Goal: Task Accomplishment & Management: Use online tool/utility

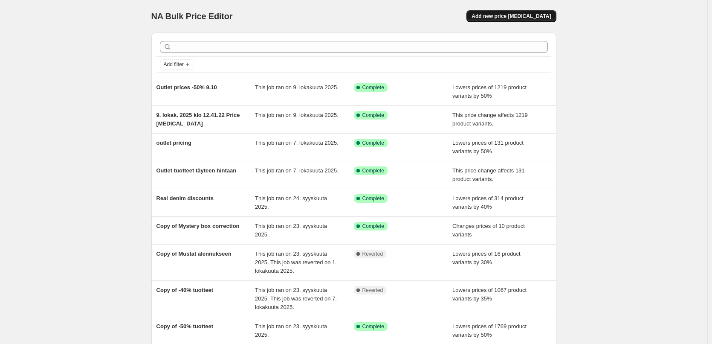
click at [513, 14] on span "Add new price [MEDICAL_DATA]" at bounding box center [510, 16] width 79 height 7
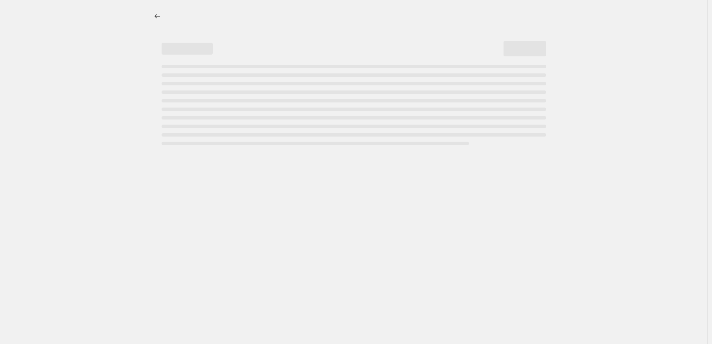
select select "percentage"
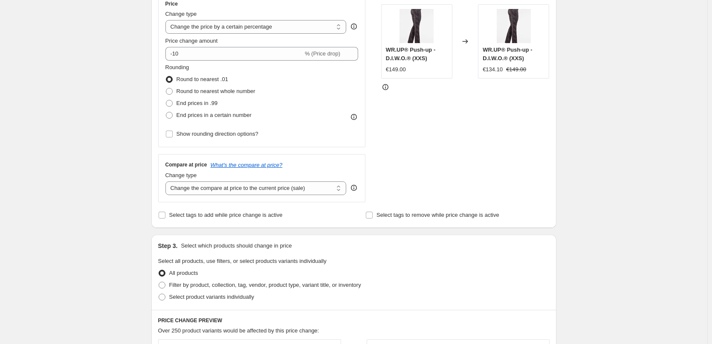
scroll to position [170, 0]
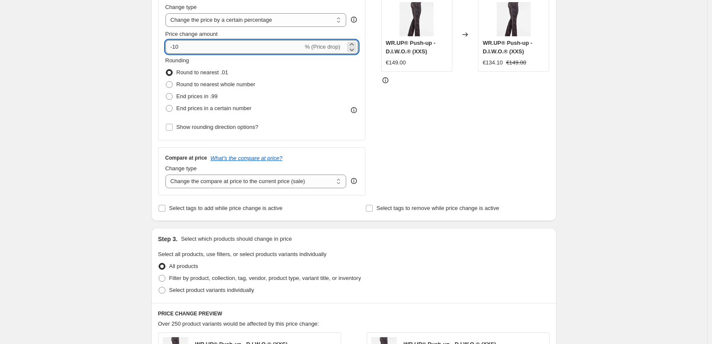
click at [257, 42] on input "-10" at bounding box center [234, 47] width 138 height 14
type input "-1"
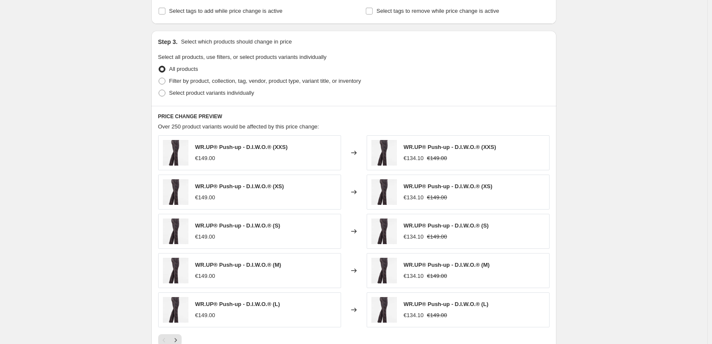
scroll to position [384, 0]
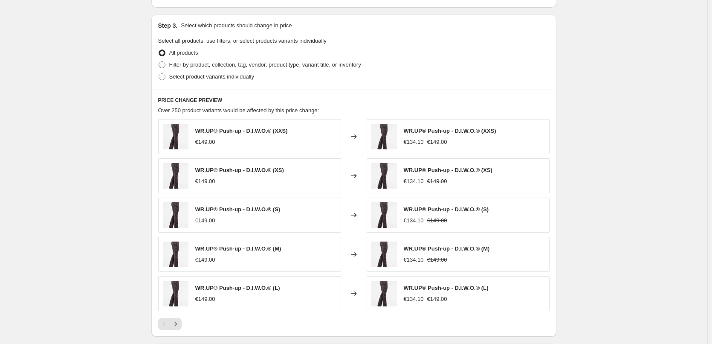
type input "-25"
click at [206, 66] on span "Filter by product, collection, tag, vendor, product type, variant title, or inv…" at bounding box center [265, 64] width 192 height 6
click at [159, 62] on input "Filter by product, collection, tag, vendor, product type, variant title, or inv…" at bounding box center [159, 61] width 0 height 0
radio input "true"
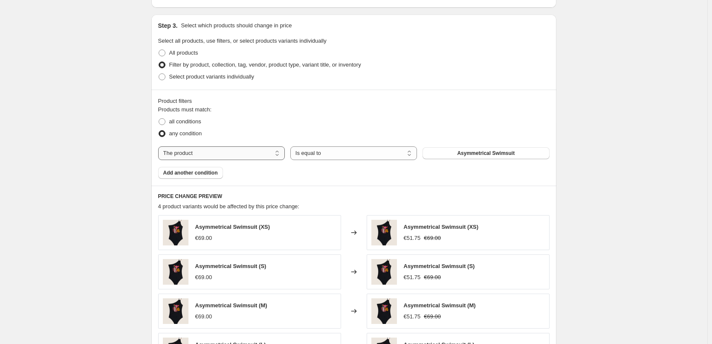
click at [248, 155] on select "The product The product's collection The product's tag The product's vendor The…" at bounding box center [221, 153] width 127 height 14
select select "tag"
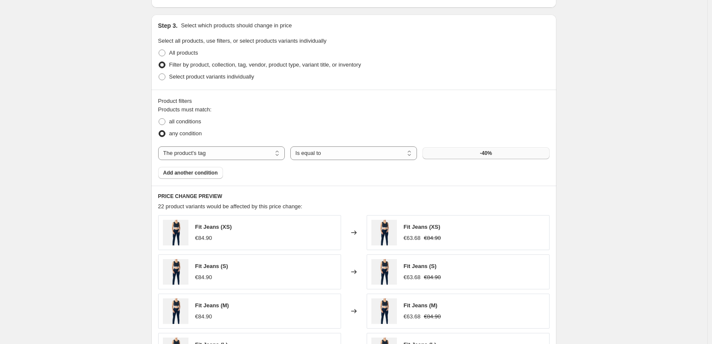
click at [502, 156] on button "-40%" at bounding box center [485, 153] width 127 height 12
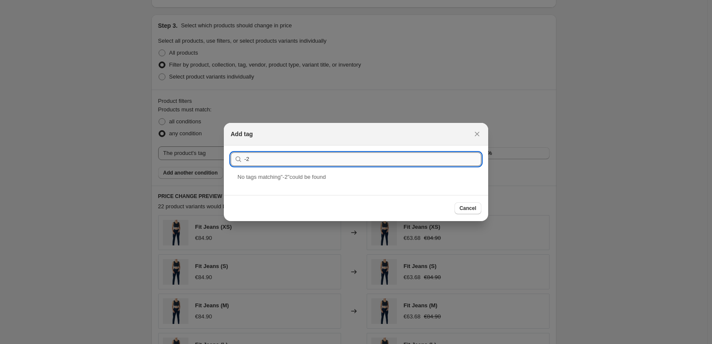
type input "-"
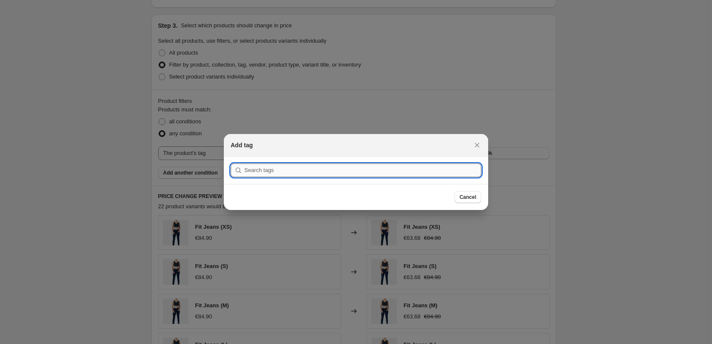
type input "-"
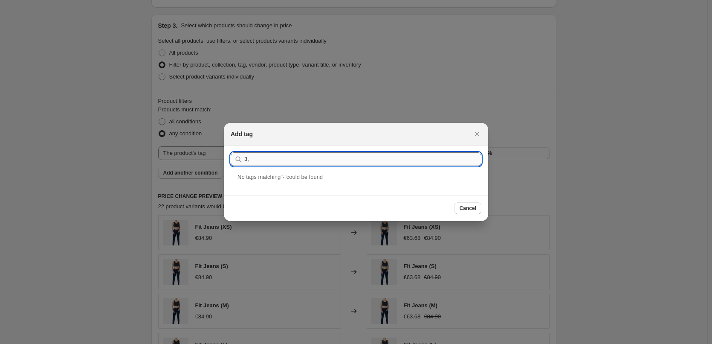
type input "3"
type input "2"
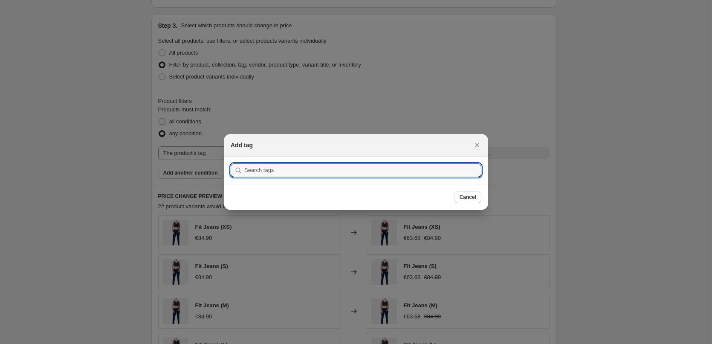
click at [362, 156] on section "Submit" at bounding box center [356, 169] width 264 height 27
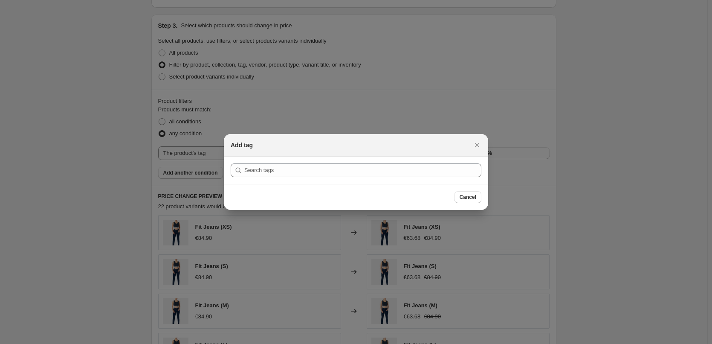
click at [239, 169] on icon ":r2g:" at bounding box center [238, 170] width 9 height 9
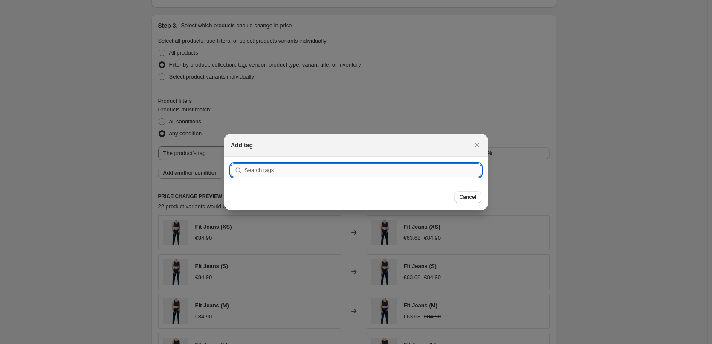
click at [292, 164] on input ":r2g:" at bounding box center [362, 170] width 237 height 14
type input "-"
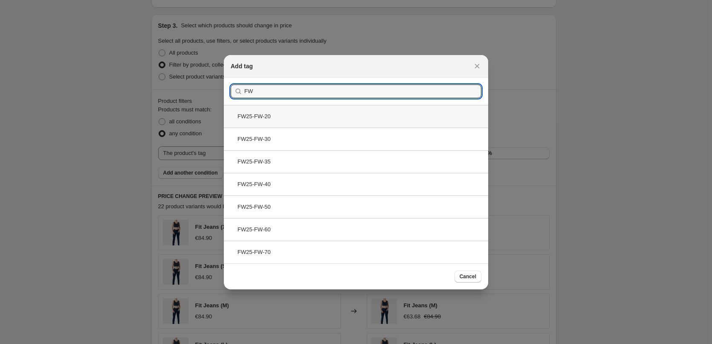
type input "FW"
click at [302, 110] on div "FW25-FW-20" at bounding box center [356, 116] width 264 height 23
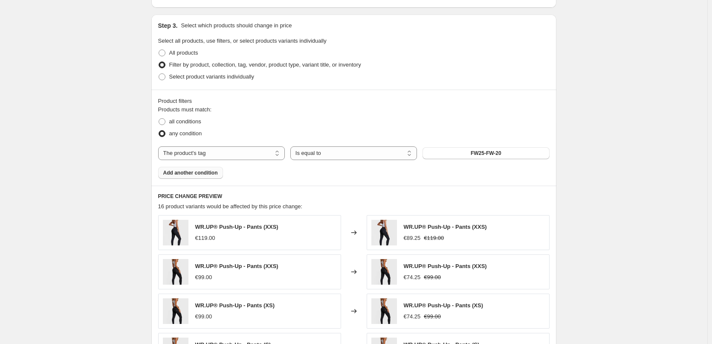
click at [189, 174] on span "Add another condition" at bounding box center [190, 172] width 55 height 7
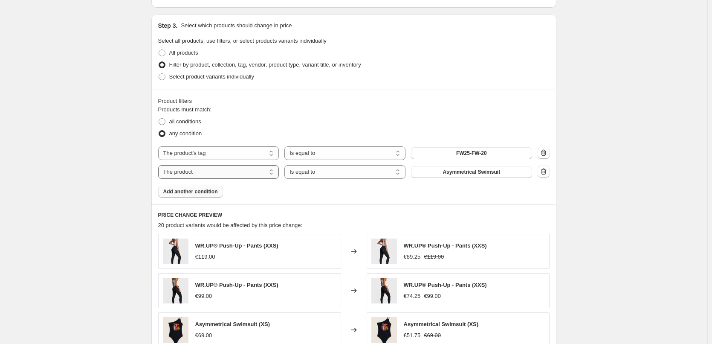
click at [223, 173] on select "The product The product's collection The product's tag The product's vendor The…" at bounding box center [218, 172] width 121 height 14
select select "tag"
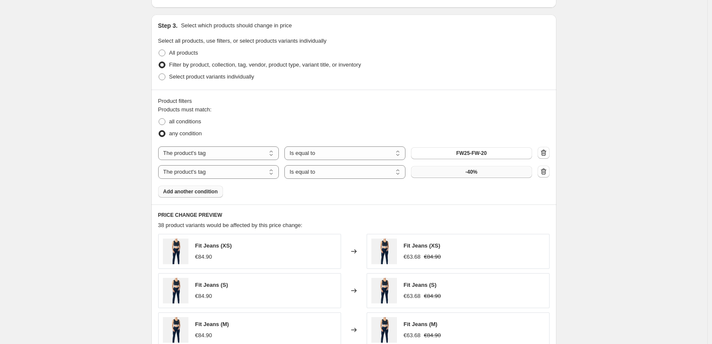
click at [506, 173] on button "-40%" at bounding box center [471, 172] width 121 height 12
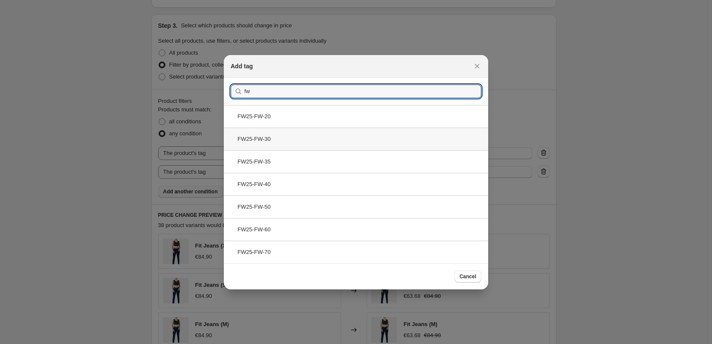
type input "fw"
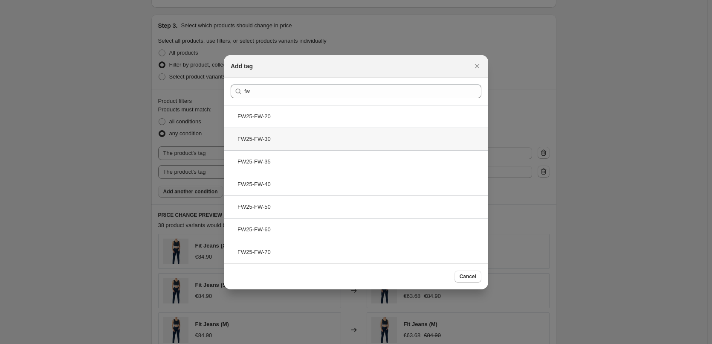
click at [325, 135] on div "FW25-FW-30" at bounding box center [356, 138] width 264 height 23
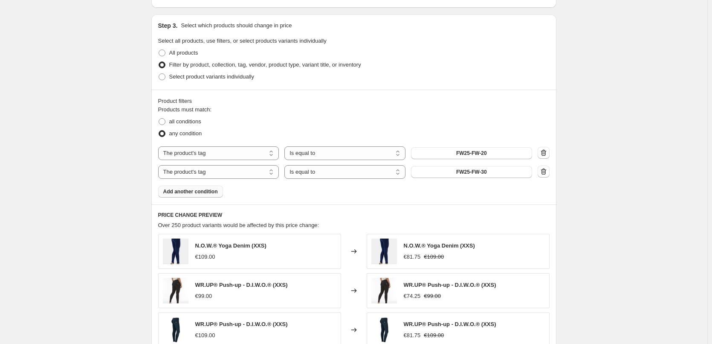
click at [204, 193] on span "Add another condition" at bounding box center [190, 191] width 55 height 7
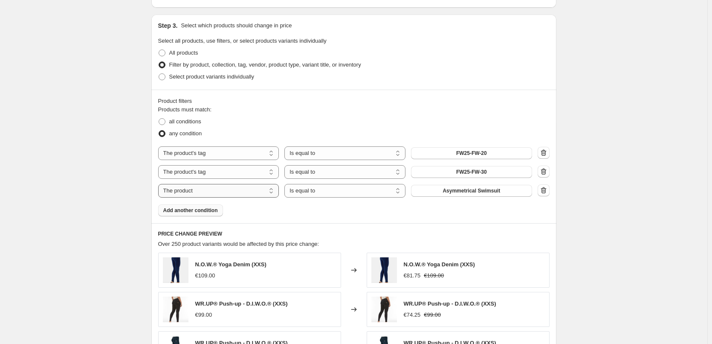
click at [257, 187] on select "The product The product's collection The product's tag The product's vendor The…" at bounding box center [218, 191] width 121 height 14
click at [451, 189] on span "Asymmetrical Swimsuit" at bounding box center [471, 190] width 58 height 7
click at [226, 189] on select "The product The product's collection The product's tag The product's vendor The…" at bounding box center [218, 191] width 121 height 14
select select "tag"
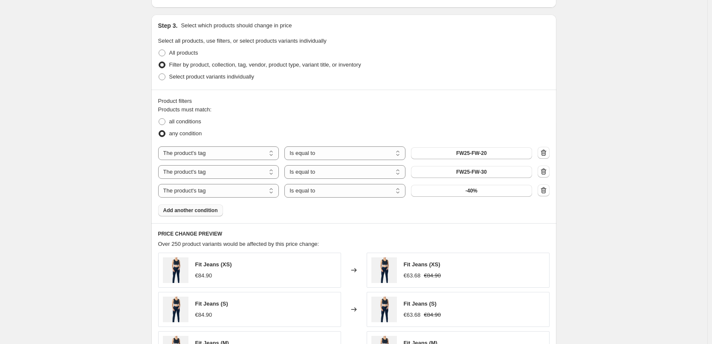
click at [477, 189] on span "-40%" at bounding box center [471, 190] width 12 height 7
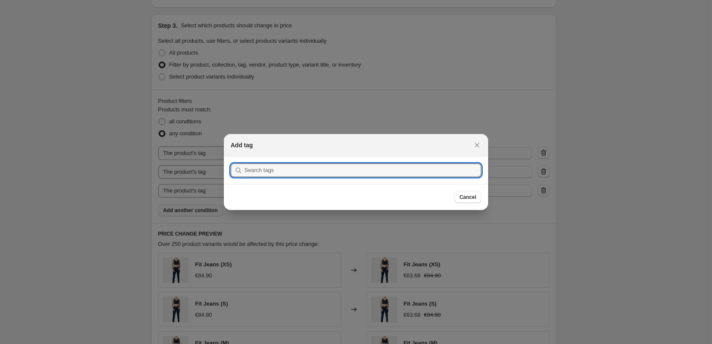
scroll to position [0, 0]
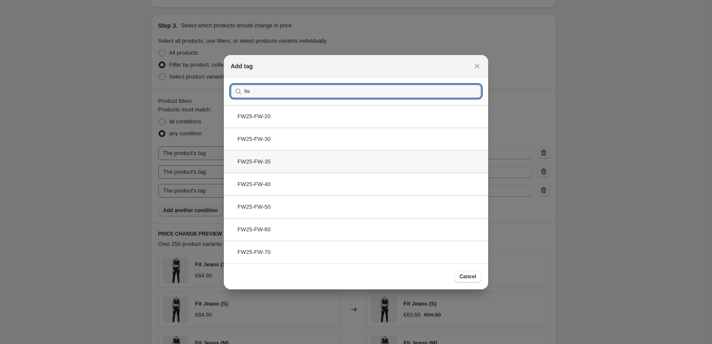
type input "fw"
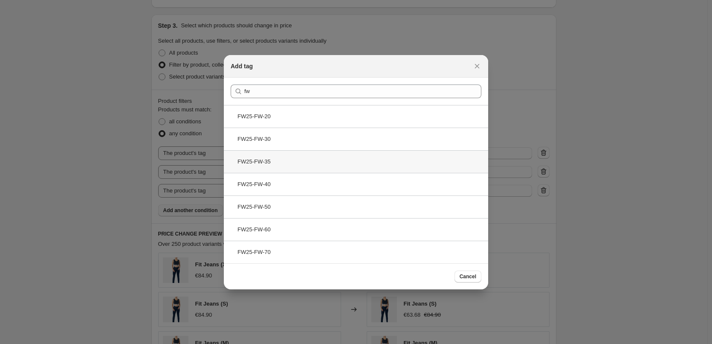
click at [358, 162] on div "FW25-FW-35" at bounding box center [356, 161] width 264 height 23
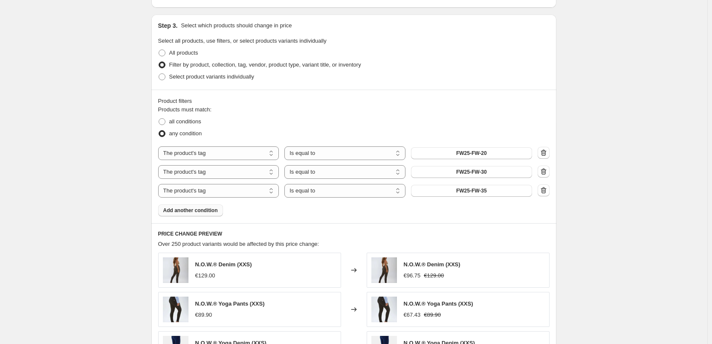
click at [205, 208] on span "Add another condition" at bounding box center [190, 210] width 55 height 7
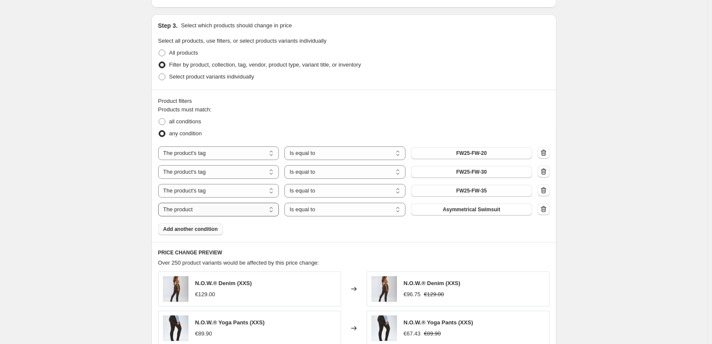
click at [243, 207] on select "The product The product's collection The product's tag The product's vendor The…" at bounding box center [218, 209] width 121 height 14
select select "tag"
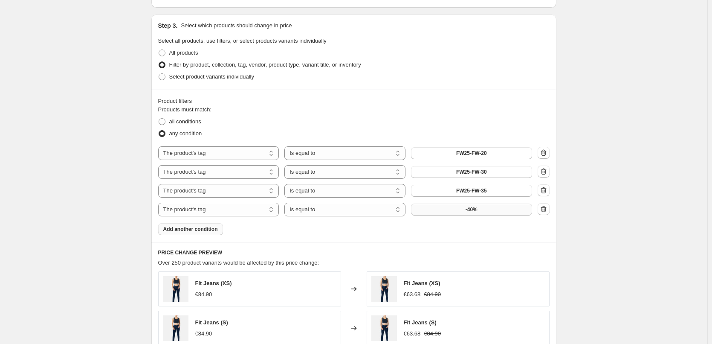
click at [495, 210] on button "-40%" at bounding box center [471, 209] width 121 height 12
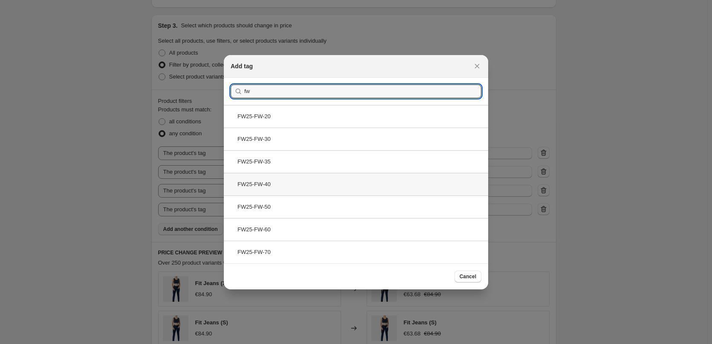
type input "fw"
click at [364, 186] on div "FW25-FW-40" at bounding box center [356, 184] width 264 height 23
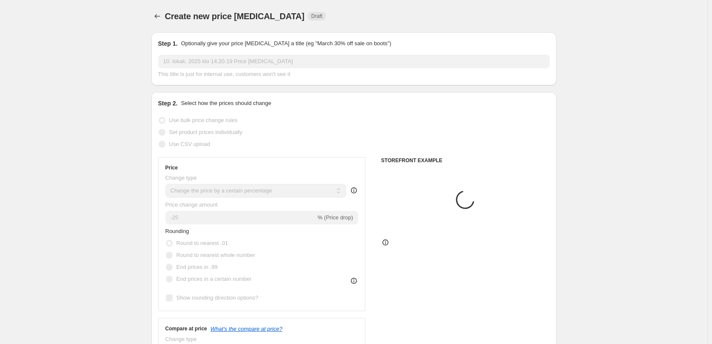
scroll to position [384, 0]
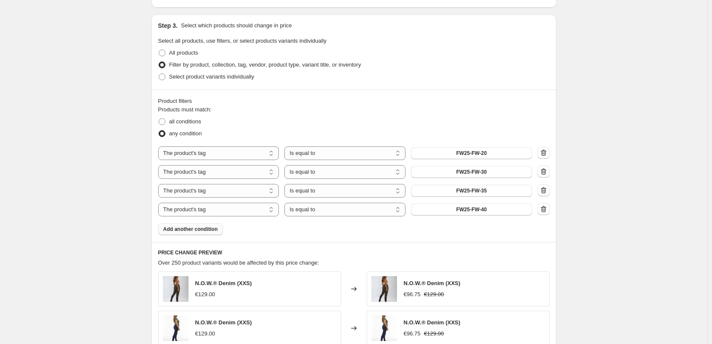
click at [199, 229] on span "Add another condition" at bounding box center [190, 228] width 55 height 7
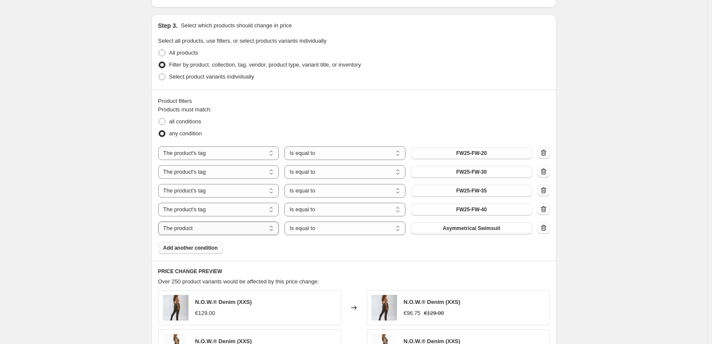
click at [234, 228] on select "The product The product's collection The product's tag The product's vendor The…" at bounding box center [218, 228] width 121 height 14
select select "tag"
click at [364, 229] on select "Is equal to Is not equal to" at bounding box center [344, 228] width 121 height 14
select select "not_equal"
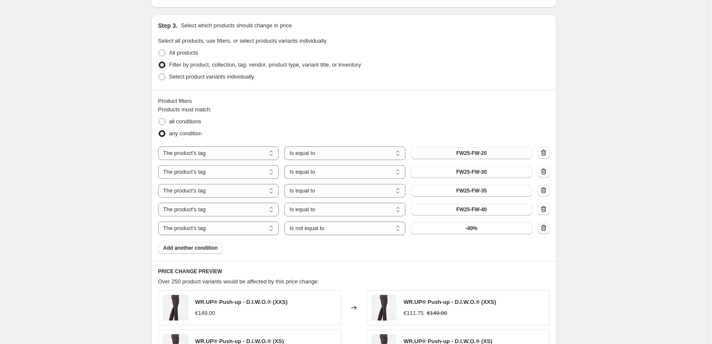
click at [548, 227] on icon "button" at bounding box center [543, 227] width 9 height 9
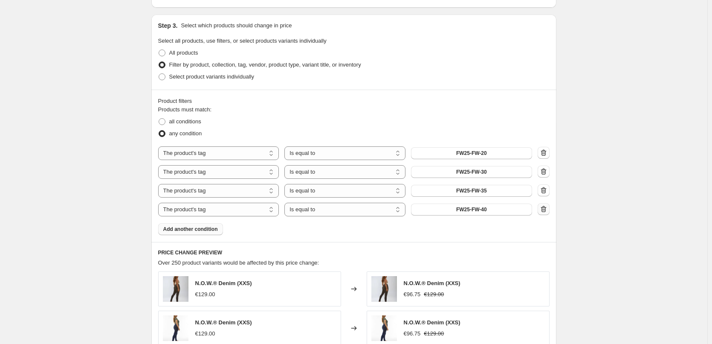
click at [546, 207] on icon "button" at bounding box center [543, 209] width 9 height 9
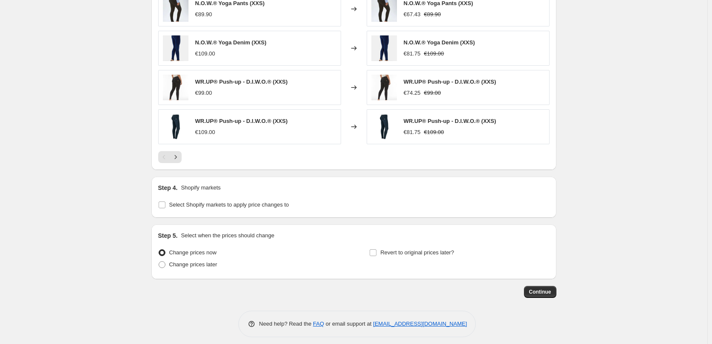
scroll to position [690, 0]
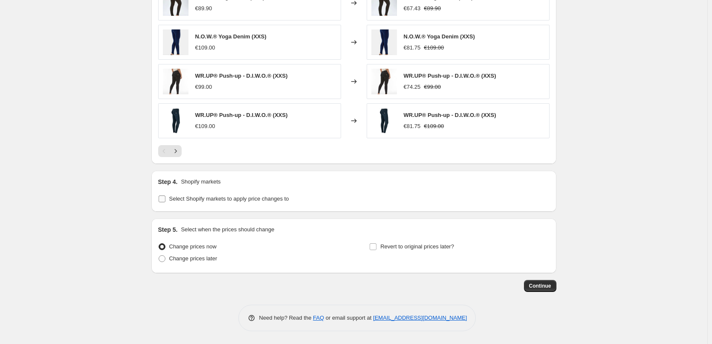
click at [161, 198] on input "Select Shopify markets to apply price changes to" at bounding box center [162, 198] width 7 height 7
checkbox input "true"
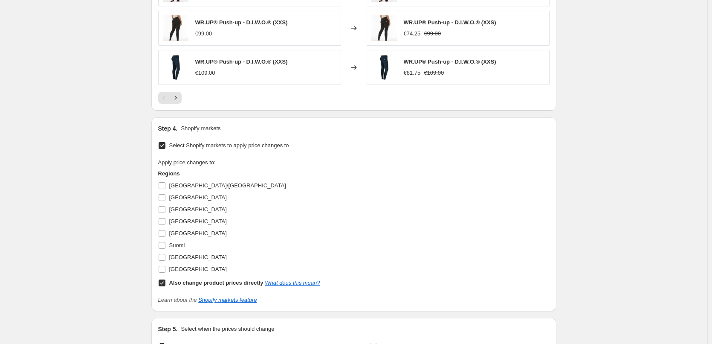
scroll to position [818, 0]
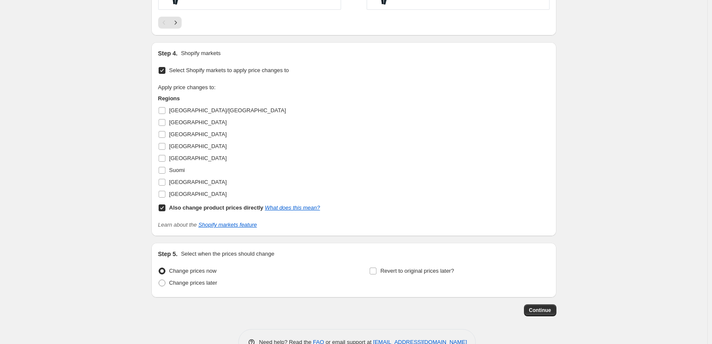
click at [161, 206] on input "Also change product prices directly What does this mean?" at bounding box center [162, 207] width 7 height 7
checkbox input "false"
click at [162, 109] on input "[GEOGRAPHIC_DATA]/[GEOGRAPHIC_DATA]" at bounding box center [162, 110] width 7 height 7
checkbox input "true"
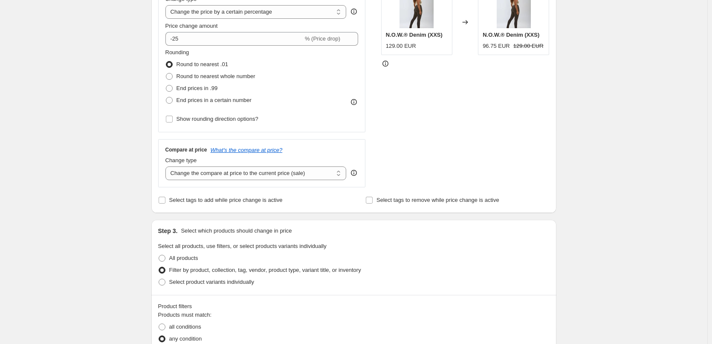
scroll to position [8, 0]
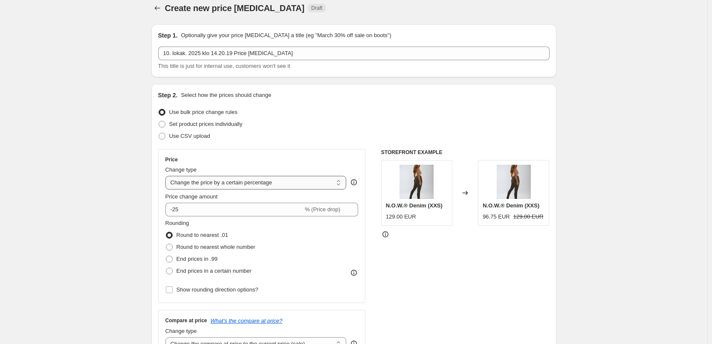
click at [271, 179] on select "Change the price to a certain amount Change the price by a certain amount Chang…" at bounding box center [255, 183] width 181 height 14
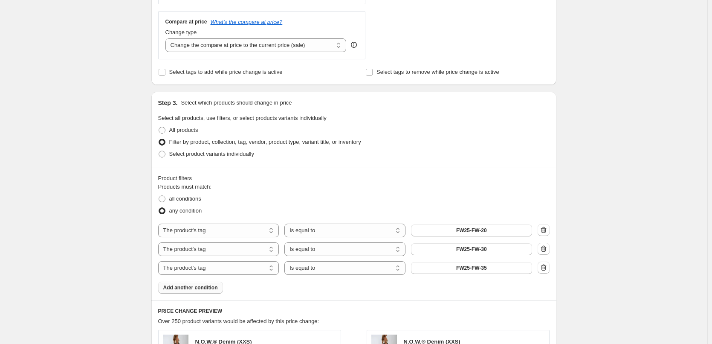
scroll to position [392, 0]
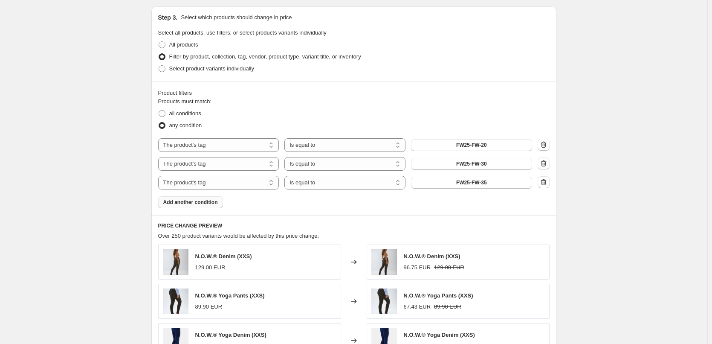
click at [202, 199] on span "Add another condition" at bounding box center [190, 202] width 55 height 7
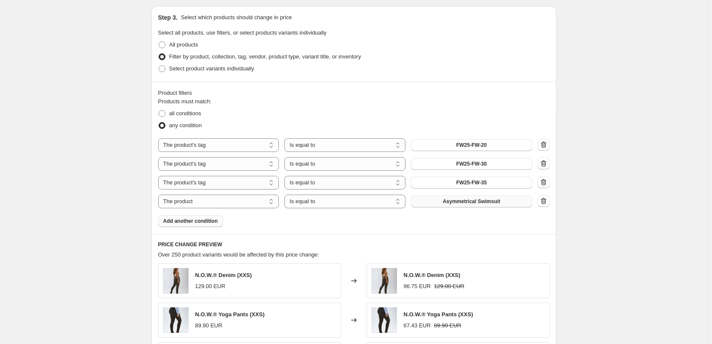
click at [494, 196] on button "Asymmetrical Swimsuit" at bounding box center [471, 201] width 121 height 12
click at [206, 224] on span "Add another condition" at bounding box center [190, 220] width 55 height 7
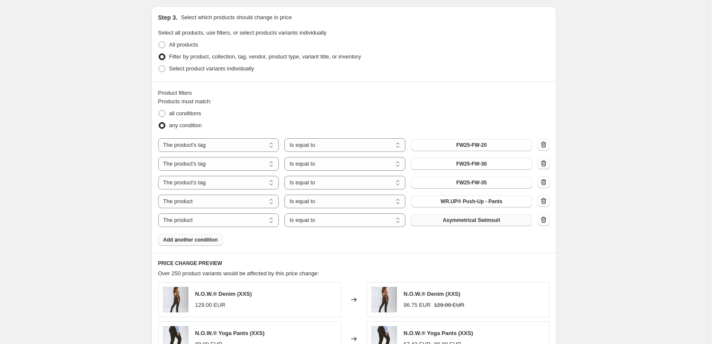
click at [472, 225] on button "Asymmetrical Swimsuit" at bounding box center [471, 220] width 121 height 12
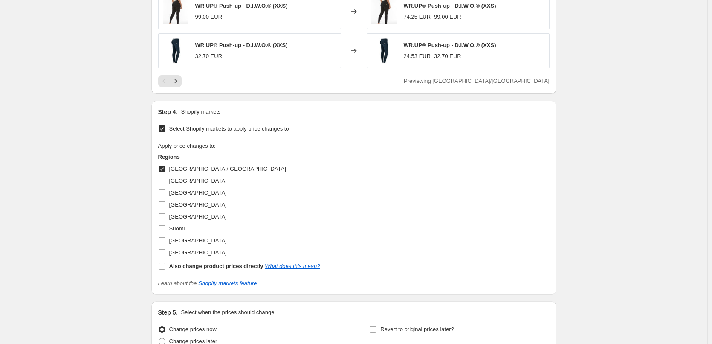
scroll to position [818, 0]
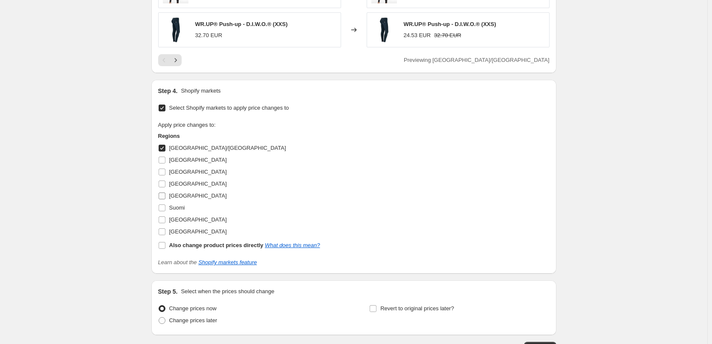
click at [162, 194] on input "[GEOGRAPHIC_DATA]" at bounding box center [162, 195] width 7 height 7
checkbox input "true"
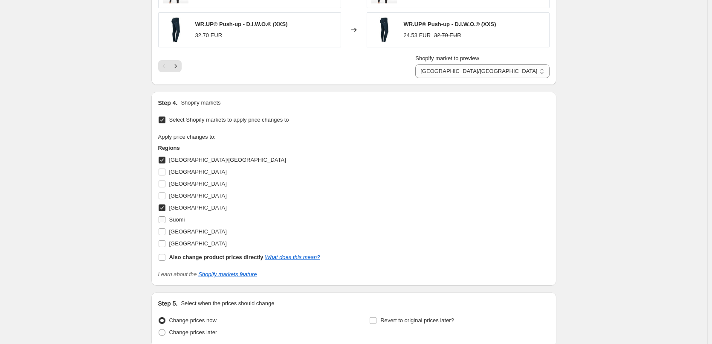
click at [165, 219] on input "Suomi" at bounding box center [162, 219] width 7 height 7
checkbox input "true"
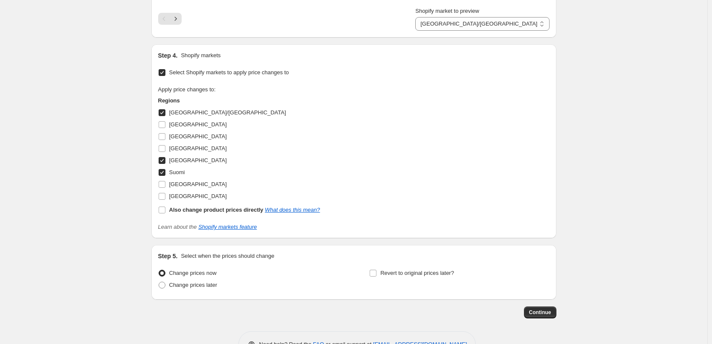
scroll to position [892, 0]
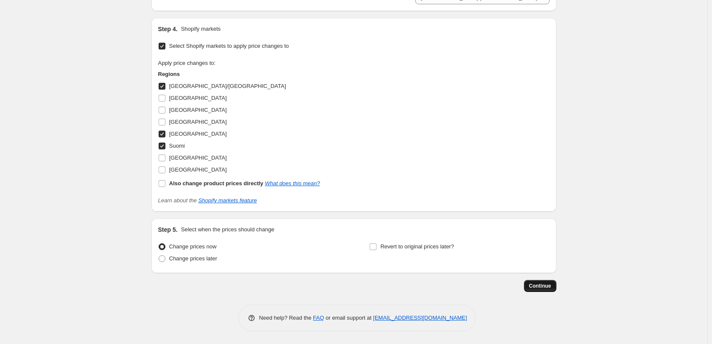
click at [548, 286] on span "Continue" at bounding box center [540, 285] width 22 height 7
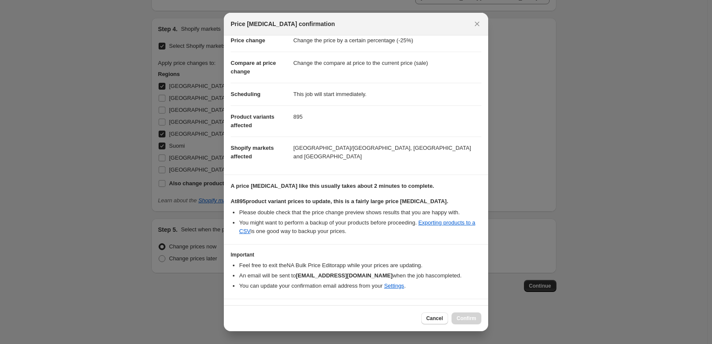
scroll to position [41, 0]
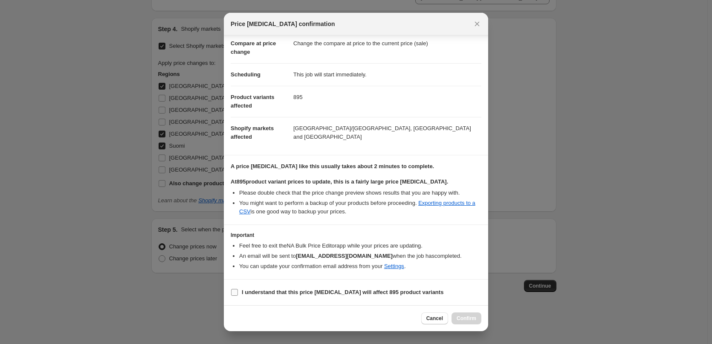
click at [286, 296] on span "I understand that this price change job will affect 895 product variants" at bounding box center [343, 292] width 202 height 9
click at [238, 295] on input "I understand that this price change job will affect 895 product variants" at bounding box center [234, 292] width 7 height 7
checkbox input "true"
click at [462, 317] on span "Confirm" at bounding box center [466, 318] width 20 height 7
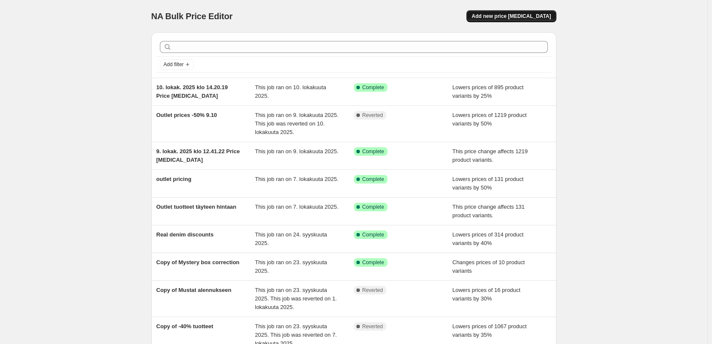
click at [502, 13] on span "Add new price [MEDICAL_DATA]" at bounding box center [510, 16] width 79 height 7
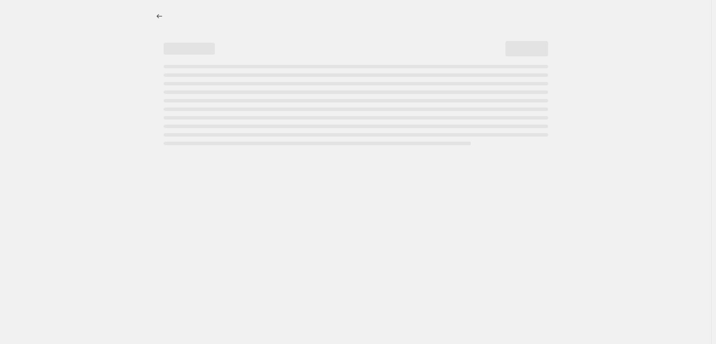
select select "percentage"
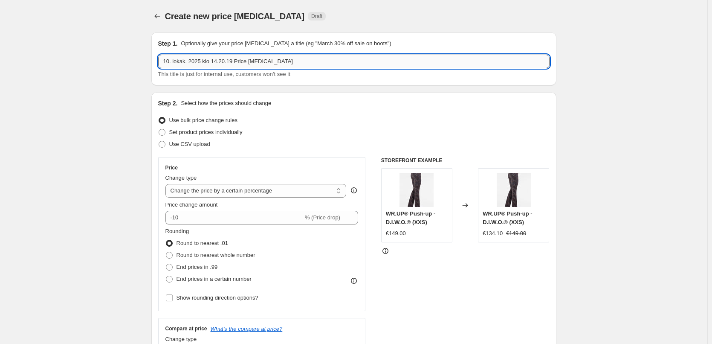
click at [282, 65] on input "10. lokak. 2025 klo 14.20.19 Price [MEDICAL_DATA]" at bounding box center [353, 62] width 391 height 14
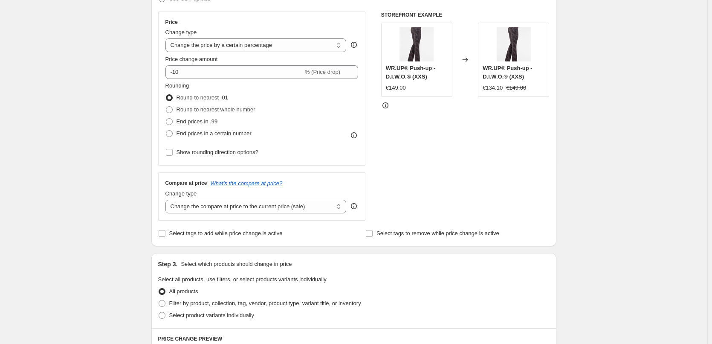
scroll to position [170, 0]
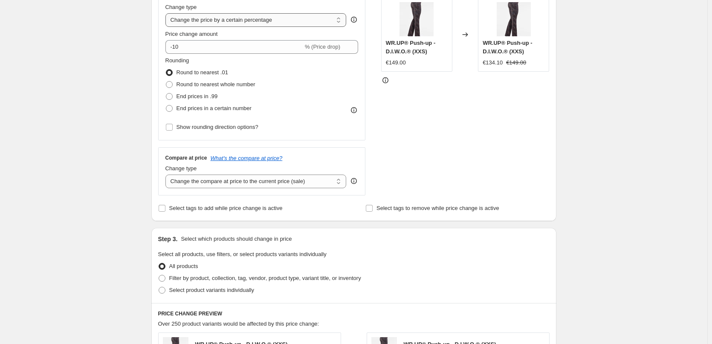
type input "Correct the Outlet prices to normal price"
click at [251, 20] on select "Change the price to a certain amount Change the price by a certain amount Chang…" at bounding box center [255, 20] width 181 height 14
select select "ecap"
click at [167, 13] on select "Change the price to a certain amount Change the price by a certain amount Chang…" at bounding box center [255, 20] width 181 height 14
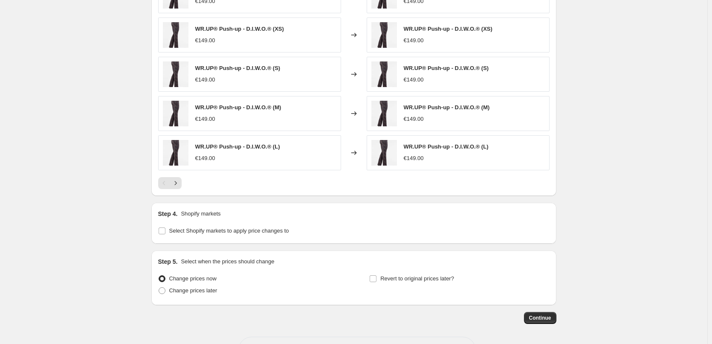
scroll to position [462, 0]
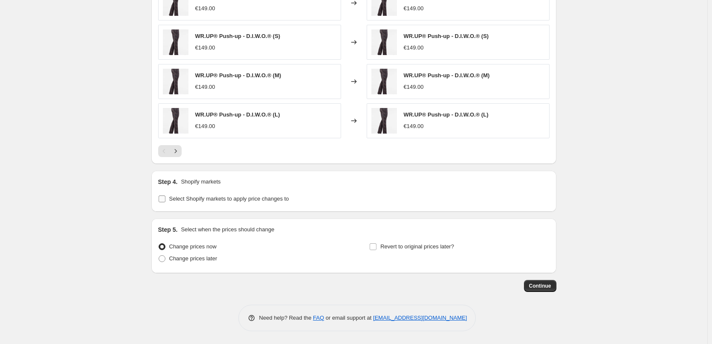
click at [203, 202] on span "Select Shopify markets to apply price changes to" at bounding box center [229, 198] width 120 height 9
click at [165, 202] on input "Select Shopify markets to apply price changes to" at bounding box center [162, 198] width 7 height 7
checkbox input "true"
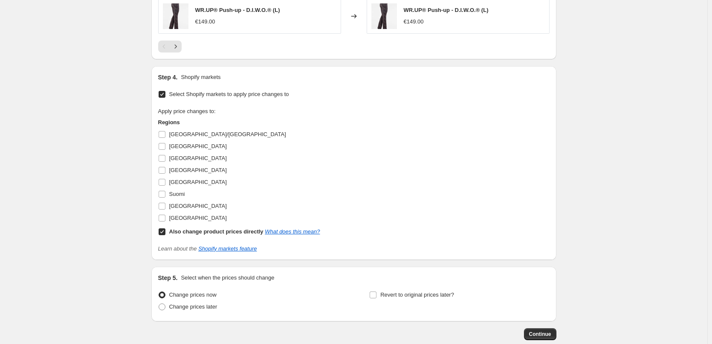
scroll to position [590, 0]
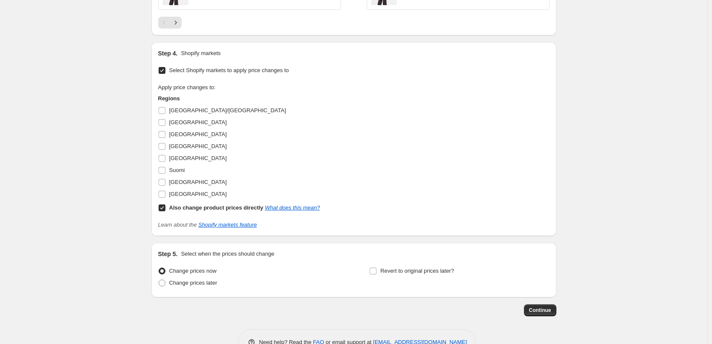
click at [165, 206] on input "Also change product prices directly What does this mean?" at bounding box center [162, 207] width 7 height 7
checkbox input "false"
click at [168, 108] on label "[GEOGRAPHIC_DATA]/[GEOGRAPHIC_DATA]" at bounding box center [222, 110] width 128 height 12
click at [165, 108] on input "[GEOGRAPHIC_DATA]/[GEOGRAPHIC_DATA]" at bounding box center [162, 110] width 7 height 7
checkbox input "true"
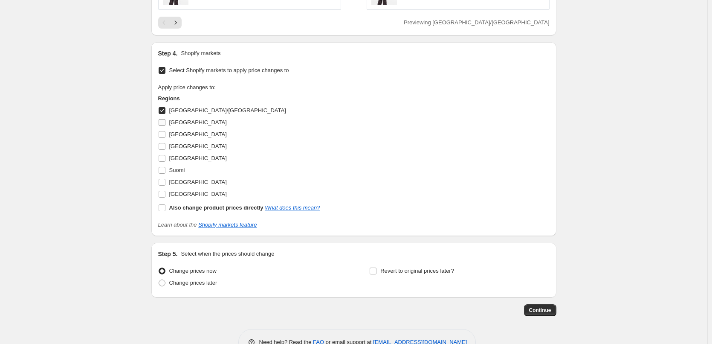
click at [163, 124] on input "[GEOGRAPHIC_DATA]" at bounding box center [162, 122] width 7 height 7
checkbox input "true"
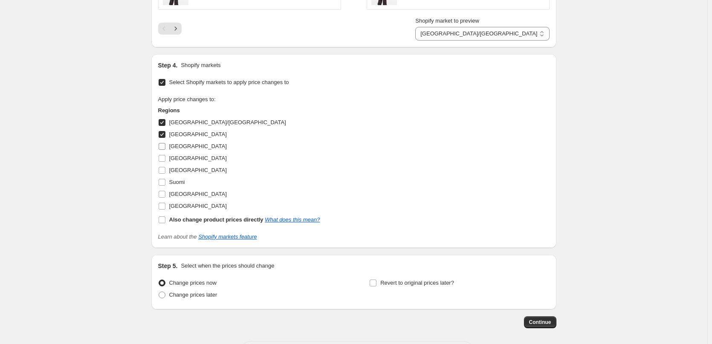
click at [162, 144] on input "[GEOGRAPHIC_DATA]" at bounding box center [162, 146] width 7 height 7
checkbox input "true"
click at [165, 156] on input "[GEOGRAPHIC_DATA]" at bounding box center [162, 158] width 7 height 7
checkbox input "true"
click at [164, 169] on input "[GEOGRAPHIC_DATA]" at bounding box center [162, 170] width 7 height 7
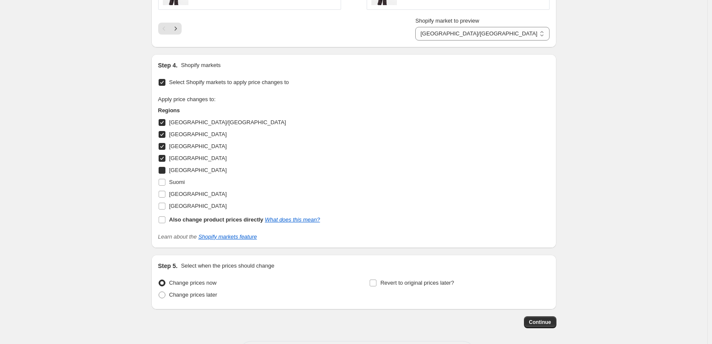
checkbox input "true"
click at [162, 180] on input "Suomi" at bounding box center [162, 182] width 7 height 7
checkbox input "true"
click at [165, 194] on input "[GEOGRAPHIC_DATA]" at bounding box center [162, 194] width 7 height 7
click at [162, 198] on span at bounding box center [162, 194] width 8 height 8
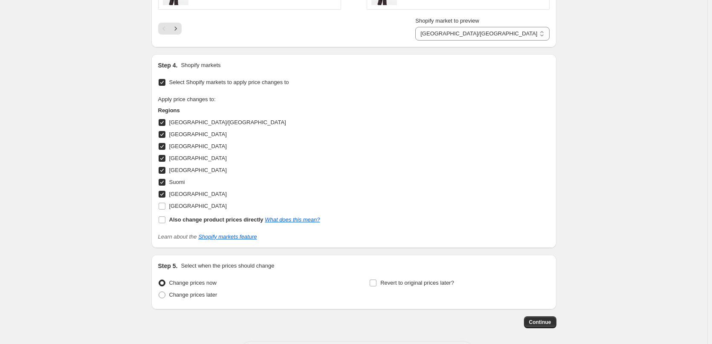
click at [162, 197] on input "[GEOGRAPHIC_DATA]" at bounding box center [162, 194] width 7 height 7
checkbox input "false"
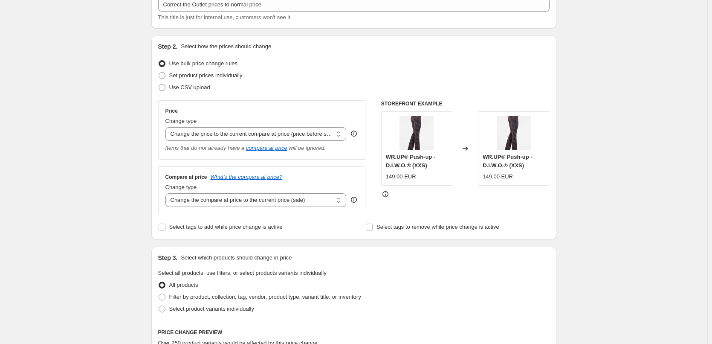
scroll to position [170, 0]
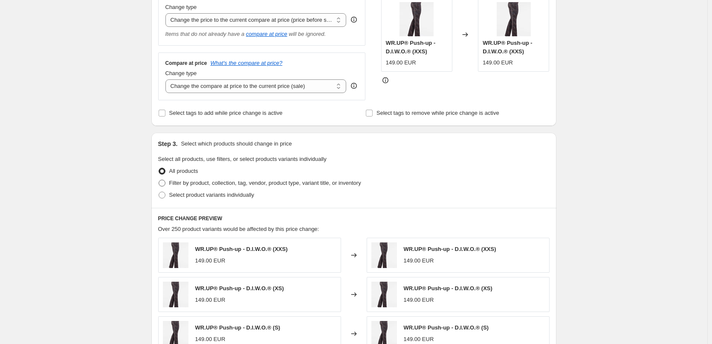
click at [175, 186] on span "Filter by product, collection, tag, vendor, product type, variant title, or inv…" at bounding box center [265, 182] width 192 height 6
click at [159, 180] on input "Filter by product, collection, tag, vendor, product type, variant title, or inv…" at bounding box center [159, 179] width 0 height 0
radio input "true"
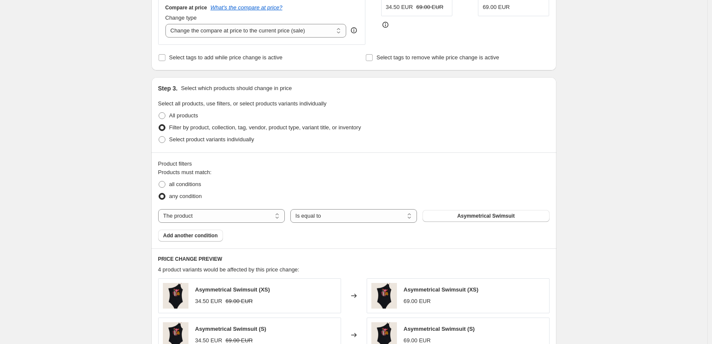
scroll to position [298, 0]
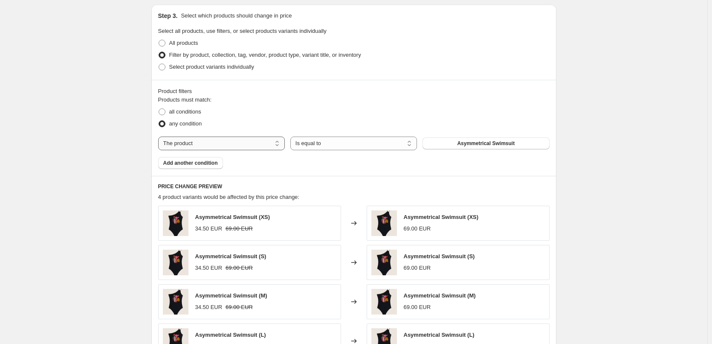
click at [272, 148] on select "The product The product's collection The product's tag The product's vendor The…" at bounding box center [221, 143] width 127 height 14
select select "tag"
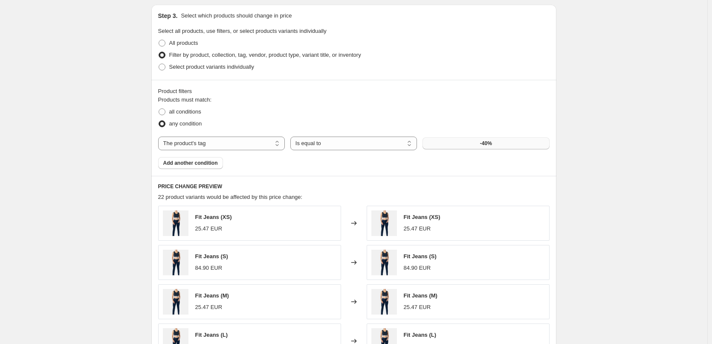
click at [501, 144] on button "-40%" at bounding box center [485, 143] width 127 height 12
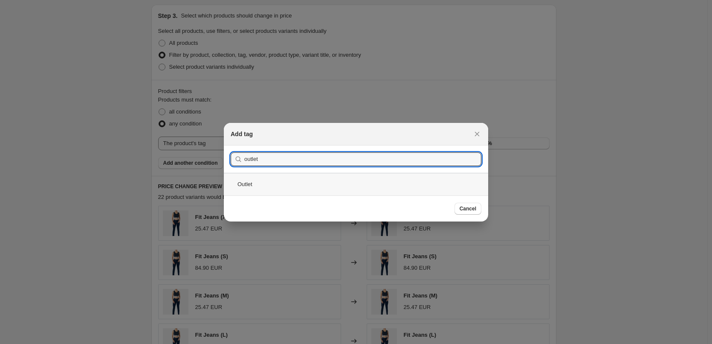
type input "outlet"
click at [253, 191] on div "Outlet" at bounding box center [356, 184] width 264 height 23
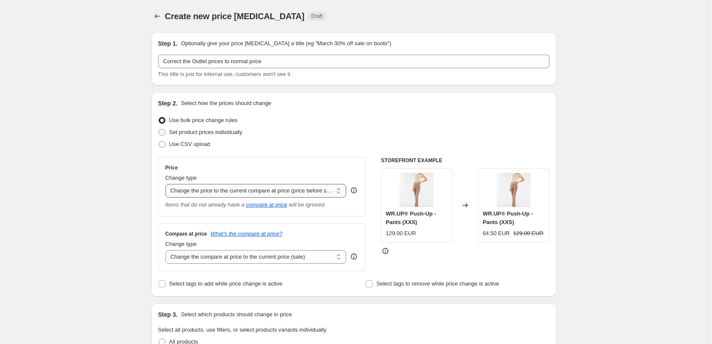
click at [299, 192] on select "Change the price to a certain amount Change the price by a certain amount Chang…" at bounding box center [255, 191] width 181 height 14
click at [167, 184] on select "Change the price to a certain amount Change the price by a certain amount Chang…" at bounding box center [255, 191] width 181 height 14
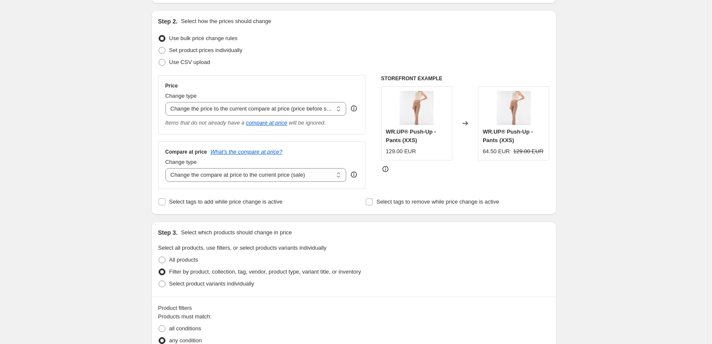
scroll to position [85, 0]
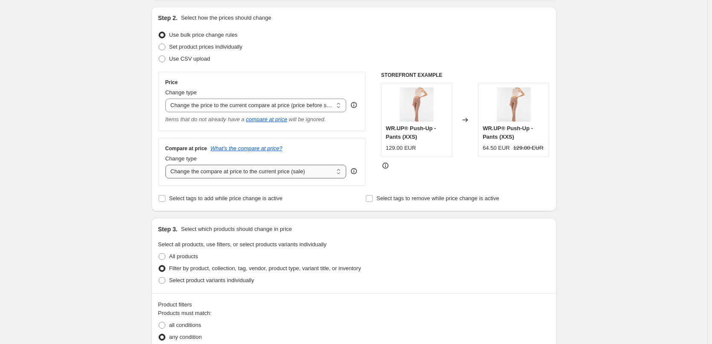
click at [273, 173] on select "Change the compare at price to the current price (sale) Change the compare at p…" at bounding box center [255, 172] width 181 height 14
click at [167, 165] on select "Change the compare at price to the current price (sale) Change the compare at p…" at bounding box center [255, 172] width 181 height 14
click at [266, 107] on select "Change the price to a certain amount Change the price by a certain amount Chang…" at bounding box center [255, 105] width 181 height 14
click at [167, 98] on select "Change the price to a certain amount Change the price by a certain amount Chang…" at bounding box center [255, 105] width 181 height 14
click at [291, 177] on select "Change the compare at price to the current price (sale) Change the compare at p…" at bounding box center [255, 172] width 181 height 14
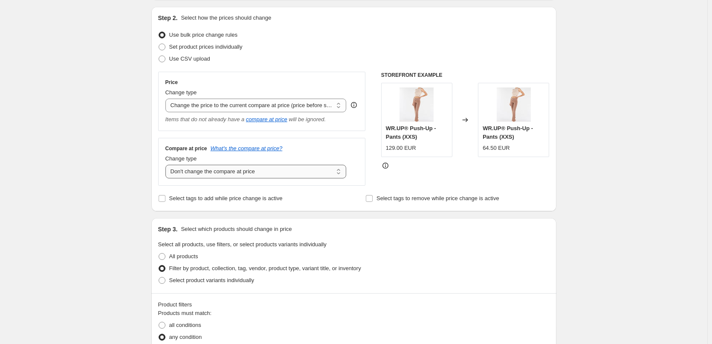
click at [167, 165] on select "Change the compare at price to the current price (sale) Change the compare at p…" at bounding box center [255, 172] width 181 height 14
click at [281, 170] on select "Change the compare at price to the current price (sale) Change the compare at p…" at bounding box center [255, 172] width 181 height 14
select select "ep"
click at [167, 165] on select "Change the compare at price to the current price (sale) Change the compare at p…" at bounding box center [255, 172] width 181 height 14
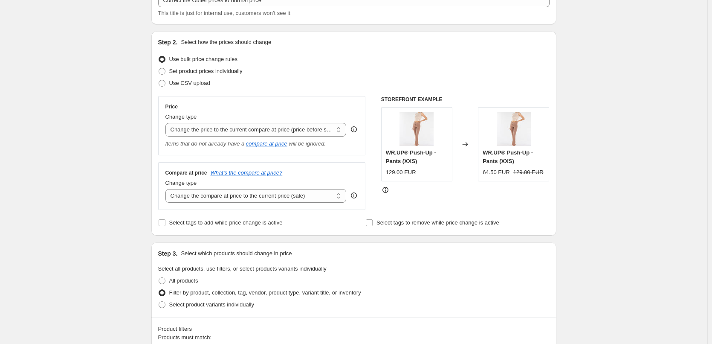
scroll to position [0, 0]
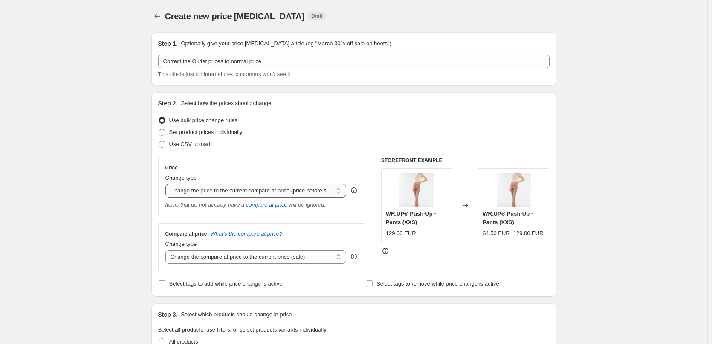
click at [208, 186] on select "Change the price to a certain amount Change the price by a certain amount Chang…" at bounding box center [255, 191] width 181 height 14
click at [167, 184] on select "Change the price to a certain amount Change the price by a certain amount Chang…" at bounding box center [255, 191] width 181 height 14
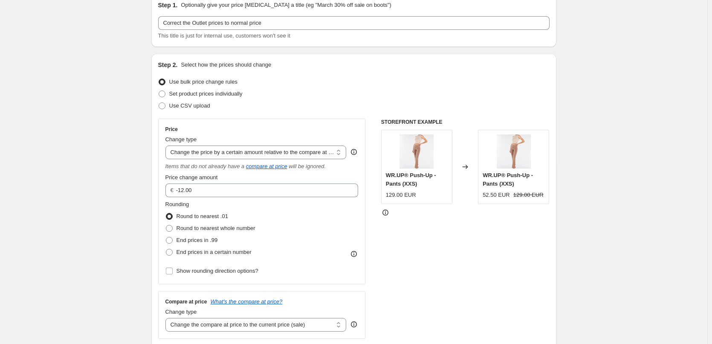
scroll to position [128, 0]
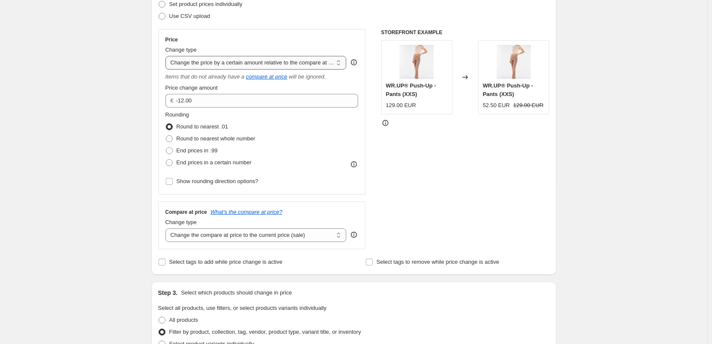
click at [306, 62] on select "Change the price to a certain amount Change the price by a certain amount Chang…" at bounding box center [255, 63] width 181 height 14
select select "pcap"
click at [167, 56] on select "Change the price to a certain amount Change the price by a certain amount Chang…" at bounding box center [255, 63] width 181 height 14
type input "-20"
click at [228, 102] on input "-20" at bounding box center [249, 101] width 168 height 14
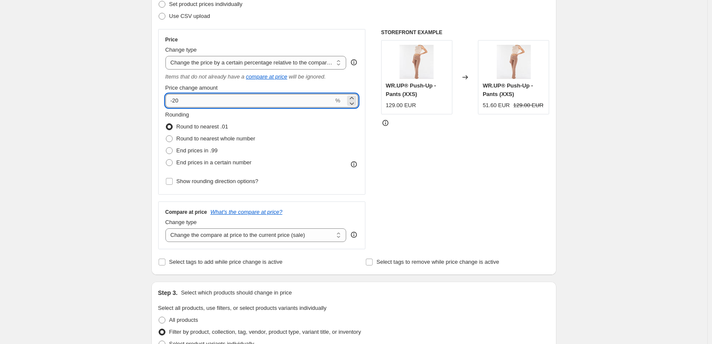
click at [228, 102] on input "-20" at bounding box center [249, 101] width 168 height 14
type input "-50"
click at [441, 159] on div "STOREFRONT EXAMPLE WR.UP® Push-Up - Pants (XXS) 129.00 EUR Changed to WR.UP® Pu…" at bounding box center [465, 139] width 168 height 220
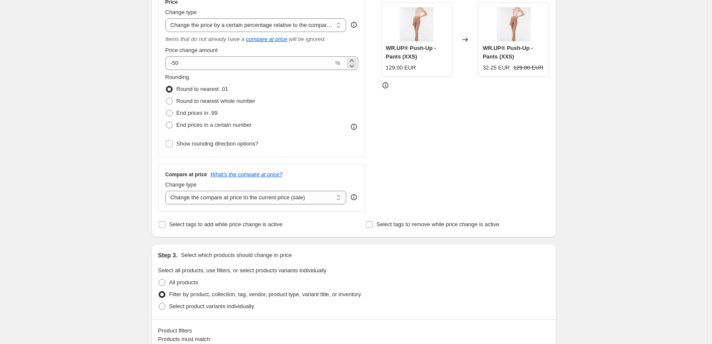
scroll to position [170, 0]
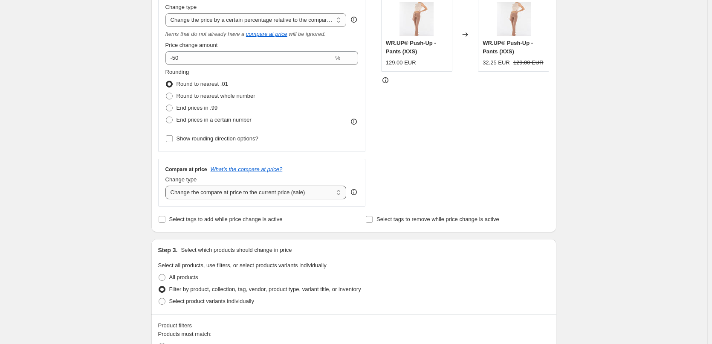
click at [308, 193] on select "Change the compare at price to the current price (sale) Change the compare at p…" at bounding box center [255, 192] width 181 height 14
select select "no_change"
click at [167, 185] on select "Change the compare at price to the current price (sale) Change the compare at p…" at bounding box center [255, 192] width 181 height 14
click at [272, 187] on select "Change the compare at price to the current price (sale) Change the compare at p…" at bounding box center [255, 192] width 181 height 14
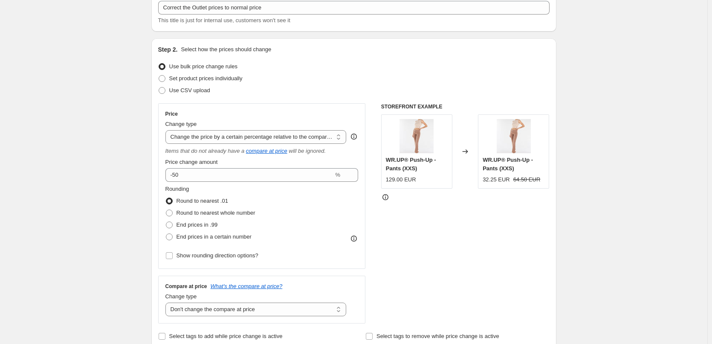
scroll to position [0, 0]
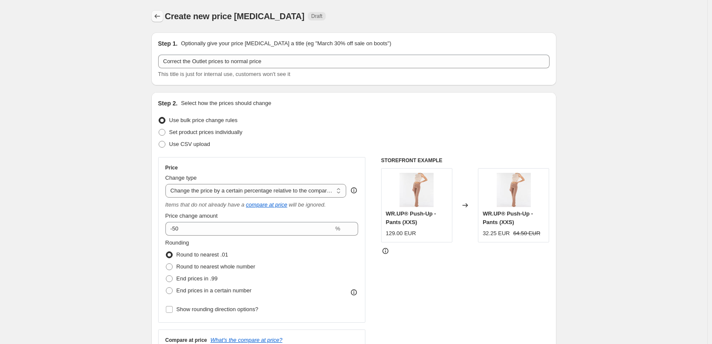
click at [155, 19] on icon "Price change jobs" at bounding box center [157, 16] width 9 height 9
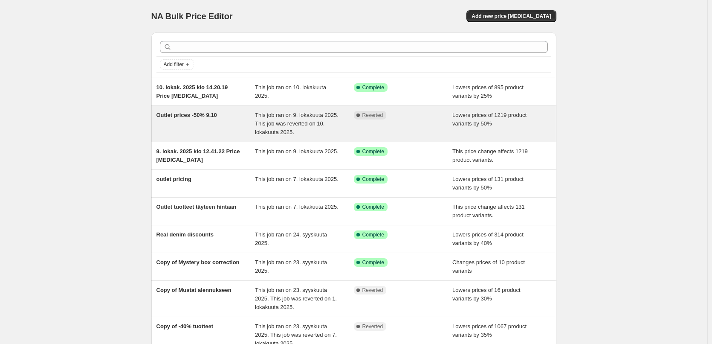
click at [309, 121] on span "This job ran on 9. lokakuuta 2025. This job was reverted on 10. lokakuuta 2025." at bounding box center [297, 123] width 84 height 23
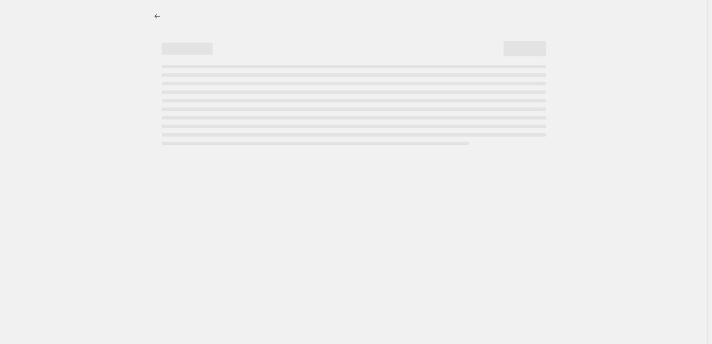
select select "percentage"
select select "tag"
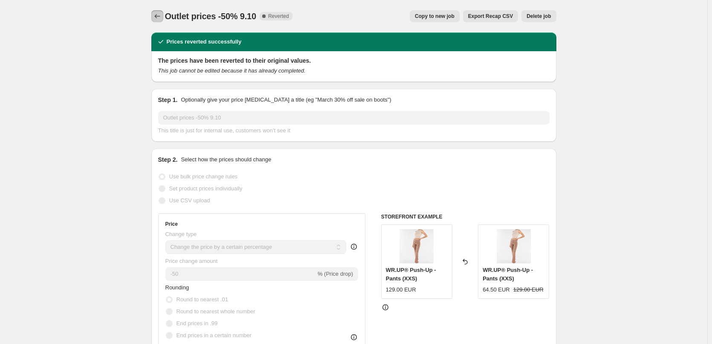
click at [162, 15] on icon "Price change jobs" at bounding box center [157, 16] width 9 height 9
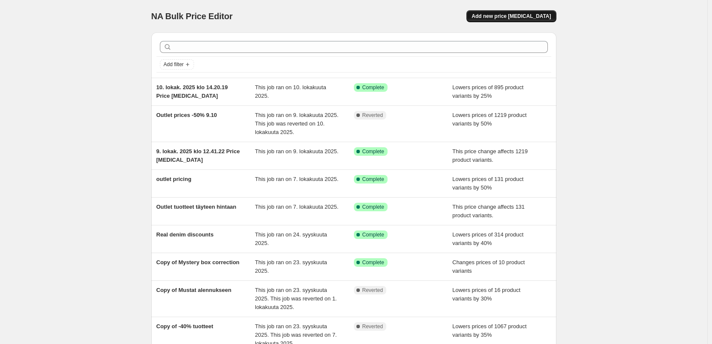
click at [510, 17] on span "Add new price [MEDICAL_DATA]" at bounding box center [510, 16] width 79 height 7
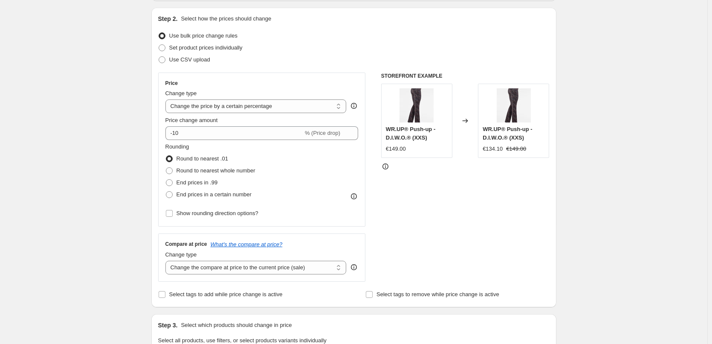
scroll to position [85, 0]
click at [222, 106] on select "Change the price to a certain amount Change the price by a certain amount Chang…" at bounding box center [255, 105] width 181 height 14
select select "ecap"
click at [167, 98] on select "Change the price to a certain amount Change the price by a certain amount Chang…" at bounding box center [255, 105] width 181 height 14
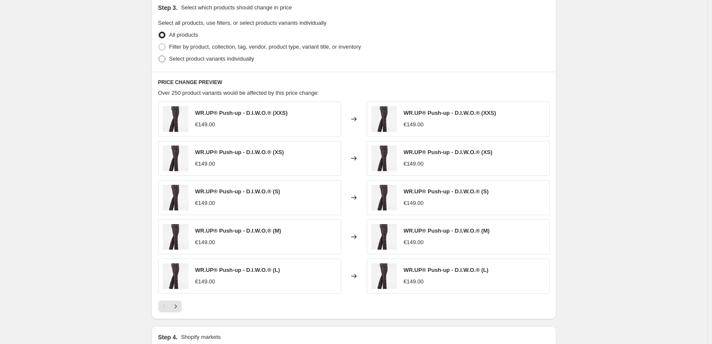
scroll to position [256, 0]
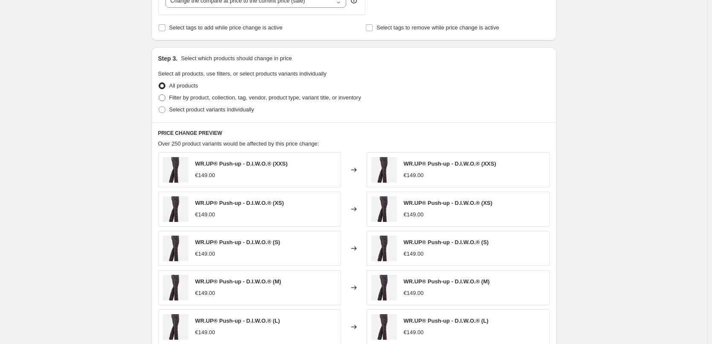
click at [218, 98] on span "Filter by product, collection, tag, vendor, product type, variant title, or inv…" at bounding box center [265, 97] width 192 height 6
click at [159, 95] on input "Filter by product, collection, tag, vendor, product type, variant title, or inv…" at bounding box center [159, 94] width 0 height 0
radio input "true"
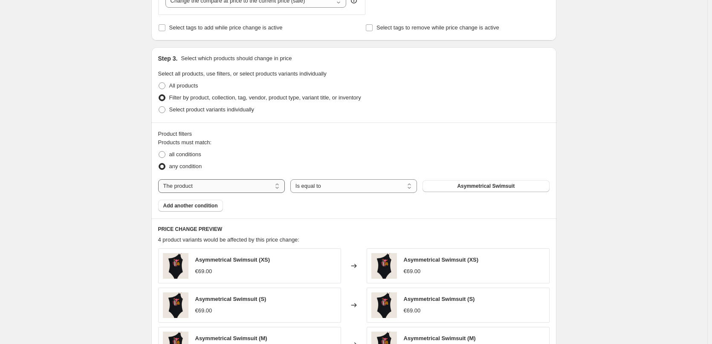
click at [271, 182] on select "The product The product's collection The product's tag The product's vendor The…" at bounding box center [221, 186] width 127 height 14
select select "tag"
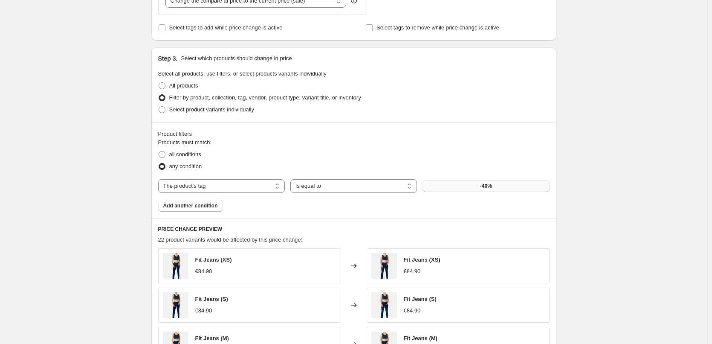
click at [492, 186] on span "-40%" at bounding box center [486, 185] width 12 height 7
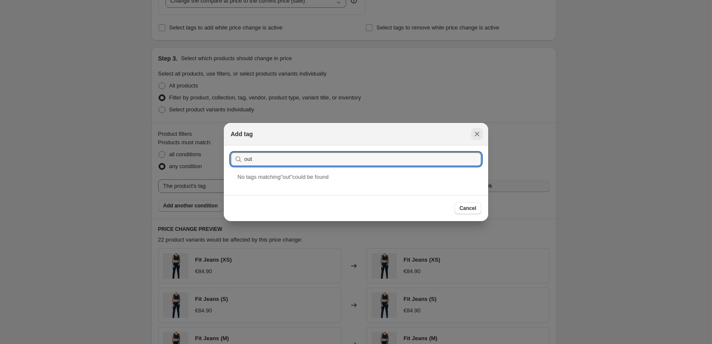
type input "out"
click at [474, 133] on icon "Close" at bounding box center [477, 134] width 9 height 9
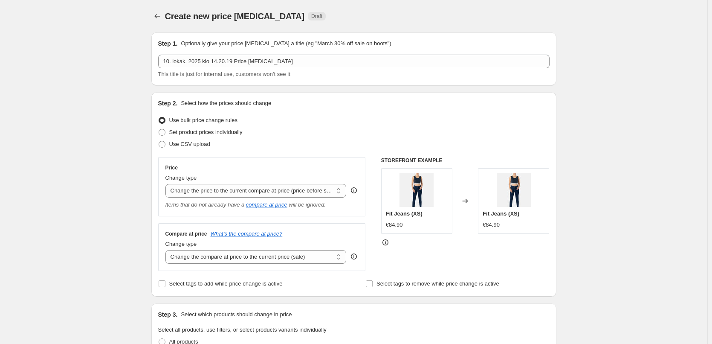
scroll to position [256, 0]
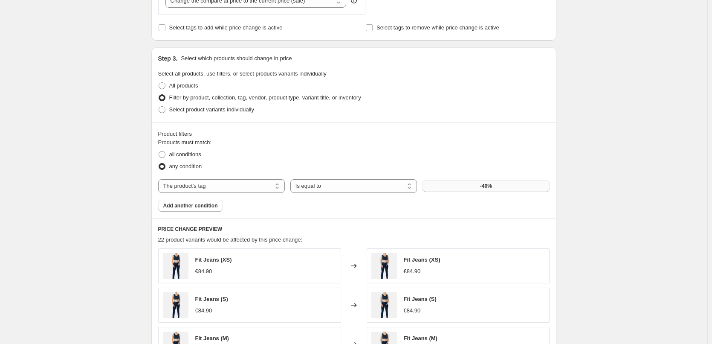
click at [513, 186] on button "-40%" at bounding box center [485, 186] width 127 height 12
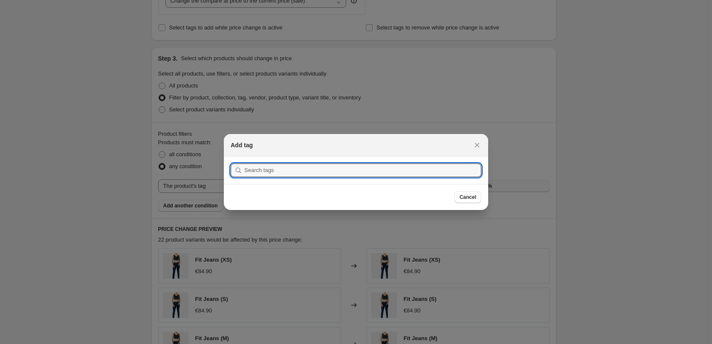
scroll to position [0, 0]
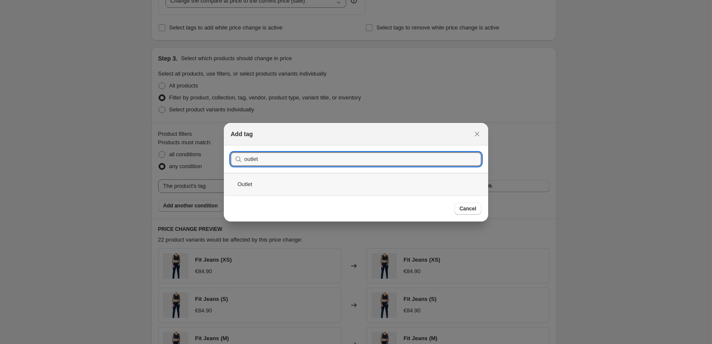
type input "outlet"
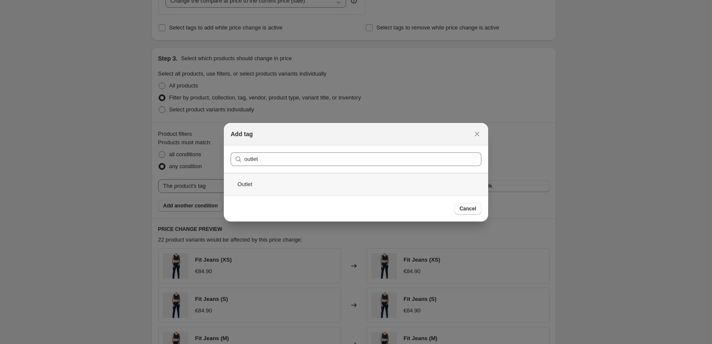
click at [286, 183] on div "Outlet" at bounding box center [356, 184] width 264 height 23
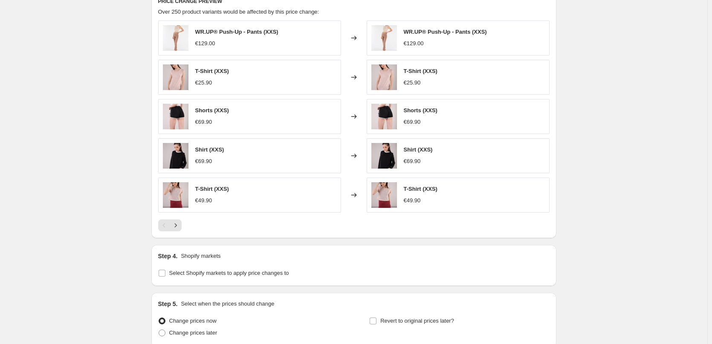
scroll to position [469, 0]
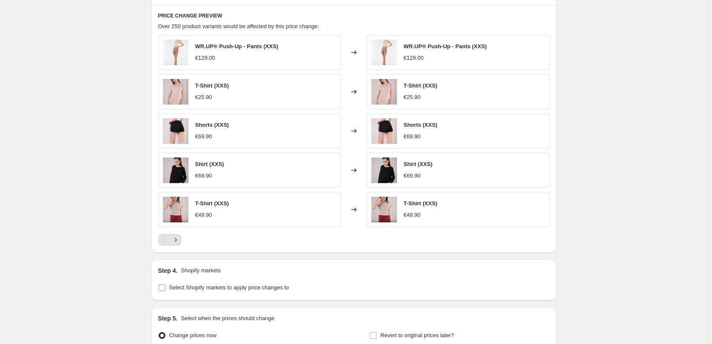
click at [251, 293] on label "Select Shopify markets to apply price changes to" at bounding box center [223, 287] width 131 height 12
click at [165, 291] on input "Select Shopify markets to apply price changes to" at bounding box center [162, 287] width 7 height 7
checkbox input "true"
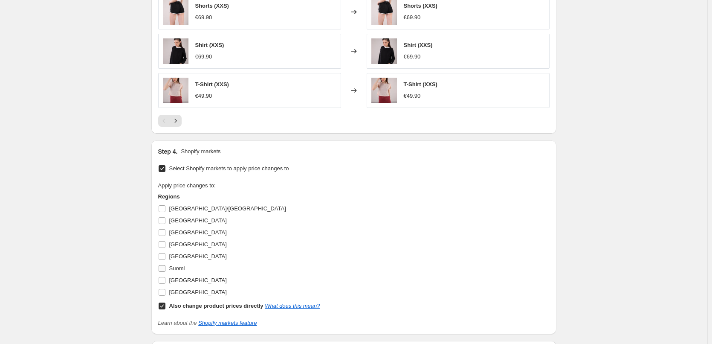
scroll to position [597, 0]
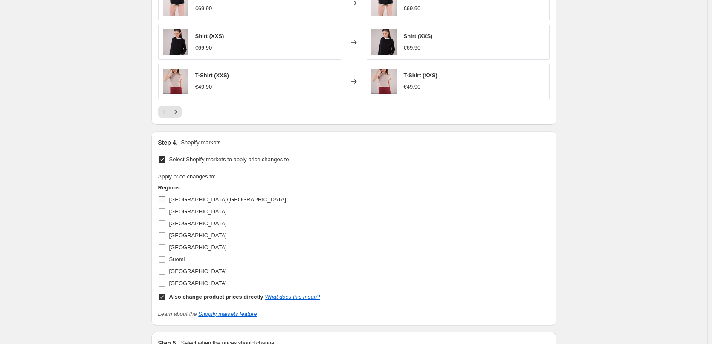
click at [168, 201] on label "[GEOGRAPHIC_DATA]/[GEOGRAPHIC_DATA]" at bounding box center [222, 200] width 128 height 12
click at [165, 201] on input "[GEOGRAPHIC_DATA]/[GEOGRAPHIC_DATA]" at bounding box center [162, 199] width 7 height 7
checkbox input "true"
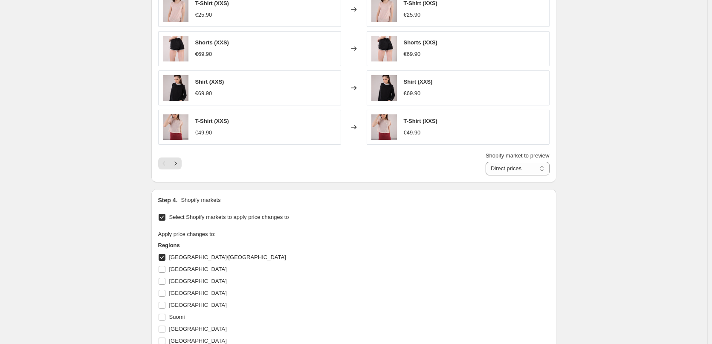
scroll to position [554, 0]
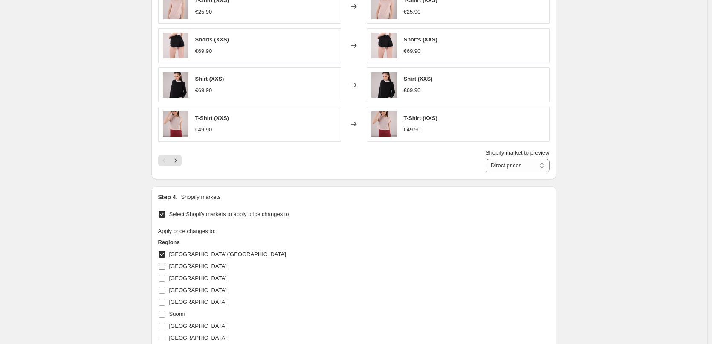
click at [181, 266] on span "[GEOGRAPHIC_DATA]" at bounding box center [198, 266] width 58 height 6
click at [165, 266] on input "[GEOGRAPHIC_DATA]" at bounding box center [162, 266] width 7 height 7
checkbox input "true"
click at [170, 277] on label "[GEOGRAPHIC_DATA]" at bounding box center [192, 278] width 69 height 12
click at [165, 277] on input "[GEOGRAPHIC_DATA]" at bounding box center [162, 277] width 7 height 7
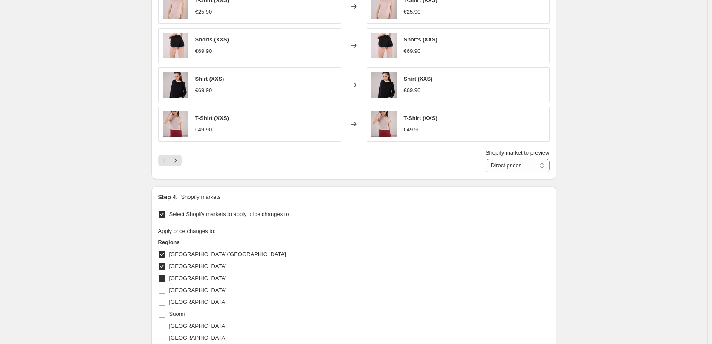
checkbox input "true"
click at [171, 285] on label "[GEOGRAPHIC_DATA]" at bounding box center [192, 290] width 69 height 12
click at [165, 286] on input "[GEOGRAPHIC_DATA]" at bounding box center [162, 289] width 7 height 7
checkbox input "true"
click at [173, 300] on span "[GEOGRAPHIC_DATA]" at bounding box center [198, 301] width 58 height 6
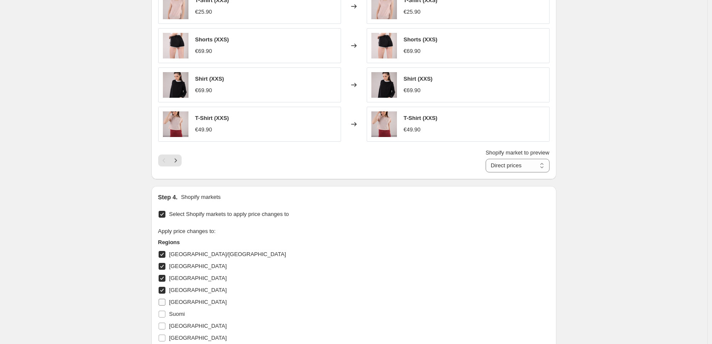
click at [165, 300] on input "[GEOGRAPHIC_DATA]" at bounding box center [162, 301] width 7 height 7
checkbox input "true"
click at [173, 314] on span "Suomi" at bounding box center [177, 313] width 16 height 6
click at [165, 314] on input "Suomi" at bounding box center [162, 313] width 7 height 7
checkbox input "true"
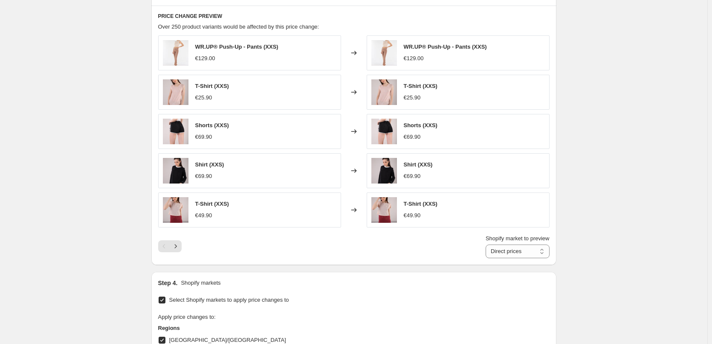
scroll to position [469, 0]
click at [174, 249] on icon "Next" at bounding box center [175, 245] width 9 height 9
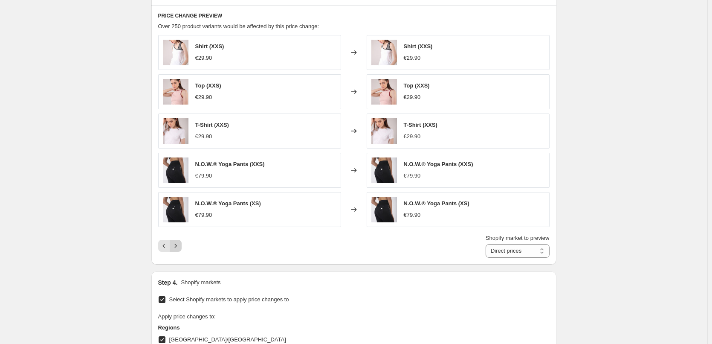
click at [176, 248] on icon "Next" at bounding box center [175, 245] width 9 height 9
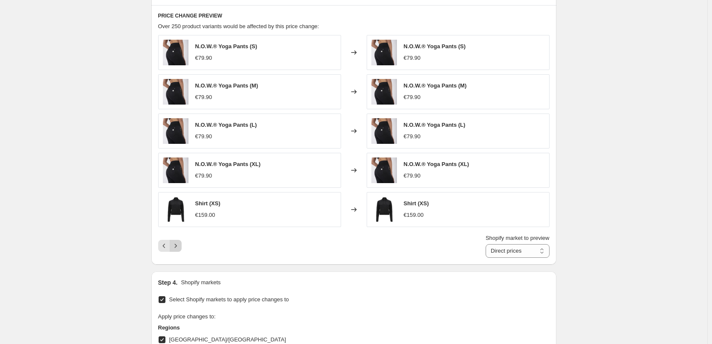
click at [176, 248] on icon "Next" at bounding box center [175, 245] width 9 height 9
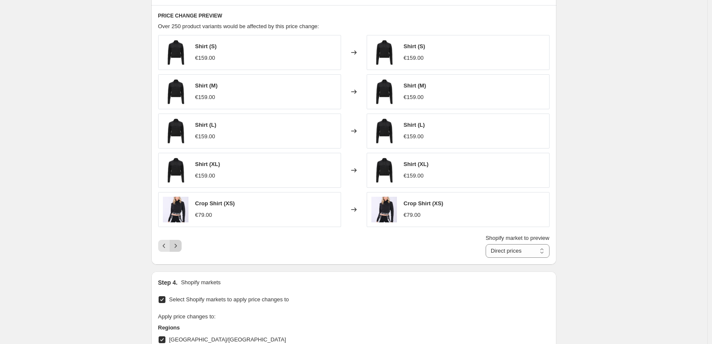
click at [177, 249] on icon "Next" at bounding box center [175, 245] width 9 height 9
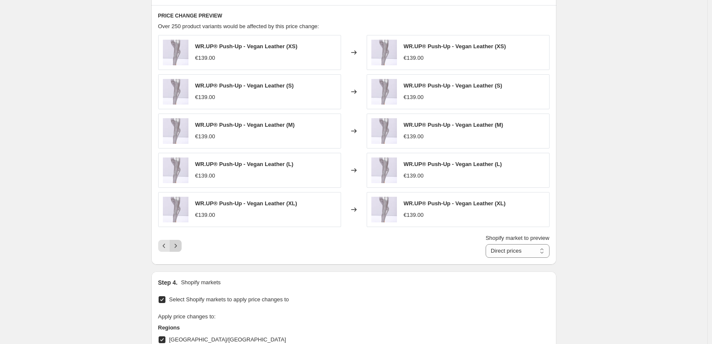
click at [177, 249] on icon "Next" at bounding box center [175, 245] width 9 height 9
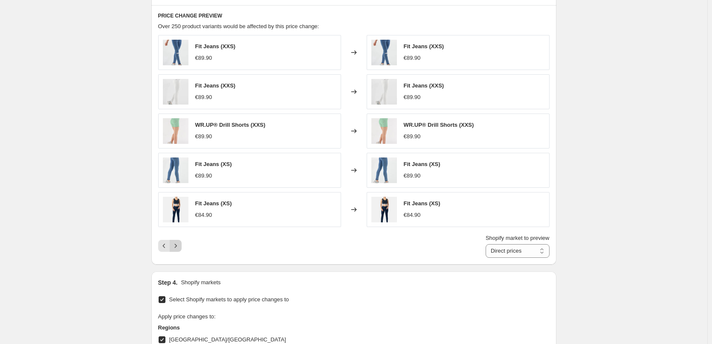
click at [177, 249] on icon "Next" at bounding box center [175, 245] width 9 height 9
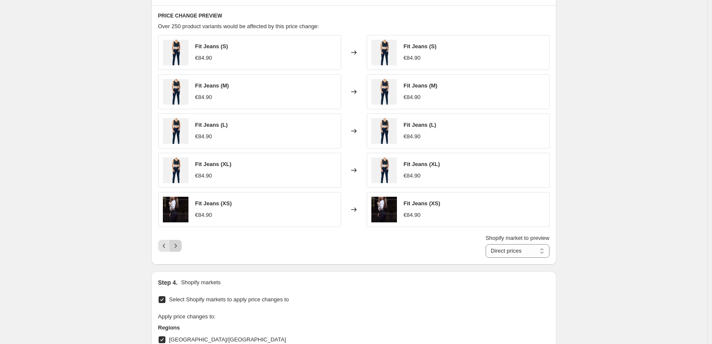
click at [177, 249] on icon "Next" at bounding box center [175, 245] width 9 height 9
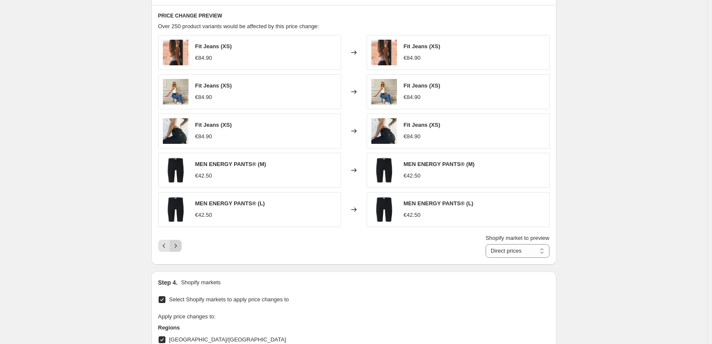
click at [179, 249] on icon "Next" at bounding box center [175, 245] width 9 height 9
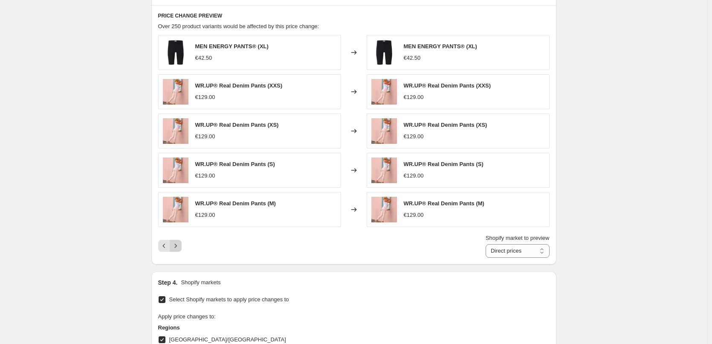
click at [179, 249] on icon "Next" at bounding box center [175, 245] width 9 height 9
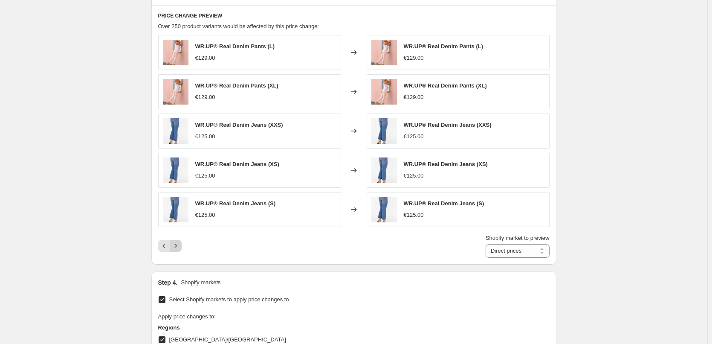
click at [179, 249] on icon "Next" at bounding box center [175, 245] width 9 height 9
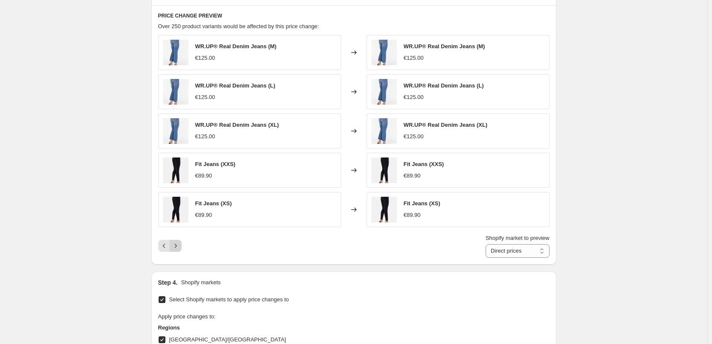
click at [179, 249] on icon "Next" at bounding box center [175, 245] width 9 height 9
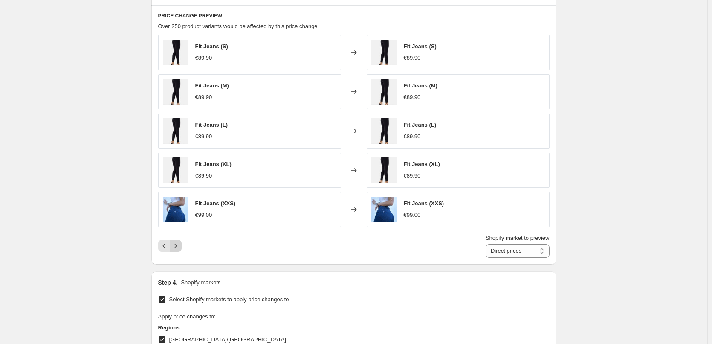
click at [179, 249] on icon "Next" at bounding box center [175, 245] width 9 height 9
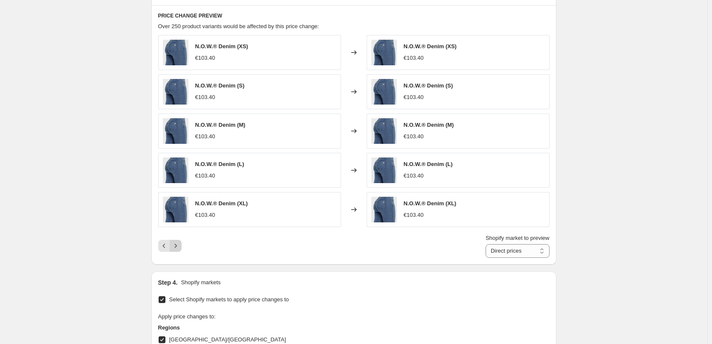
click at [179, 249] on icon "Next" at bounding box center [175, 245] width 9 height 9
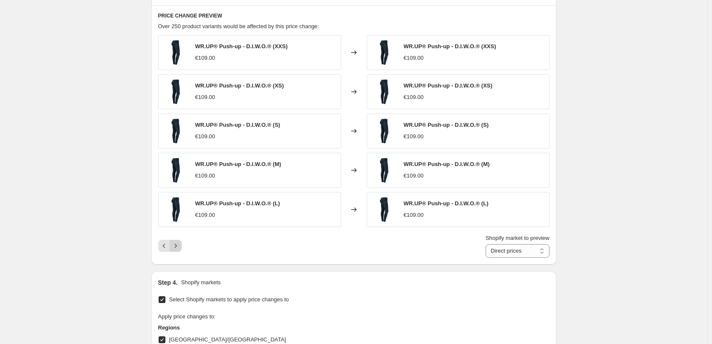
click at [179, 249] on icon "Next" at bounding box center [175, 245] width 9 height 9
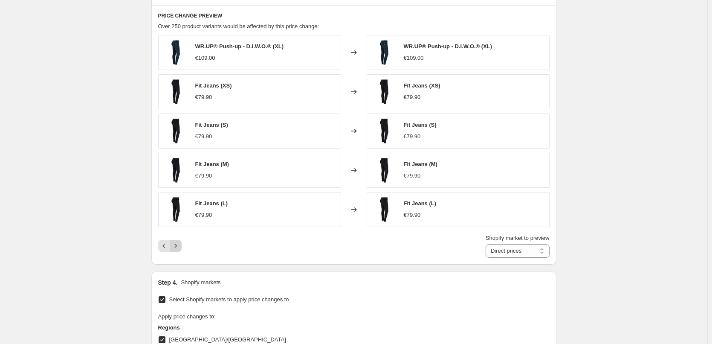
click at [179, 249] on icon "Next" at bounding box center [175, 245] width 9 height 9
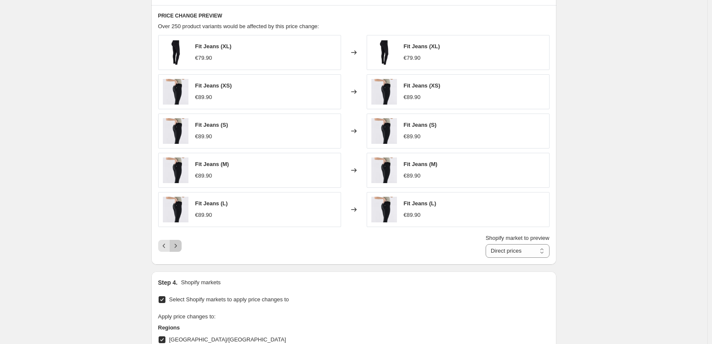
click at [179, 249] on icon "Next" at bounding box center [175, 245] width 9 height 9
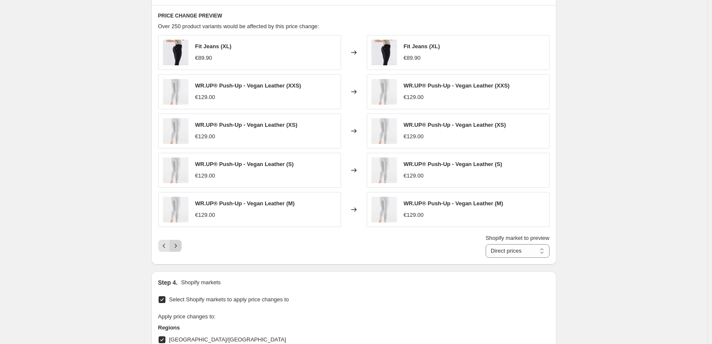
click at [179, 249] on icon "Next" at bounding box center [175, 245] width 9 height 9
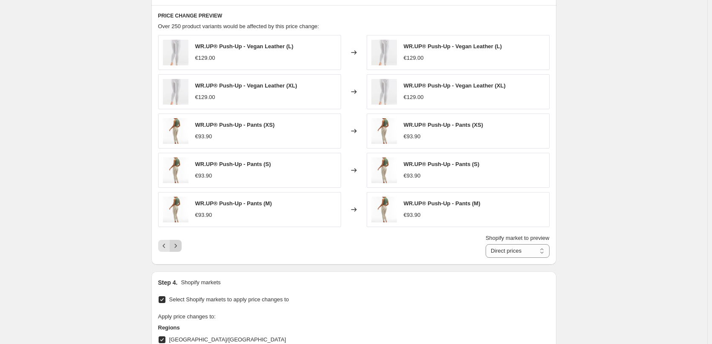
click at [179, 249] on icon "Next" at bounding box center [175, 245] width 9 height 9
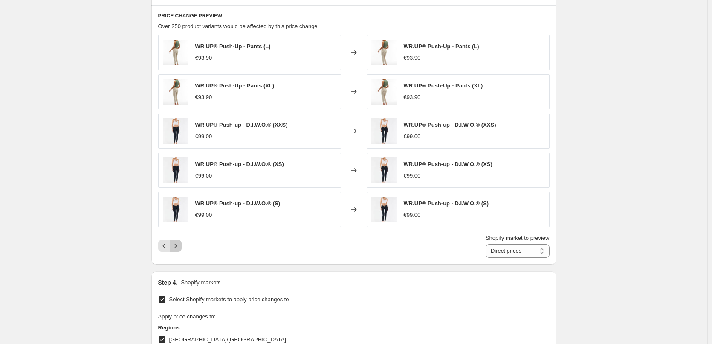
click at [179, 249] on icon "Next" at bounding box center [175, 245] width 9 height 9
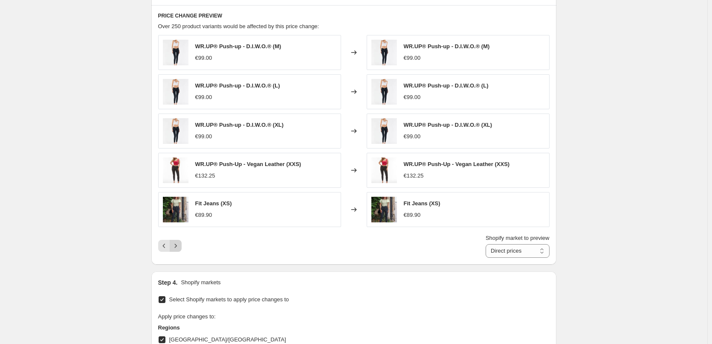
click at [179, 249] on icon "Next" at bounding box center [175, 245] width 9 height 9
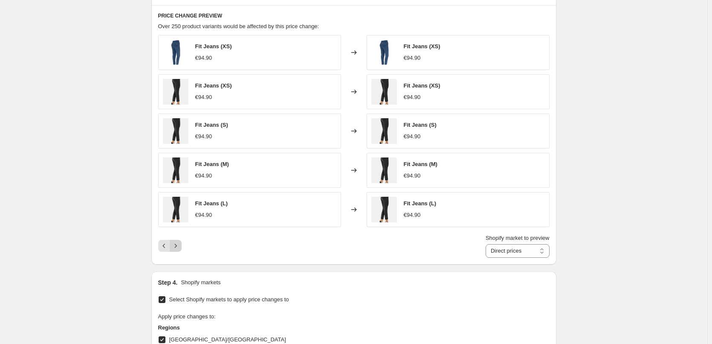
click at [179, 249] on icon "Next" at bounding box center [175, 245] width 9 height 9
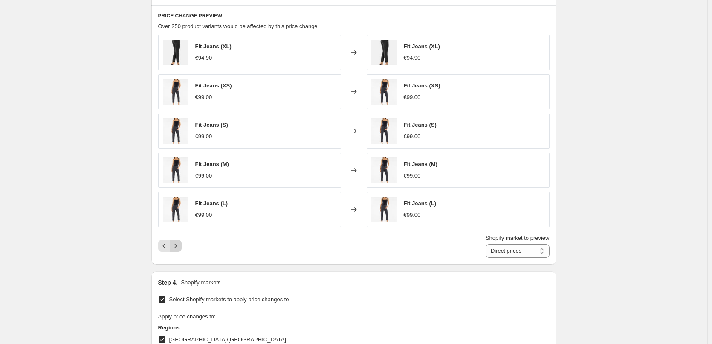
click at [179, 249] on icon "Next" at bounding box center [175, 245] width 9 height 9
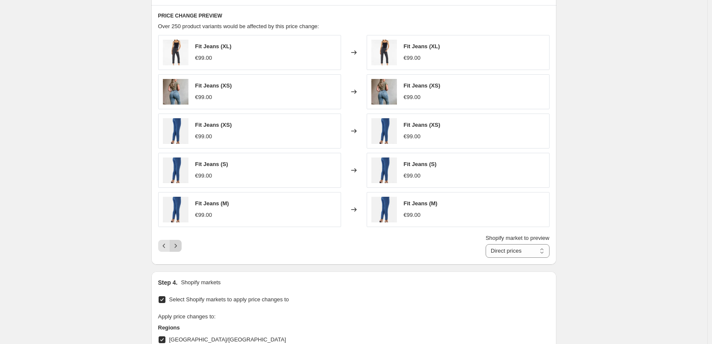
click at [179, 249] on icon "Next" at bounding box center [175, 245] width 9 height 9
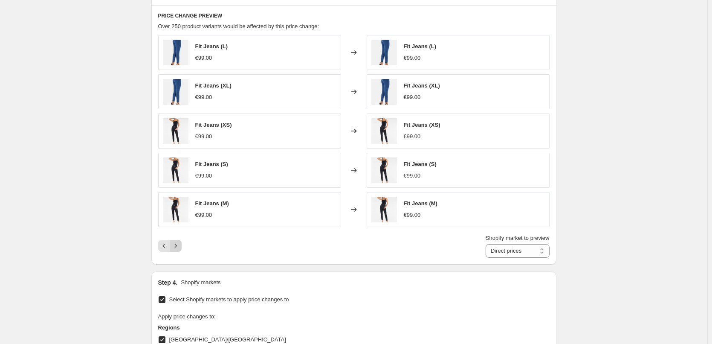
click at [179, 249] on icon "Next" at bounding box center [175, 245] width 9 height 9
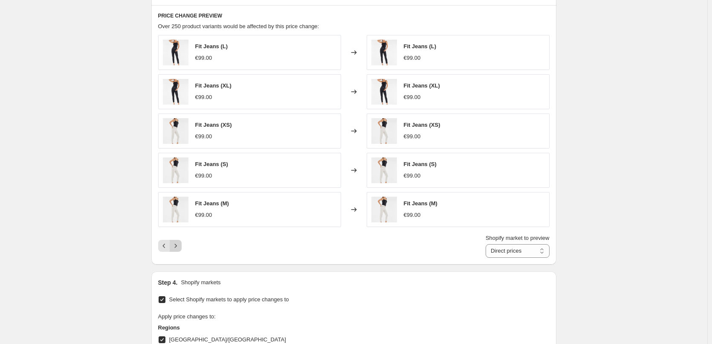
click at [179, 249] on icon "Next" at bounding box center [175, 245] width 9 height 9
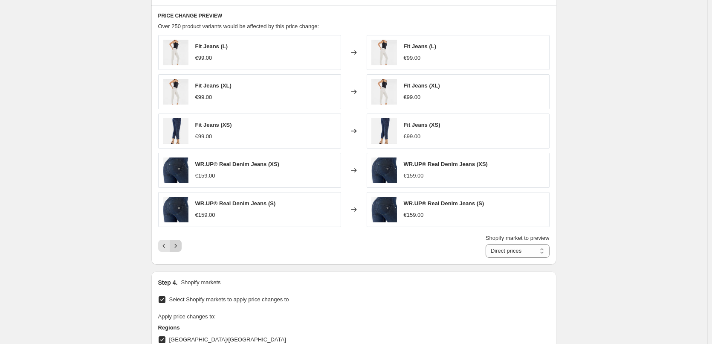
click at [179, 249] on icon "Next" at bounding box center [175, 245] width 9 height 9
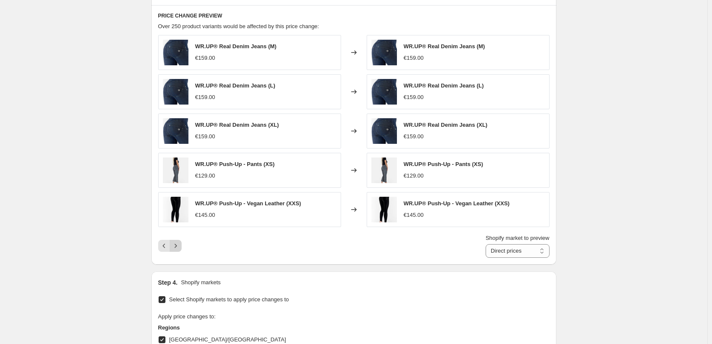
click at [179, 249] on icon "Next" at bounding box center [175, 245] width 9 height 9
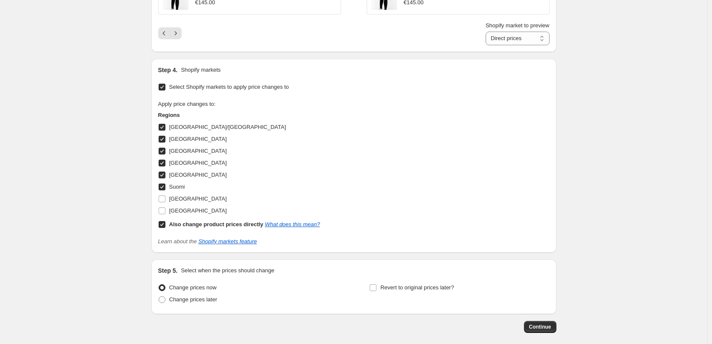
scroll to position [682, 0]
click at [165, 225] on input "Also change product prices directly What does this mean?" at bounding box center [162, 223] width 7 height 7
checkbox input "false"
select select "99453829444"
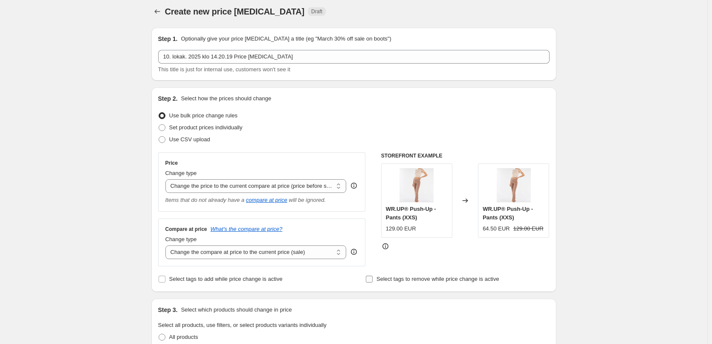
scroll to position [0, 0]
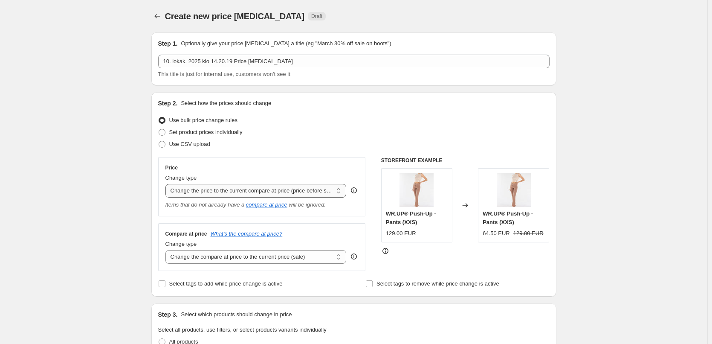
click at [298, 193] on select "Change the price to a certain amount Change the price by a certain amount Chang…" at bounding box center [255, 191] width 181 height 14
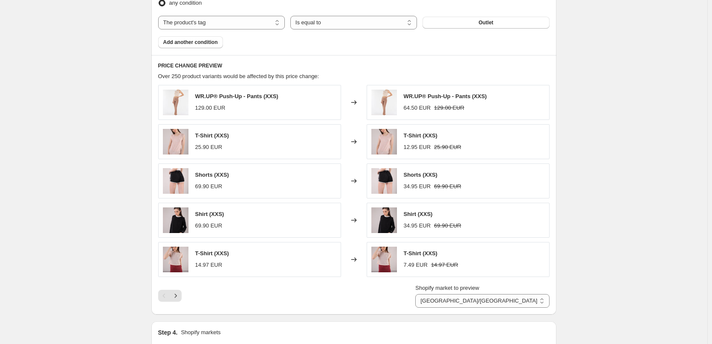
scroll to position [426, 0]
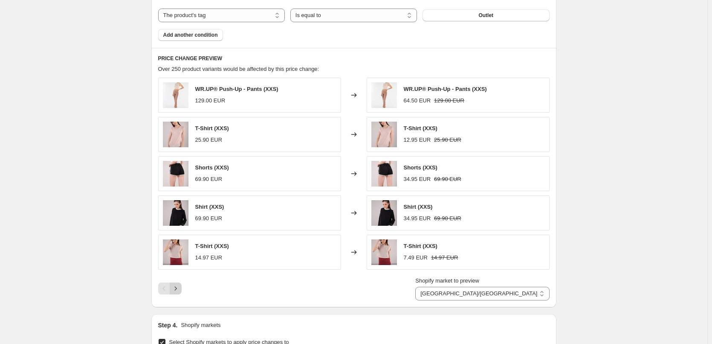
click at [179, 286] on icon "Next" at bounding box center [175, 288] width 9 height 9
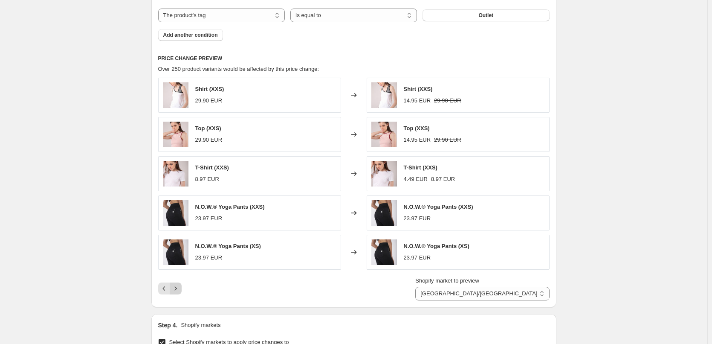
click at [180, 286] on icon "Next" at bounding box center [175, 288] width 9 height 9
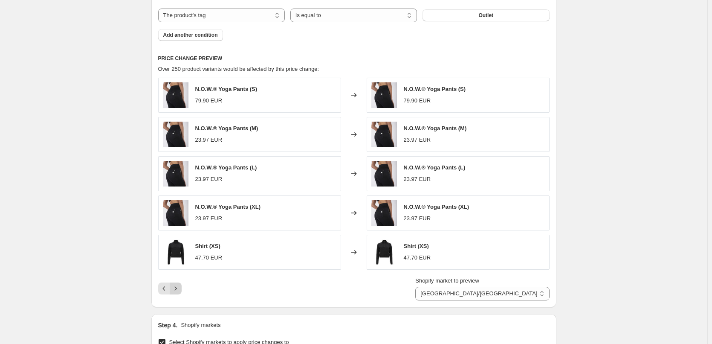
click at [182, 287] on button "Next" at bounding box center [176, 288] width 12 height 12
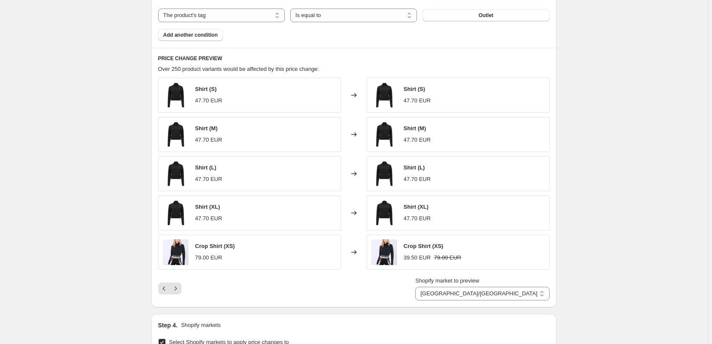
click at [184, 288] on div "Shopify market to preview AUSTRIA/GERMANY Denmark Norway Poland SWEDEN Suomi AU…" at bounding box center [353, 288] width 391 height 24
click at [182, 289] on button "Next" at bounding box center [176, 288] width 12 height 12
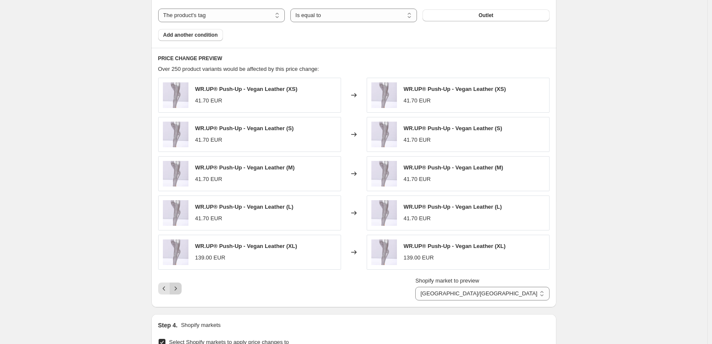
click at [180, 288] on icon "Next" at bounding box center [175, 288] width 9 height 9
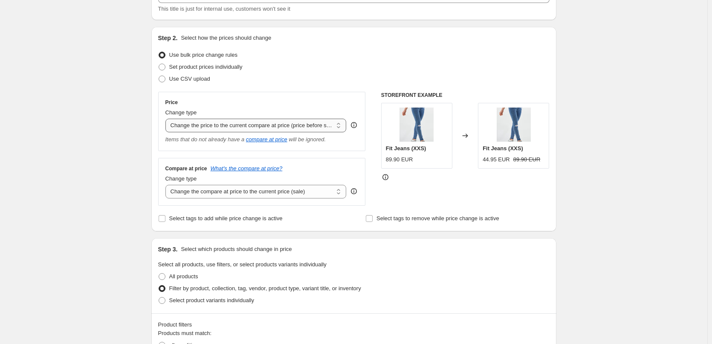
scroll to position [43, 0]
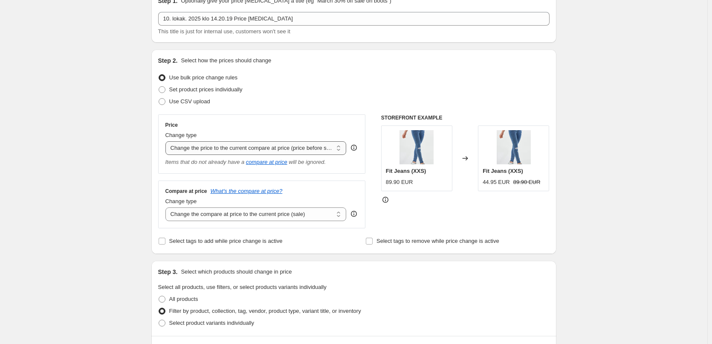
click at [236, 150] on select "Change the price to a certain amount Change the price by a certain amount Chang…" at bounding box center [255, 148] width 181 height 14
select select "percentage"
click at [167, 141] on select "Change the price to a certain amount Change the price by a certain amount Chang…" at bounding box center [255, 148] width 181 height 14
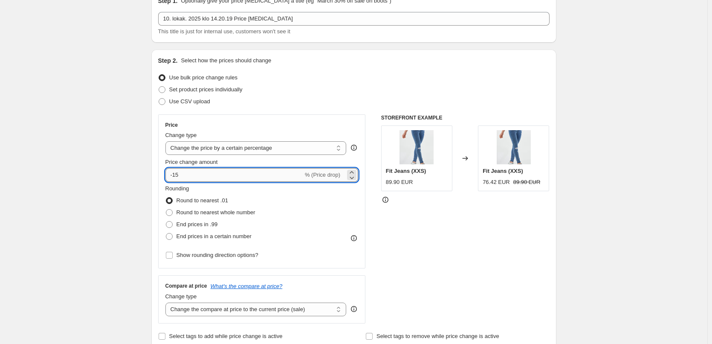
click at [236, 177] on input "-15" at bounding box center [234, 175] width 138 height 14
type input "-50"
click at [278, 307] on select "Change the compare at price to the current price (sale) Change the compare at p…" at bounding box center [255, 309] width 181 height 14
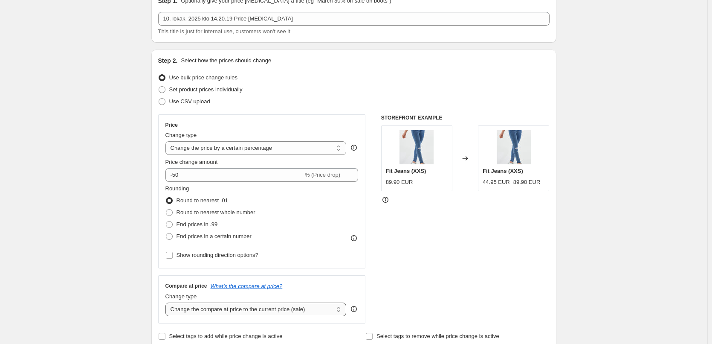
click at [167, 302] on select "Change the compare at price to the current price (sale) Change the compare at p…" at bounding box center [255, 309] width 181 height 14
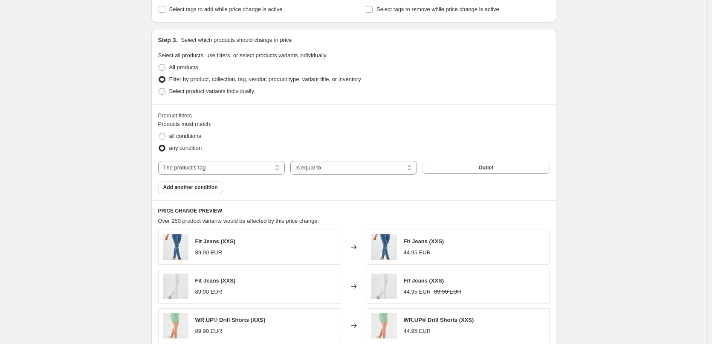
scroll to position [298, 0]
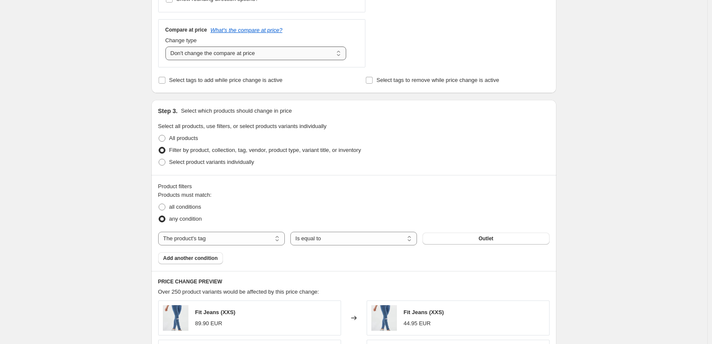
click at [292, 57] on select "Change the compare at price to the current price (sale) Change the compare at p…" at bounding box center [255, 53] width 181 height 14
select select "ep"
click at [167, 46] on select "Change the compare at price to the current price (sale) Change the compare at p…" at bounding box center [255, 53] width 181 height 14
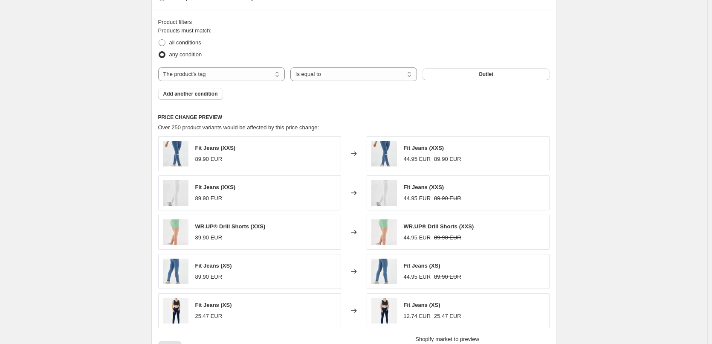
scroll to position [554, 0]
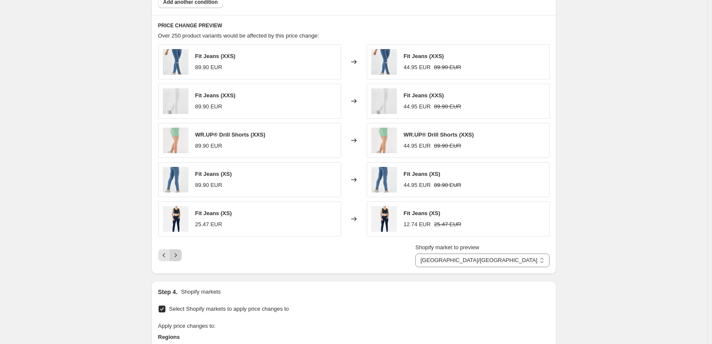
click at [180, 256] on icon "Next" at bounding box center [175, 255] width 9 height 9
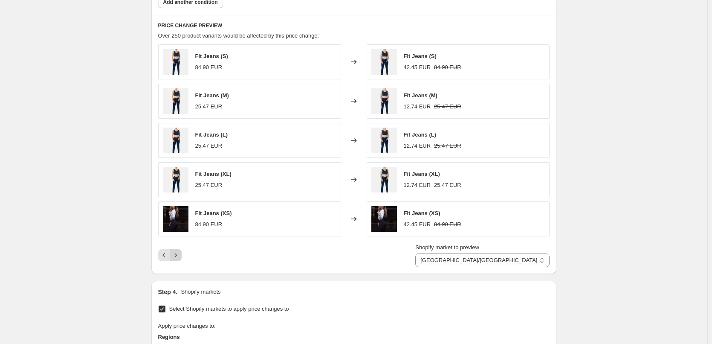
click at [180, 256] on icon "Next" at bounding box center [175, 255] width 9 height 9
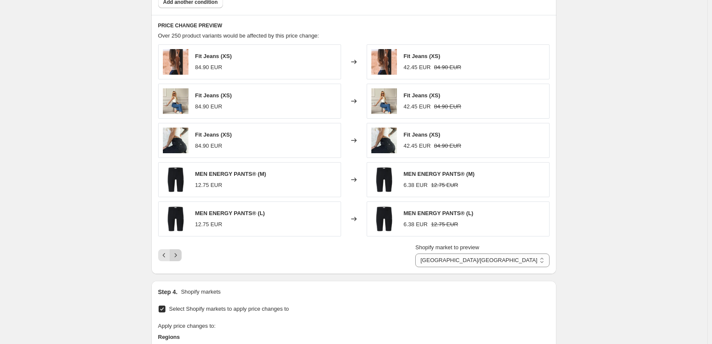
click at [180, 256] on icon "Next" at bounding box center [175, 255] width 9 height 9
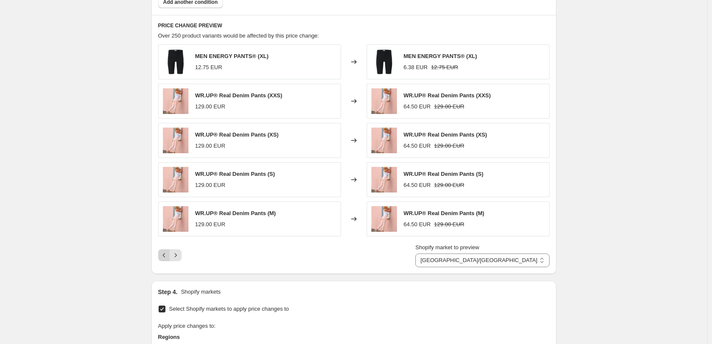
click at [165, 253] on icon "Previous" at bounding box center [164, 255] width 9 height 9
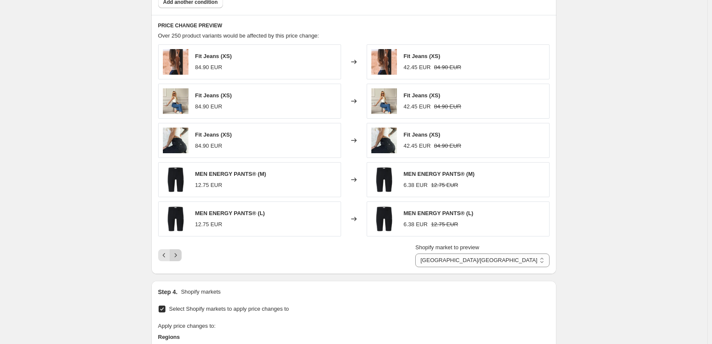
click at [174, 260] on button "Next" at bounding box center [176, 255] width 12 height 12
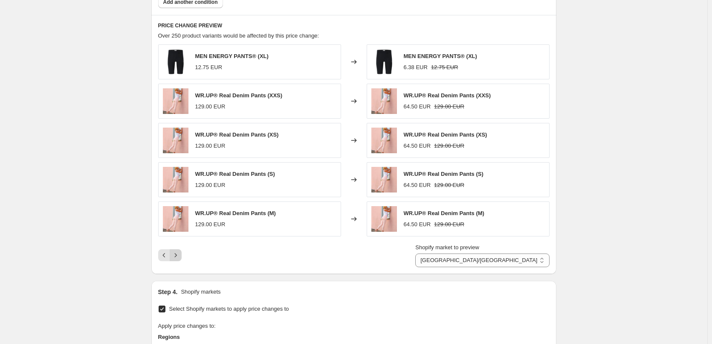
click at [177, 257] on icon "Next" at bounding box center [175, 255] width 9 height 9
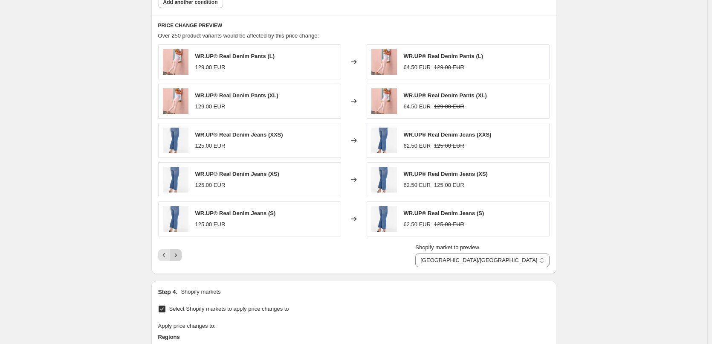
click at [177, 257] on icon "Next" at bounding box center [175, 255] width 9 height 9
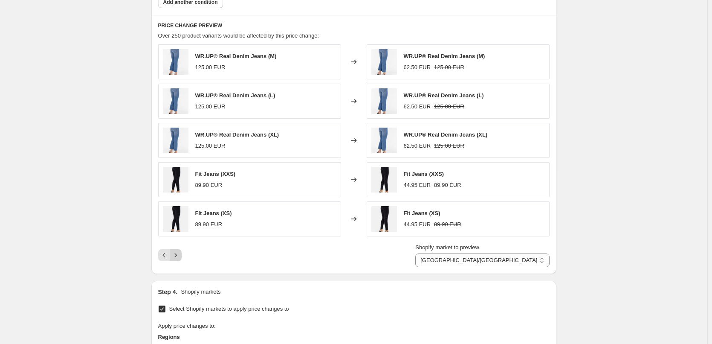
click at [177, 257] on icon "Next" at bounding box center [175, 255] width 9 height 9
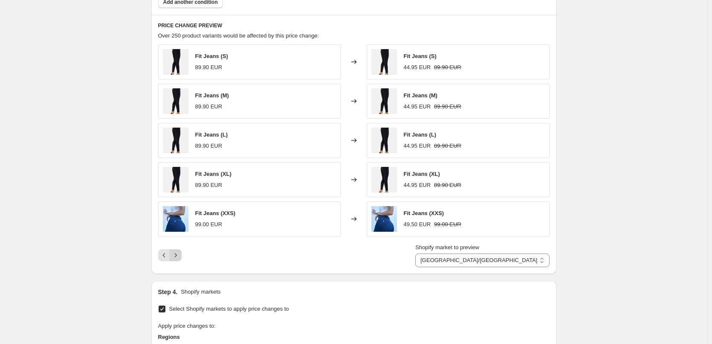
click at [177, 257] on icon "Next" at bounding box center [175, 255] width 9 height 9
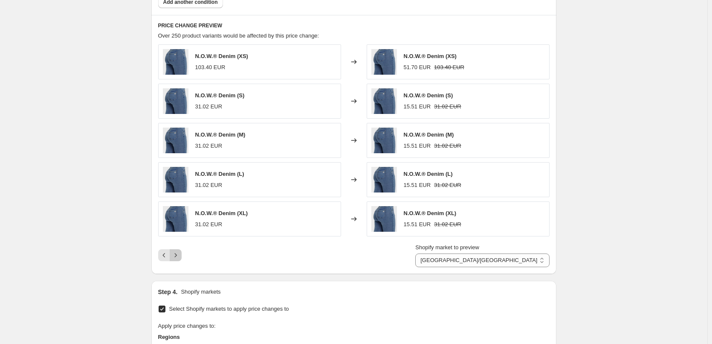
click at [177, 257] on icon "Next" at bounding box center [175, 255] width 9 height 9
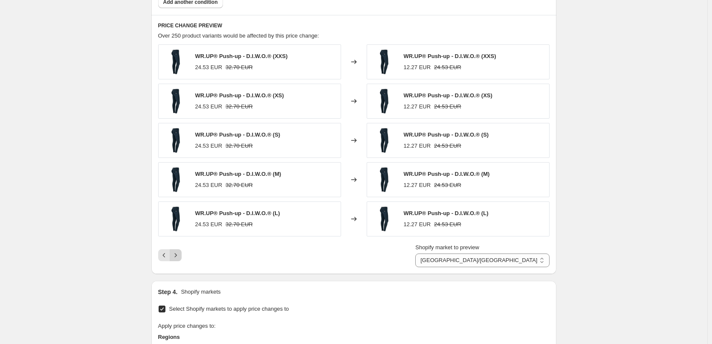
click at [177, 257] on icon "Next" at bounding box center [175, 255] width 9 height 9
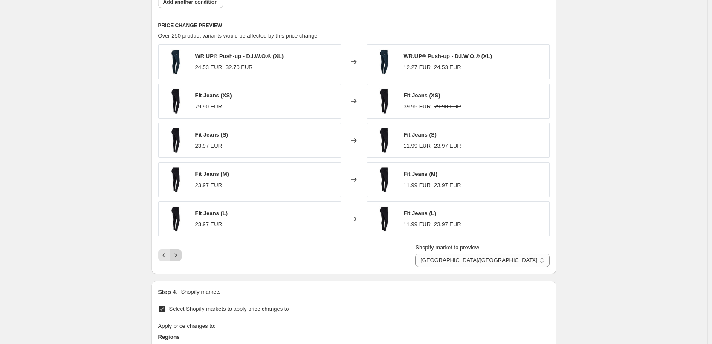
click at [177, 257] on icon "Next" at bounding box center [175, 255] width 9 height 9
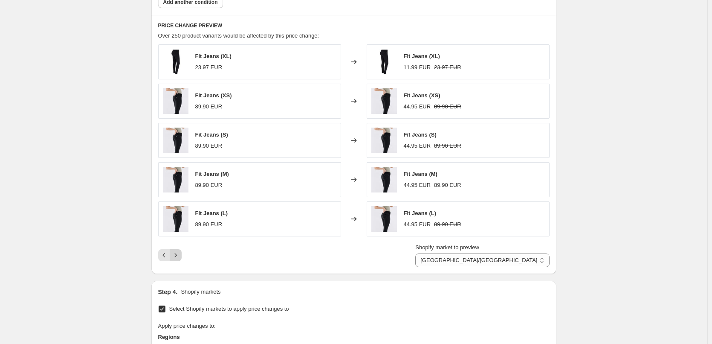
click at [177, 257] on icon "Next" at bounding box center [175, 255] width 9 height 9
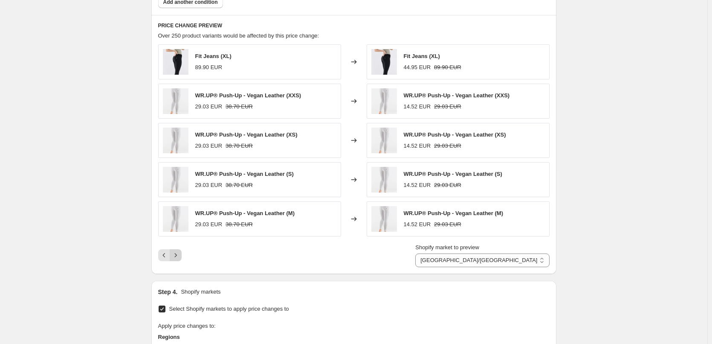
click at [177, 257] on icon "Next" at bounding box center [175, 255] width 9 height 9
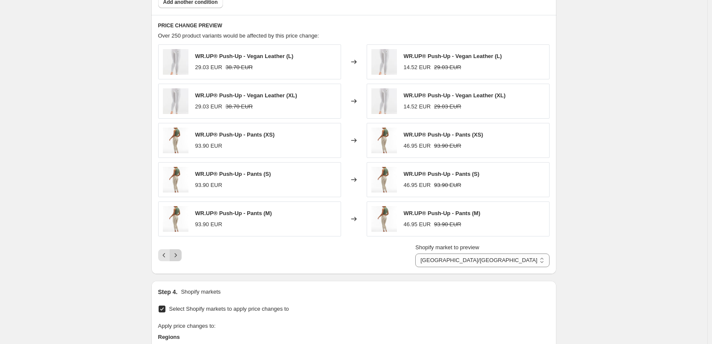
click at [177, 257] on icon "Next" at bounding box center [175, 255] width 9 height 9
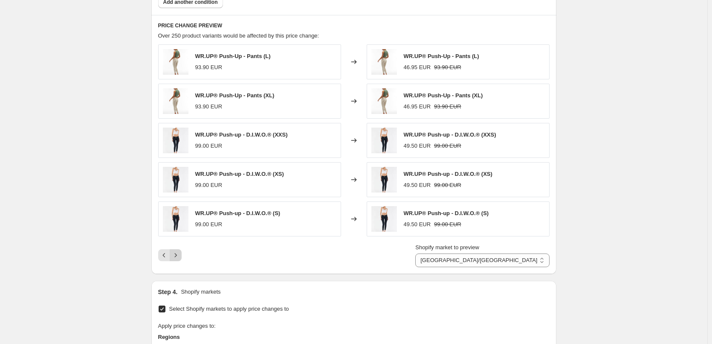
click at [177, 257] on icon "Next" at bounding box center [175, 255] width 9 height 9
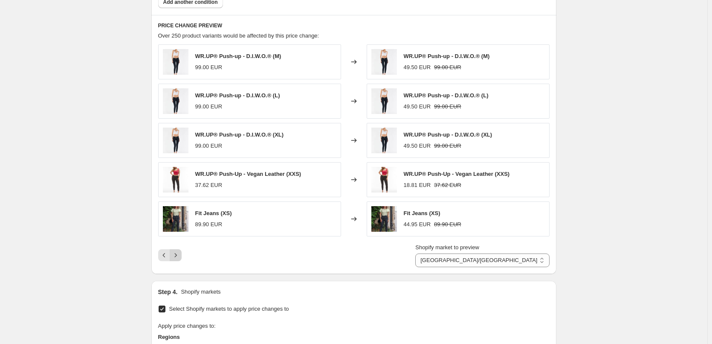
click at [177, 257] on icon "Next" at bounding box center [175, 255] width 9 height 9
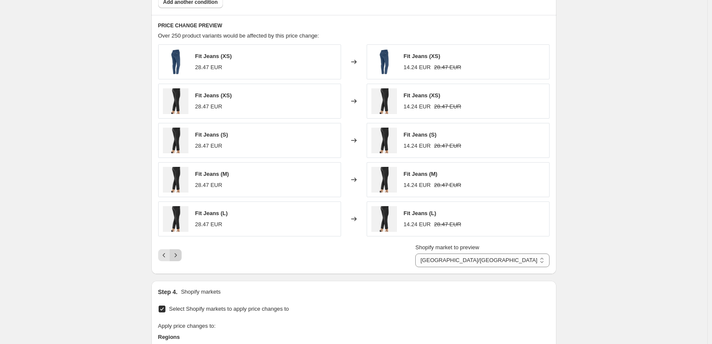
click at [177, 257] on icon "Next" at bounding box center [175, 255] width 9 height 9
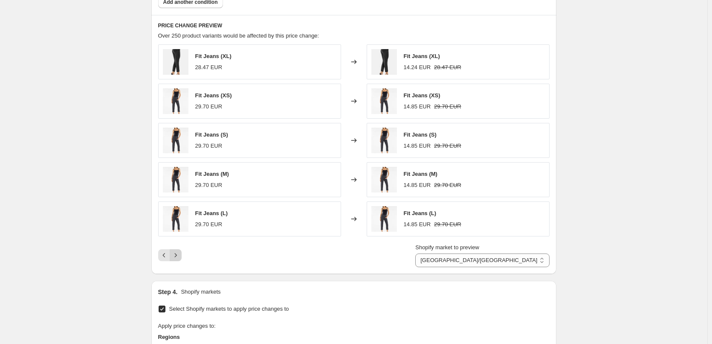
click at [177, 257] on icon "Next" at bounding box center [175, 255] width 9 height 9
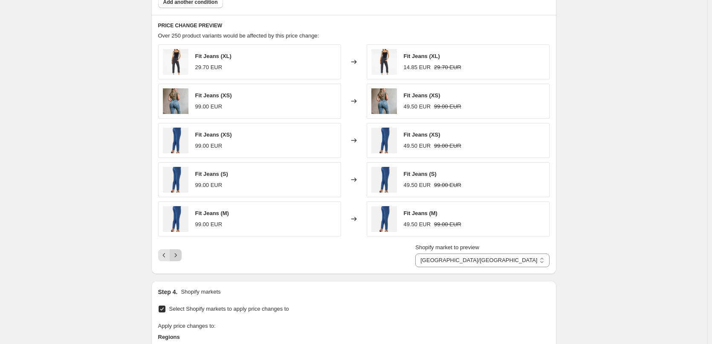
click at [177, 257] on icon "Next" at bounding box center [175, 255] width 9 height 9
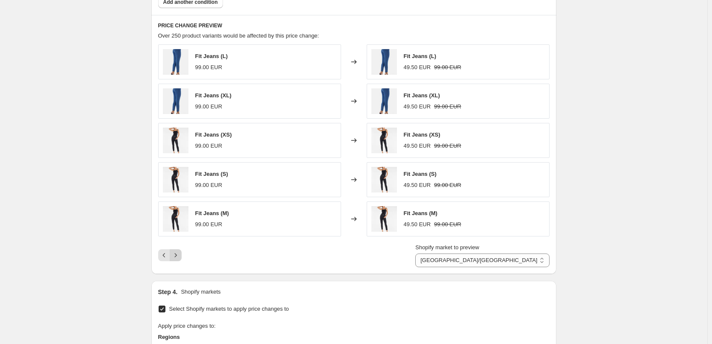
click at [177, 257] on icon "Next" at bounding box center [175, 255] width 9 height 9
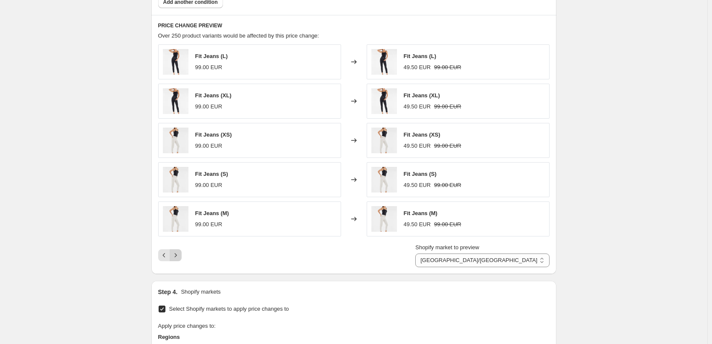
click at [178, 257] on icon "Next" at bounding box center [175, 255] width 9 height 9
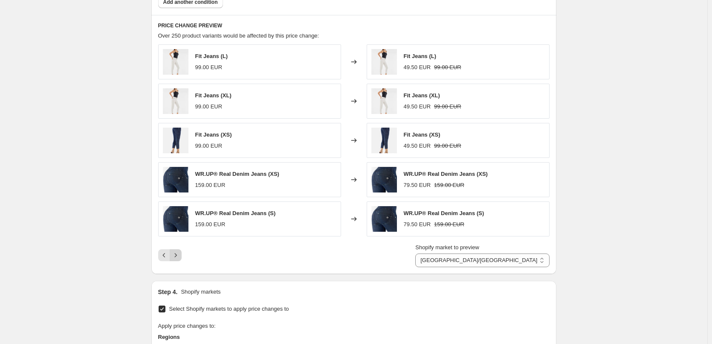
click at [178, 257] on icon "Next" at bounding box center [175, 255] width 9 height 9
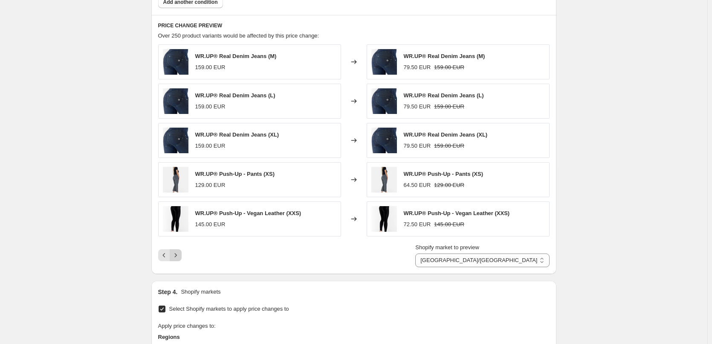
click at [178, 257] on icon "Next" at bounding box center [175, 255] width 9 height 9
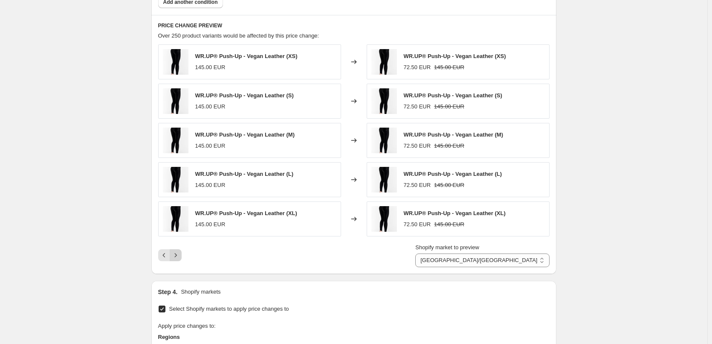
click at [178, 257] on icon "Next" at bounding box center [175, 255] width 9 height 9
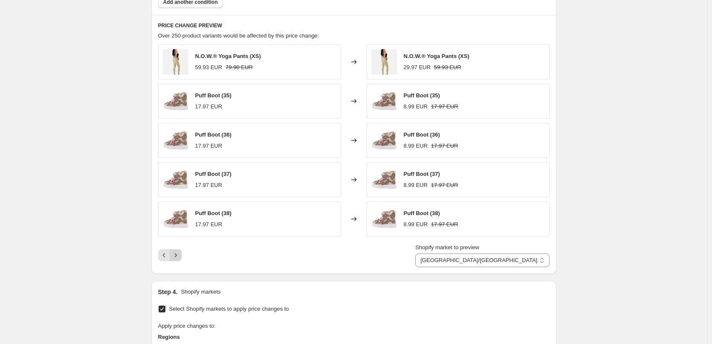
click at [180, 254] on icon "Next" at bounding box center [175, 255] width 9 height 9
click at [174, 249] on button "Next" at bounding box center [176, 255] width 12 height 12
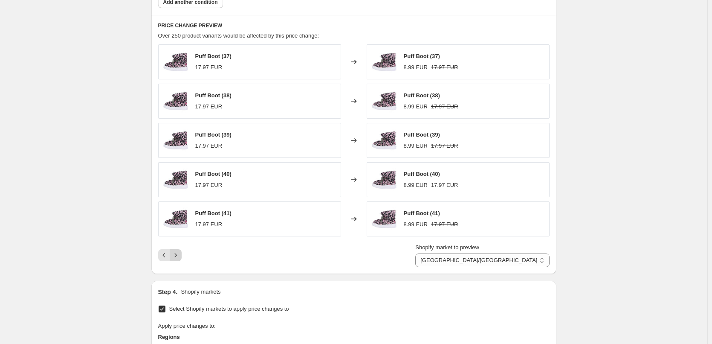
click at [172, 255] on button "Next" at bounding box center [176, 255] width 12 height 12
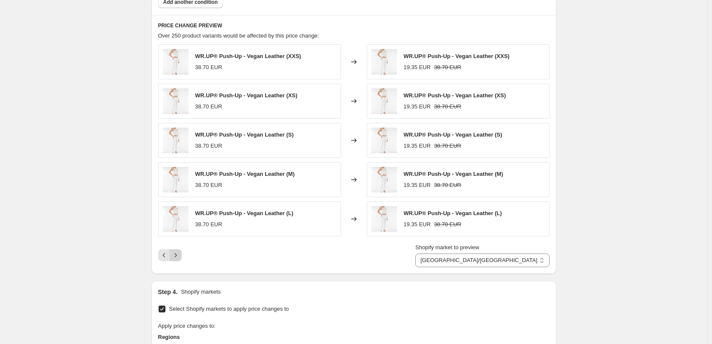
click at [179, 258] on icon "Next" at bounding box center [175, 255] width 9 height 9
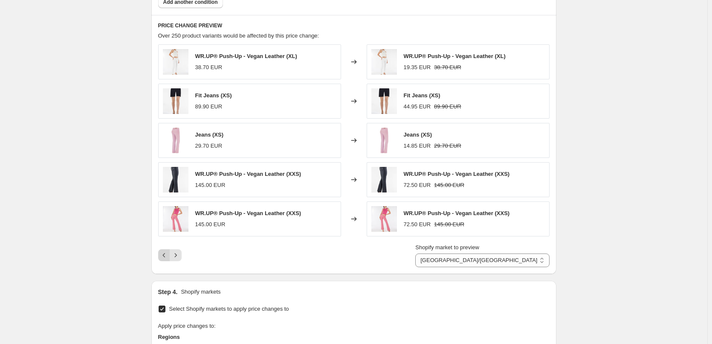
click at [168, 257] on icon "Previous" at bounding box center [164, 255] width 9 height 9
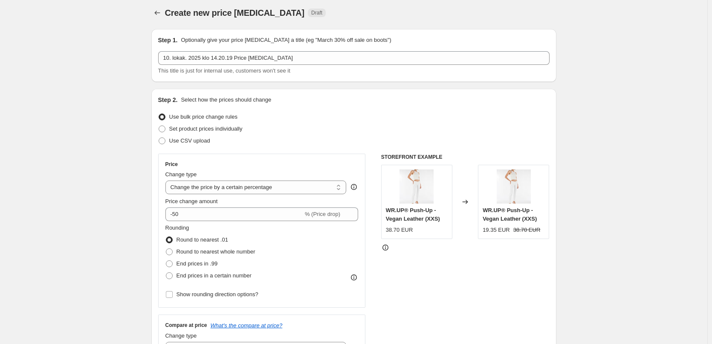
scroll to position [0, 0]
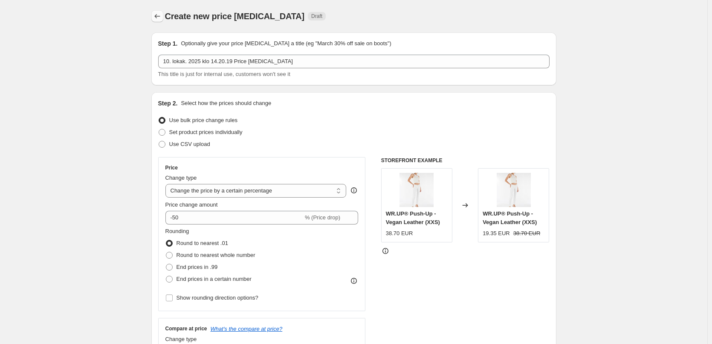
click at [160, 15] on icon "Price change jobs" at bounding box center [157, 16] width 9 height 9
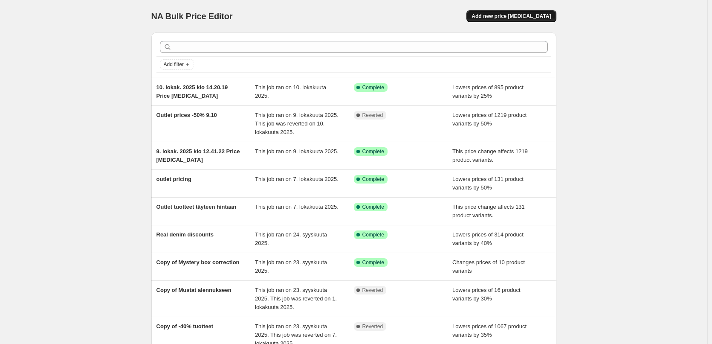
click at [521, 11] on button "Add new price [MEDICAL_DATA]" at bounding box center [511, 16] width 90 height 12
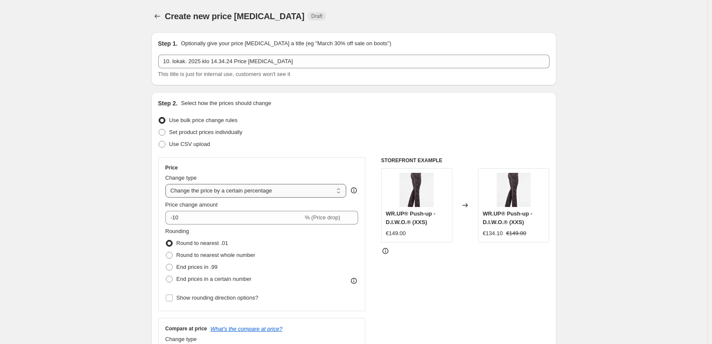
click at [253, 190] on select "Change the price to a certain amount Change the price by a certain amount Chang…" at bounding box center [255, 191] width 181 height 14
select select "ecap"
click at [167, 184] on select "Change the price to a certain amount Change the price by a certain amount Chang…" at bounding box center [255, 191] width 181 height 14
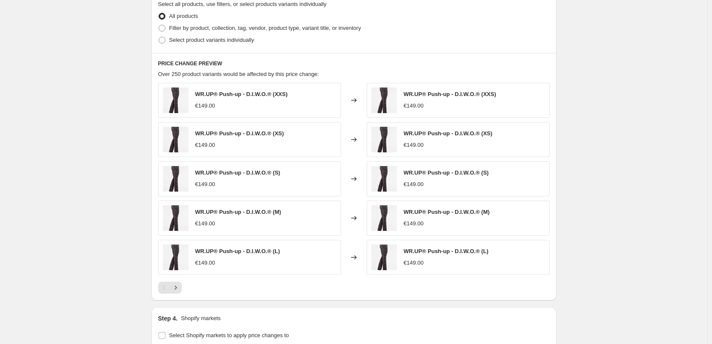
scroll to position [341, 0]
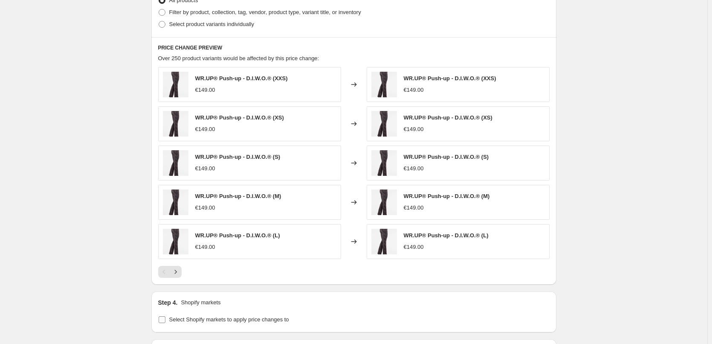
click at [190, 322] on span "Select Shopify markets to apply price changes to" at bounding box center [229, 319] width 120 height 6
click at [165, 323] on input "Select Shopify markets to apply price changes to" at bounding box center [162, 319] width 7 height 7
checkbox input "true"
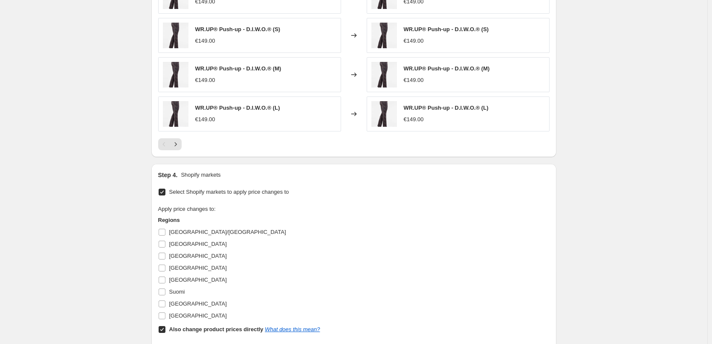
scroll to position [469, 0]
click at [180, 246] on span "[GEOGRAPHIC_DATA]" at bounding box center [198, 243] width 58 height 6
click at [165, 246] on input "[GEOGRAPHIC_DATA]" at bounding box center [162, 243] width 7 height 7
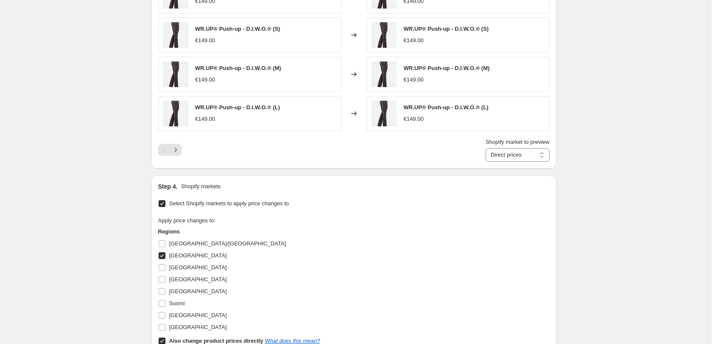
click at [179, 253] on span "[GEOGRAPHIC_DATA]" at bounding box center [198, 255] width 58 height 6
click at [165, 253] on input "[GEOGRAPHIC_DATA]" at bounding box center [162, 255] width 7 height 7
checkbox input "false"
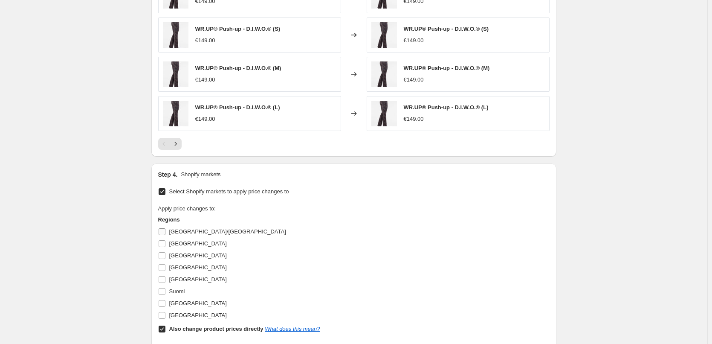
click at [184, 231] on span "[GEOGRAPHIC_DATA]/[GEOGRAPHIC_DATA]" at bounding box center [227, 231] width 117 height 6
click at [165, 231] on input "[GEOGRAPHIC_DATA]/[GEOGRAPHIC_DATA]" at bounding box center [162, 231] width 7 height 7
checkbox input "true"
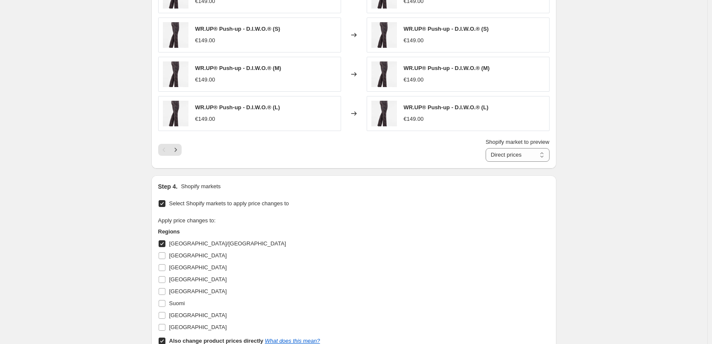
click at [185, 338] on b "Also change product prices directly" at bounding box center [216, 340] width 94 height 6
click at [165, 338] on input "Also change product prices directly What does this mean?" at bounding box center [162, 340] width 7 height 7
checkbox input "false"
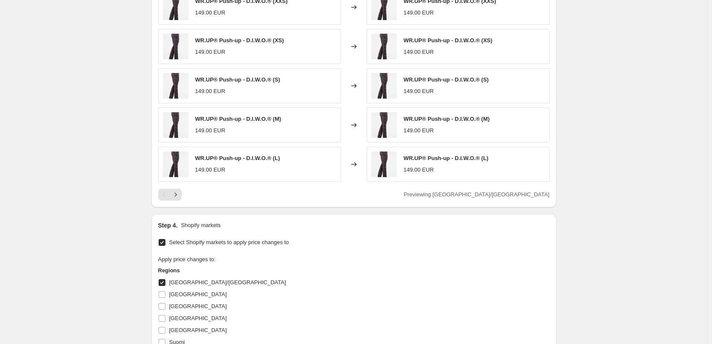
scroll to position [384, 0]
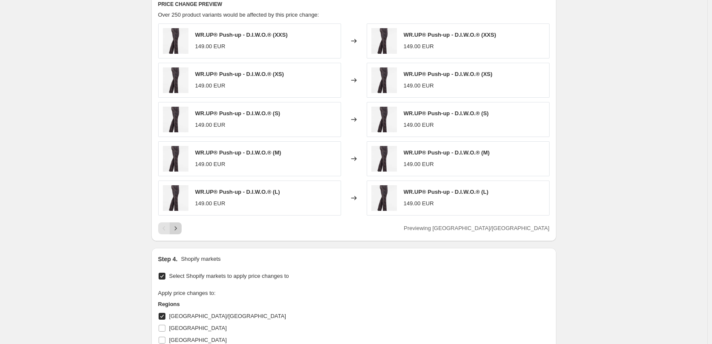
click at [177, 230] on icon "Next" at bounding box center [175, 228] width 9 height 9
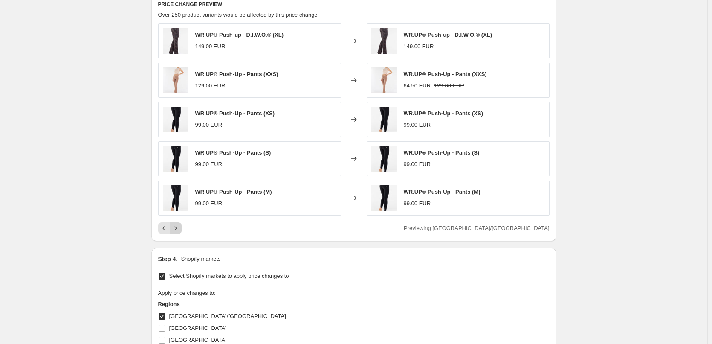
click at [177, 230] on icon "Next" at bounding box center [175, 228] width 9 height 9
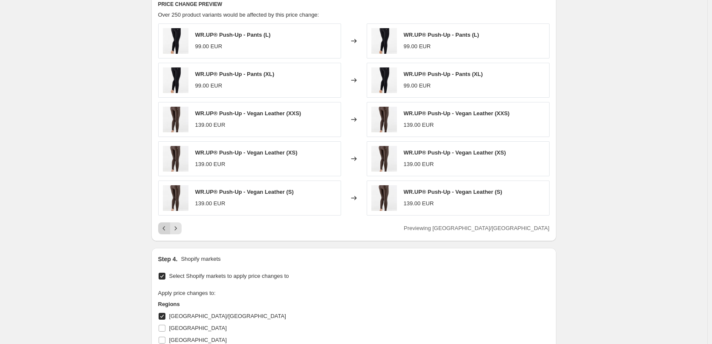
click at [168, 229] on icon "Previous" at bounding box center [164, 228] width 9 height 9
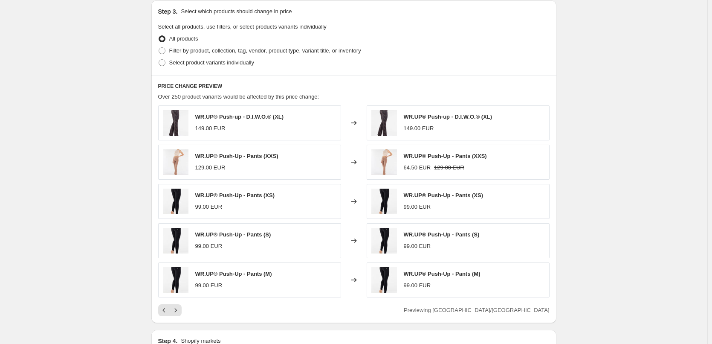
scroll to position [299, 0]
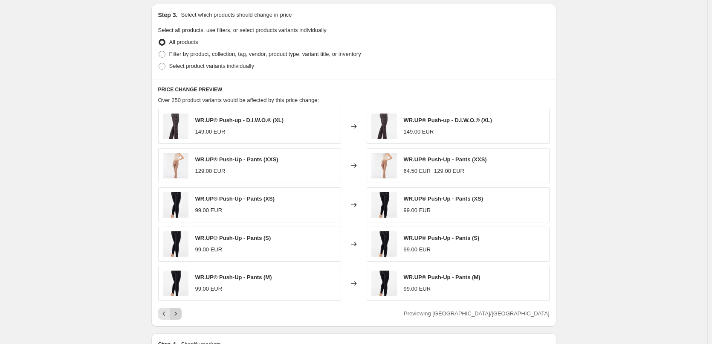
click at [177, 312] on icon "Next" at bounding box center [175, 313] width 9 height 9
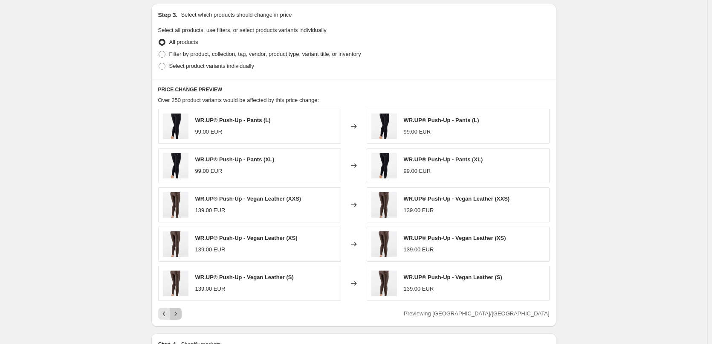
click at [177, 312] on icon "Next" at bounding box center [175, 313] width 9 height 9
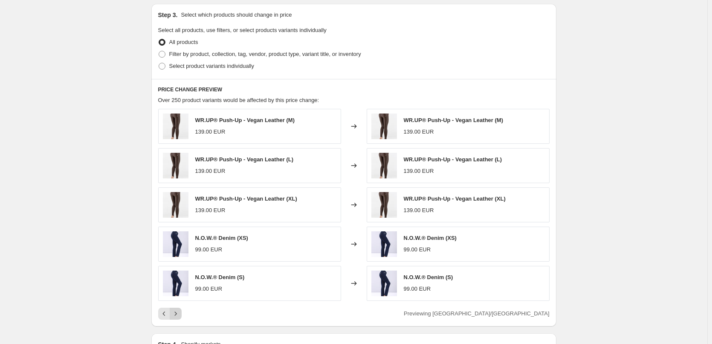
click at [177, 312] on icon "Next" at bounding box center [175, 313] width 9 height 9
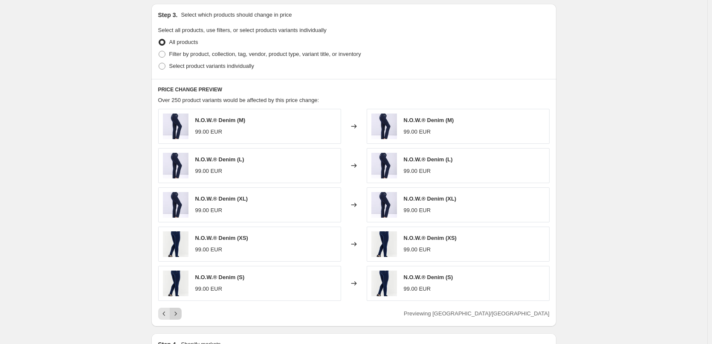
click at [177, 312] on icon "Next" at bounding box center [175, 313] width 9 height 9
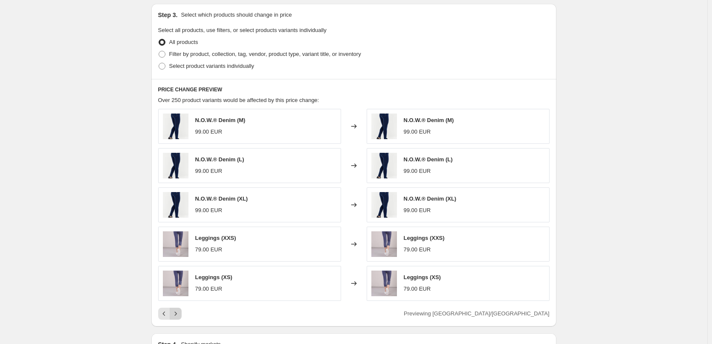
click at [177, 312] on icon "Next" at bounding box center [175, 313] width 9 height 9
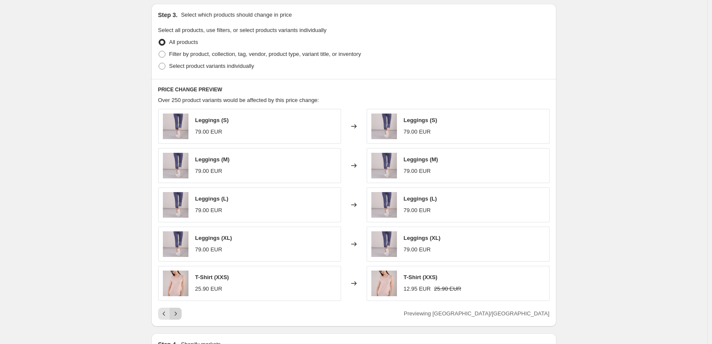
click at [177, 312] on icon "Next" at bounding box center [175, 313] width 9 height 9
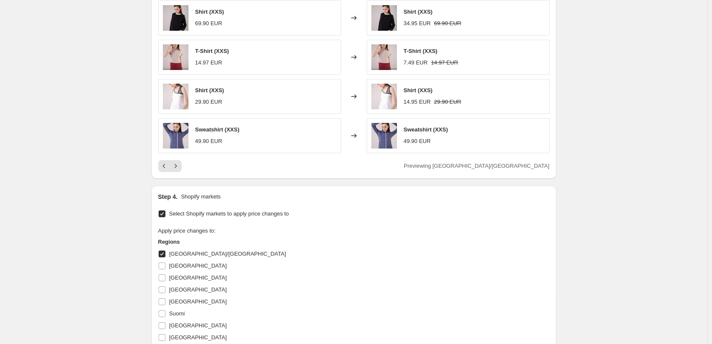
scroll to position [444, 0]
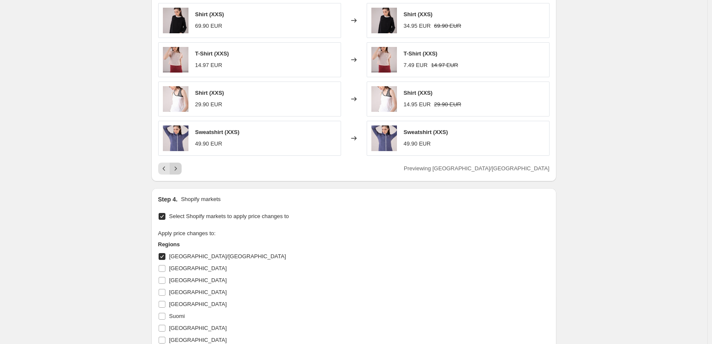
click at [176, 170] on icon "Next" at bounding box center [175, 168] width 2 height 4
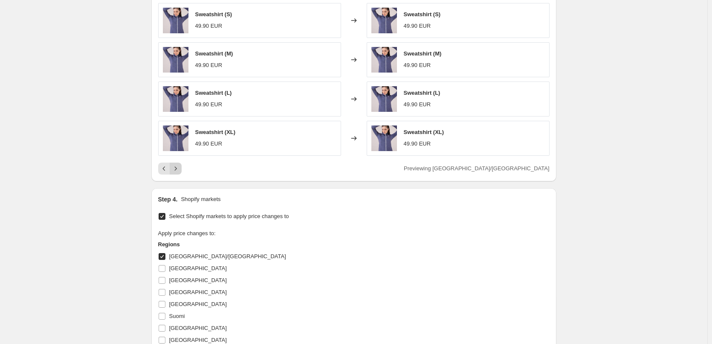
click at [176, 170] on icon "Next" at bounding box center [175, 168] width 2 height 4
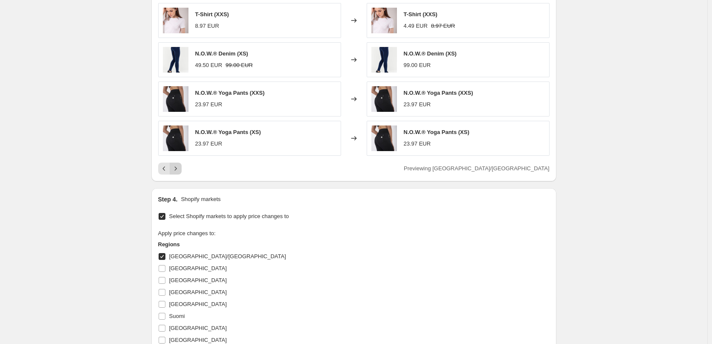
click at [176, 170] on icon "Next" at bounding box center [175, 168] width 2 height 4
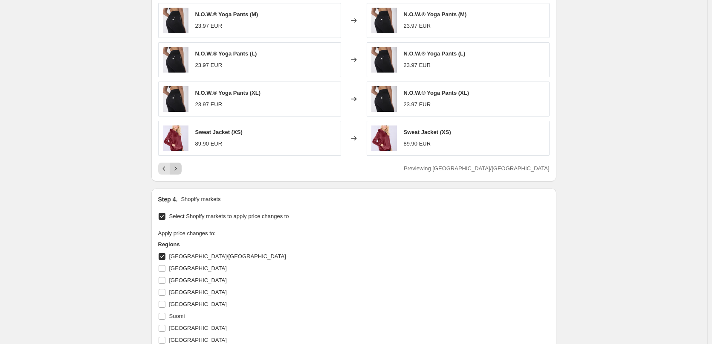
click at [176, 170] on icon "Next" at bounding box center [175, 168] width 2 height 4
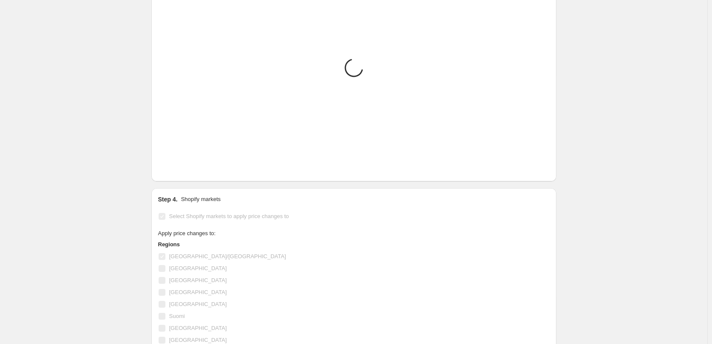
scroll to position [359, 0]
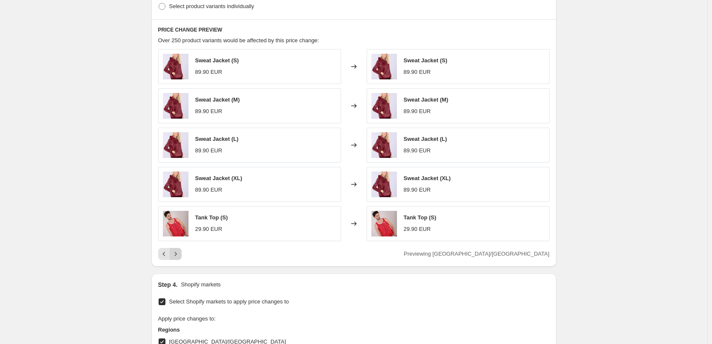
click at [180, 253] on icon "Next" at bounding box center [175, 253] width 9 height 9
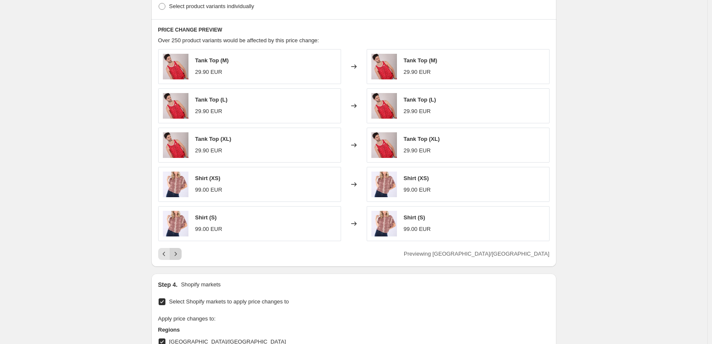
click at [180, 253] on icon "Next" at bounding box center [175, 253] width 9 height 9
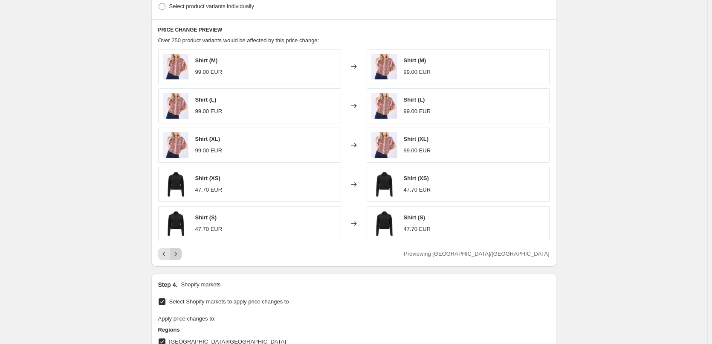
click at [180, 253] on icon "Next" at bounding box center [175, 253] width 9 height 9
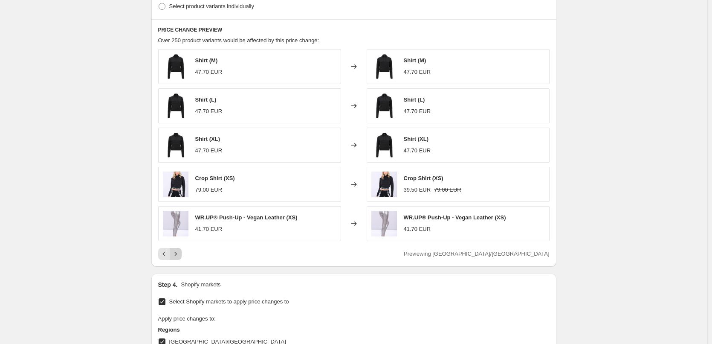
click at [180, 253] on icon "Next" at bounding box center [175, 253] width 9 height 9
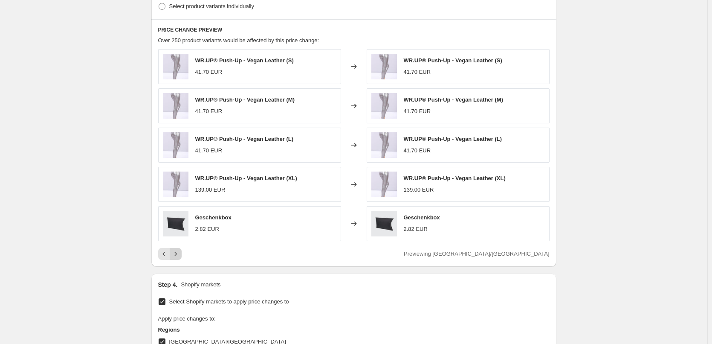
click at [180, 253] on icon "Next" at bounding box center [175, 253] width 9 height 9
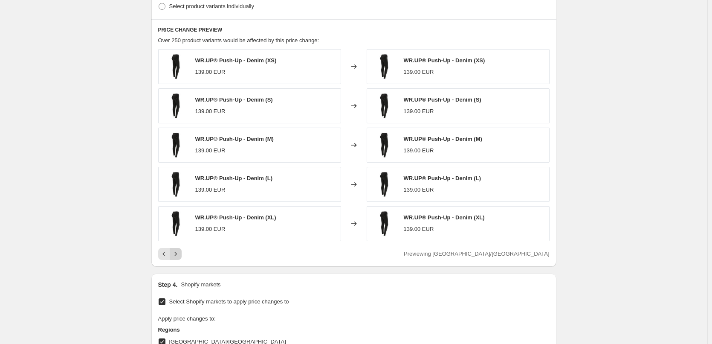
click at [180, 253] on icon "Next" at bounding box center [175, 253] width 9 height 9
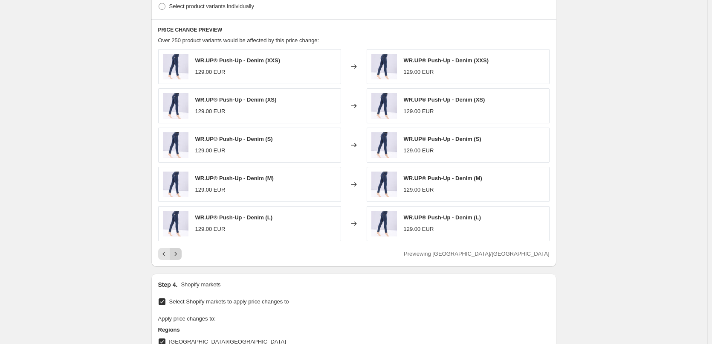
click at [182, 252] on button "Next" at bounding box center [176, 254] width 12 height 12
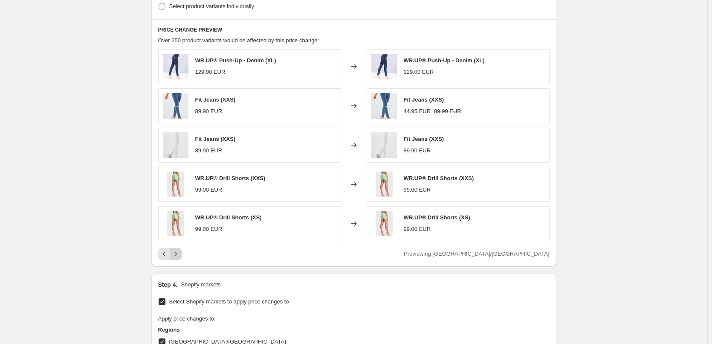
click at [182, 252] on button "Next" at bounding box center [176, 254] width 12 height 12
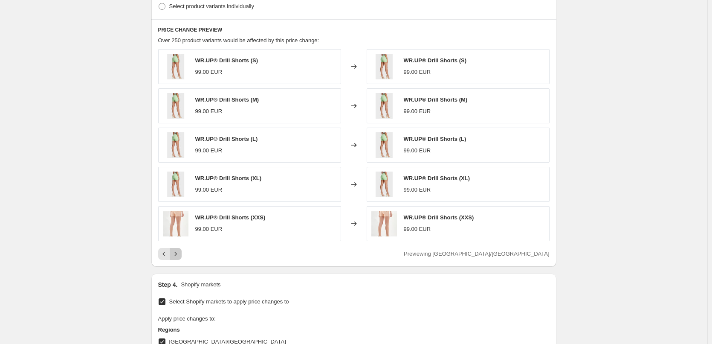
click at [182, 252] on button "Next" at bounding box center [176, 254] width 12 height 12
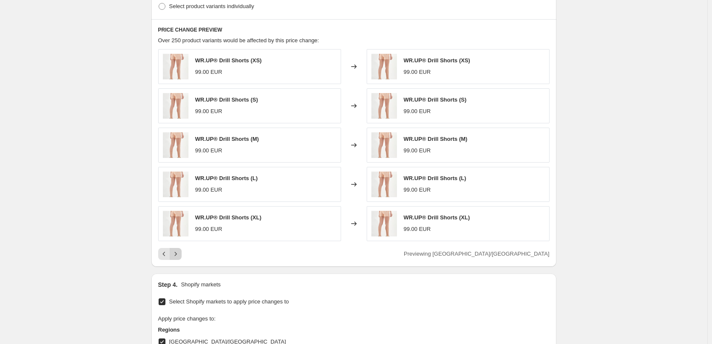
click at [182, 252] on button "Next" at bounding box center [176, 254] width 12 height 12
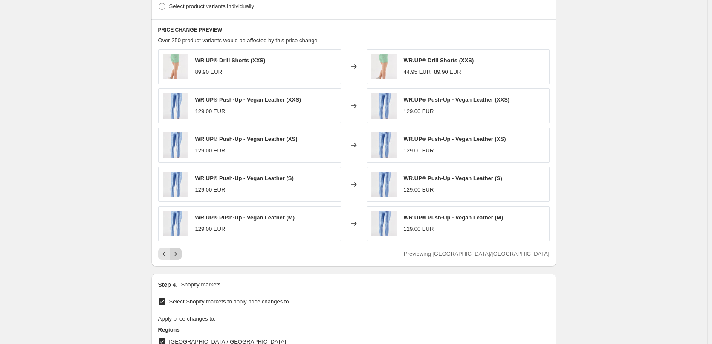
click at [182, 252] on button "Next" at bounding box center [176, 254] width 12 height 12
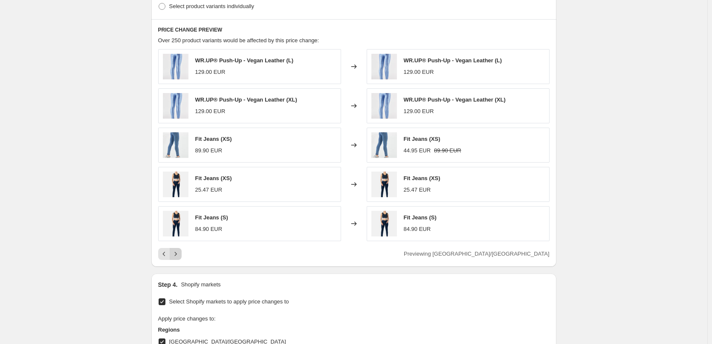
click at [182, 252] on button "Next" at bounding box center [176, 254] width 12 height 12
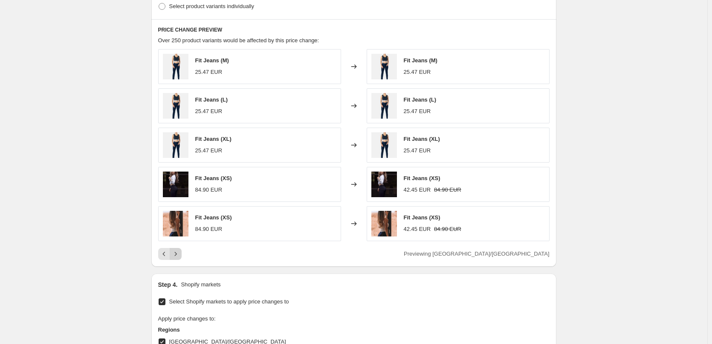
click at [182, 252] on button "Next" at bounding box center [176, 254] width 12 height 12
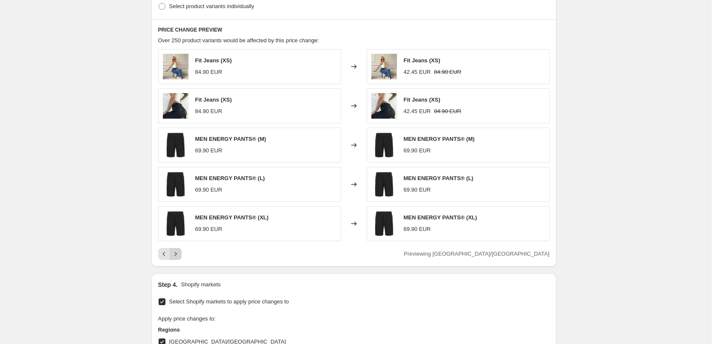
click at [182, 252] on button "Next" at bounding box center [176, 254] width 12 height 12
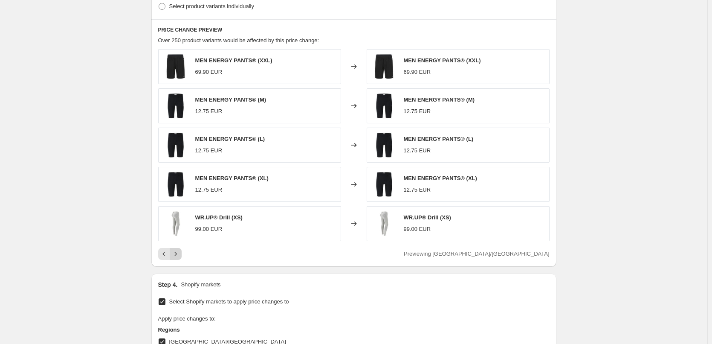
click at [182, 252] on button "Next" at bounding box center [176, 254] width 12 height 12
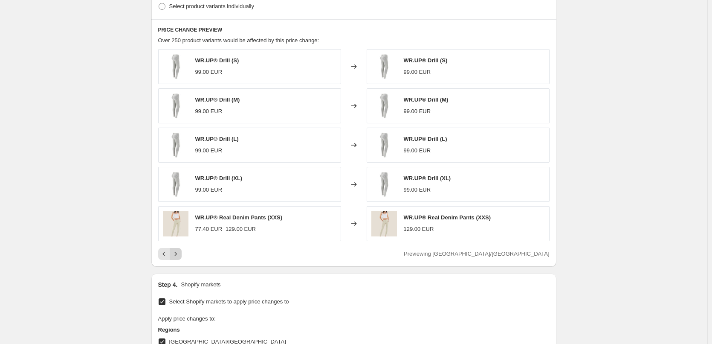
click at [182, 252] on button "Next" at bounding box center [176, 254] width 12 height 12
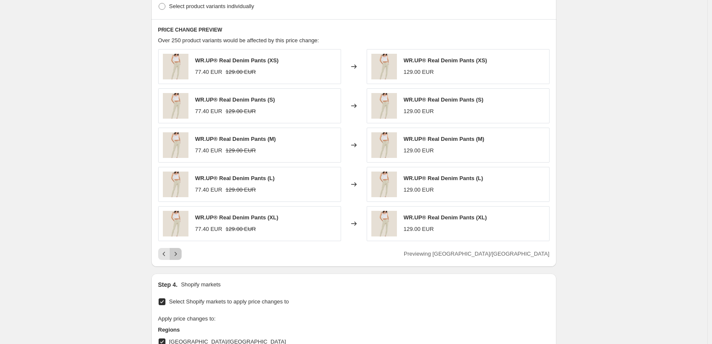
click at [182, 252] on button "Next" at bounding box center [176, 254] width 12 height 12
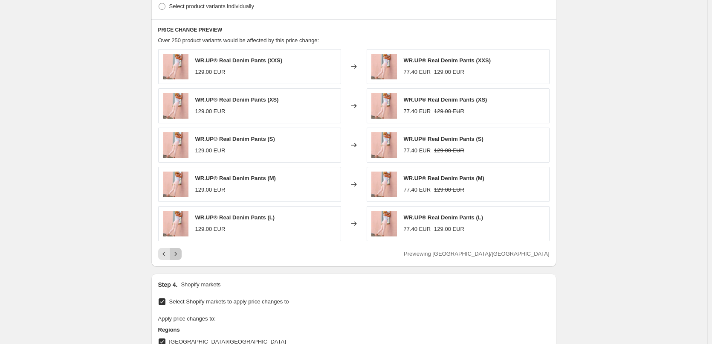
drag, startPoint x: 183, startPoint y: 252, endPoint x: 329, endPoint y: 195, distance: 157.0
click at [311, 202] on div "WR.UP® Real Denim Pants (XXS) 129.00 EUR Changed to WR.UP® Real Denim Pants (XX…" at bounding box center [353, 154] width 391 height 211
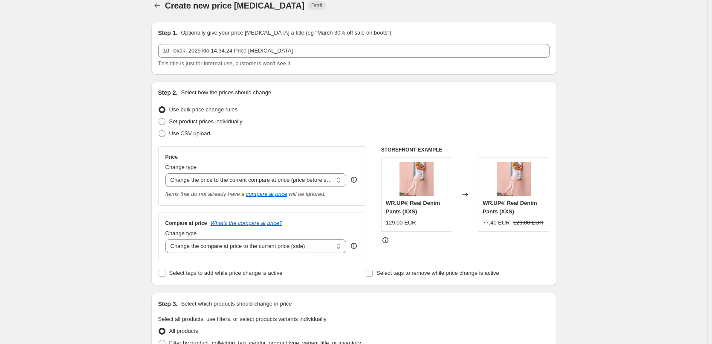
scroll to position [0, 0]
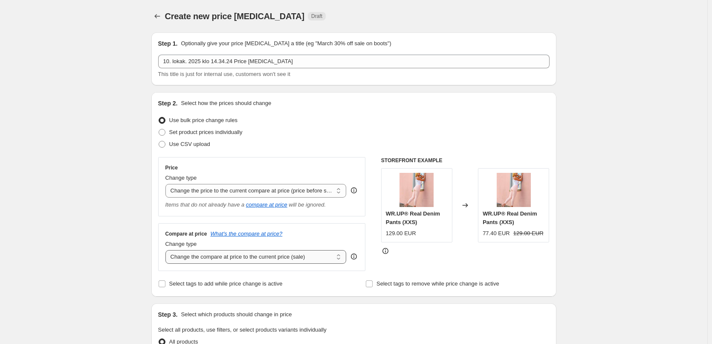
click at [293, 259] on select "Change the compare at price to the current price (sale) Change the compare at p…" at bounding box center [255, 257] width 181 height 14
click at [167, 250] on select "Change the compare at price to the current price (sale) Change the compare at p…" at bounding box center [255, 257] width 181 height 14
click at [278, 252] on select "Change the compare at price to the current price (sale) Change the compare at p…" at bounding box center [255, 257] width 181 height 14
click at [167, 250] on select "Change the compare at price to the current price (sale) Change the compare at p…" at bounding box center [255, 257] width 181 height 14
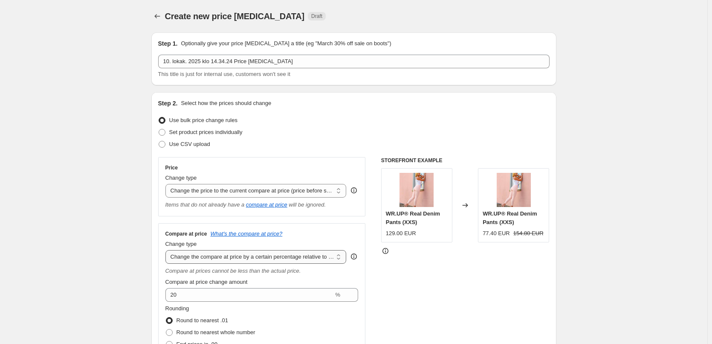
click at [274, 255] on select "Change the compare at price to the current price (sale) Change the compare at p…" at bounding box center [255, 257] width 181 height 14
select select "ep"
click at [167, 250] on select "Change the compare at price to the current price (sale) Change the compare at p…" at bounding box center [255, 257] width 181 height 14
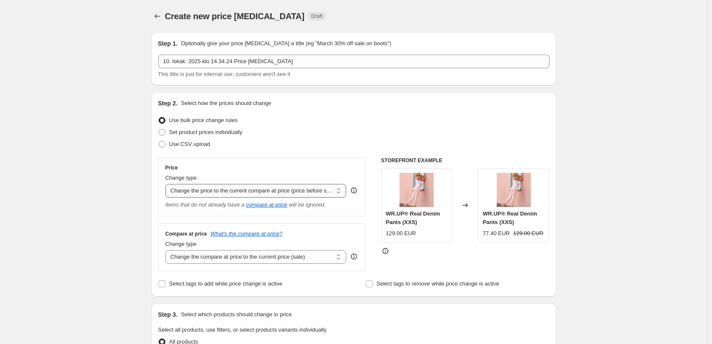
click at [289, 194] on select "Change the price to a certain amount Change the price by a certain amount Chang…" at bounding box center [255, 191] width 181 height 14
select select "no_change"
click at [167, 184] on select "Change the price to a certain amount Change the price by a certain amount Chang…" at bounding box center [255, 191] width 181 height 14
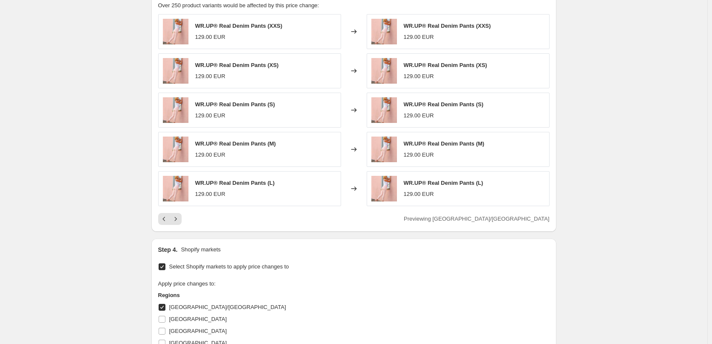
scroll to position [341, 0]
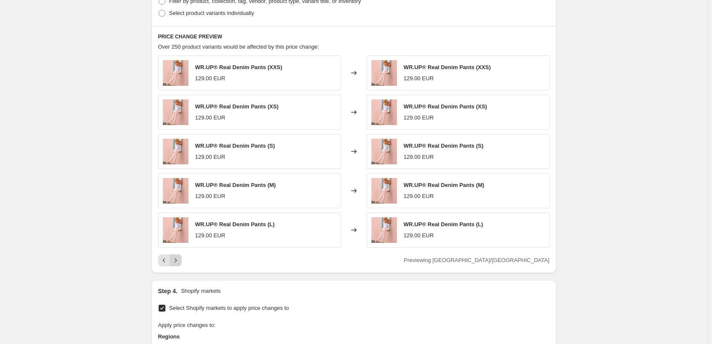
click at [174, 260] on icon "Next" at bounding box center [175, 260] width 9 height 9
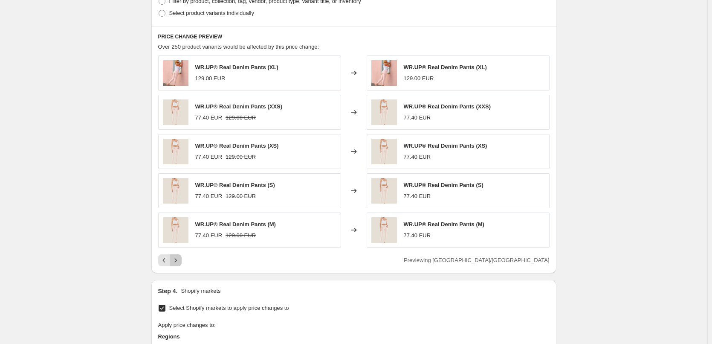
click at [176, 260] on icon "Next" at bounding box center [175, 260] width 2 height 4
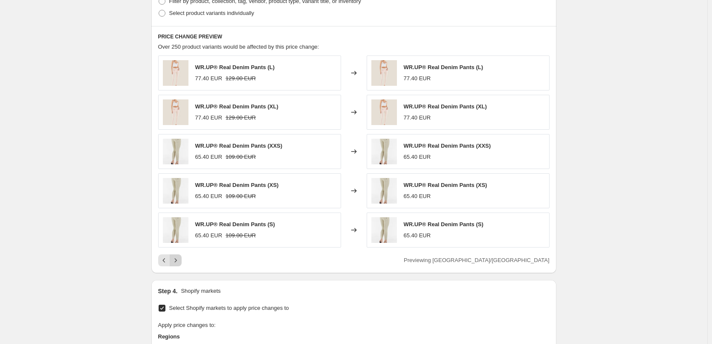
click at [176, 260] on icon "Next" at bounding box center [175, 260] width 2 height 4
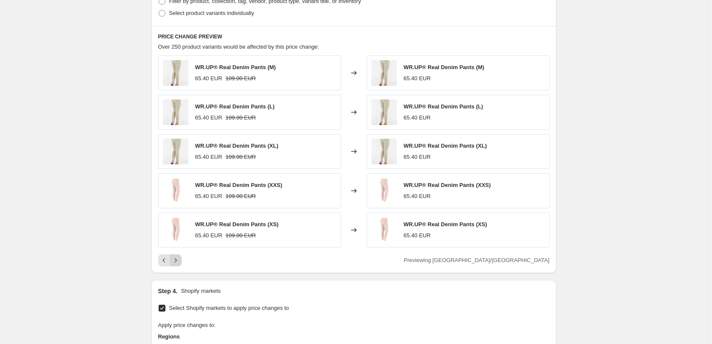
click at [176, 260] on icon "Next" at bounding box center [175, 260] width 2 height 4
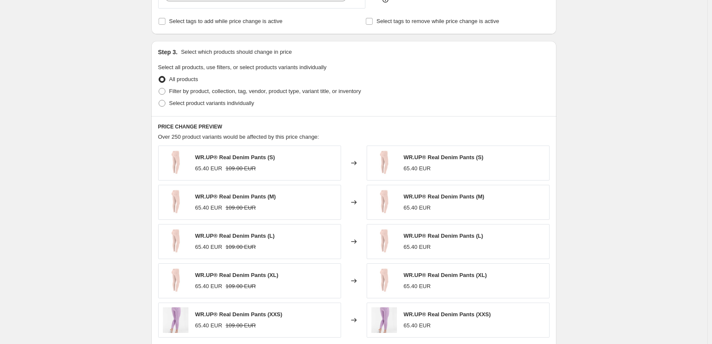
scroll to position [170, 0]
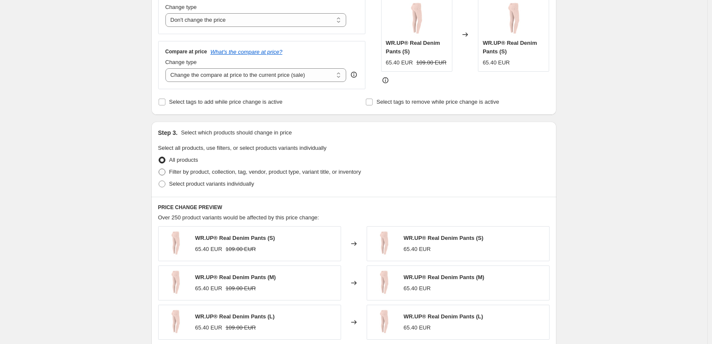
click at [221, 171] on span "Filter by product, collection, tag, vendor, product type, variant title, or inv…" at bounding box center [265, 171] width 192 height 6
click at [159, 169] on input "Filter by product, collection, tag, vendor, product type, variant title, or inv…" at bounding box center [159, 168] width 0 height 0
radio input "true"
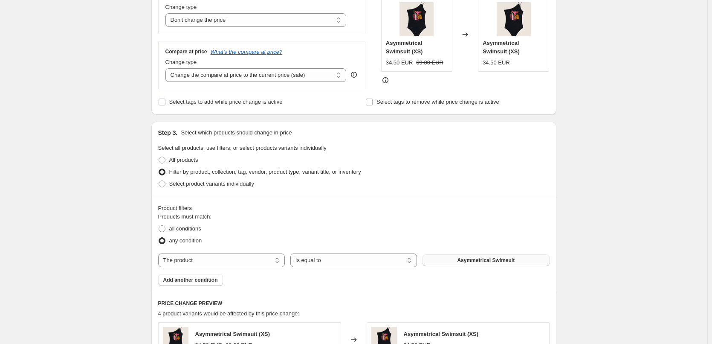
click at [502, 260] on span "Asymmetrical Swimsuit" at bounding box center [486, 260] width 58 height 7
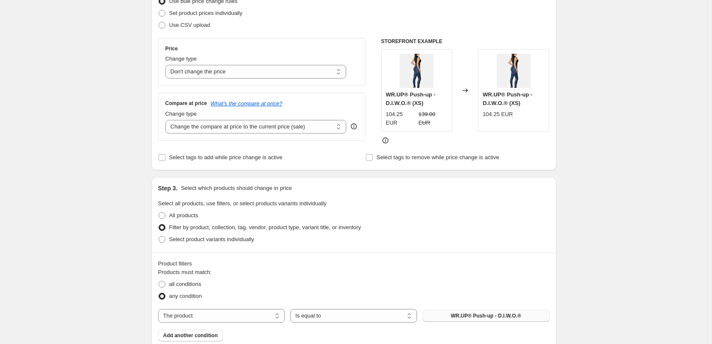
scroll to position [43, 0]
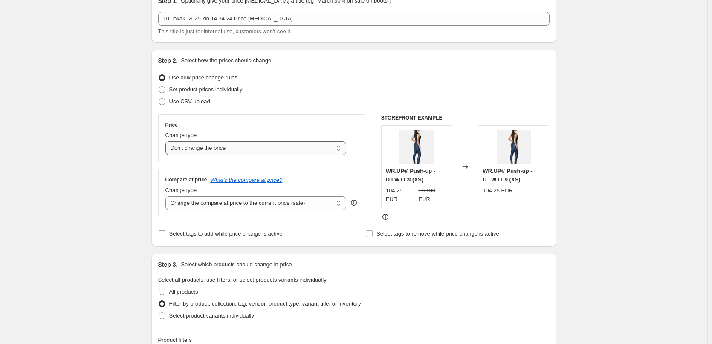
click at [213, 149] on select "Change the price to a certain amount Change the price by a certain amount Chang…" at bounding box center [255, 148] width 181 height 14
select select "ecap"
click at [167, 141] on select "Change the price to a certain amount Change the price by a certain amount Chang…" at bounding box center [255, 148] width 181 height 14
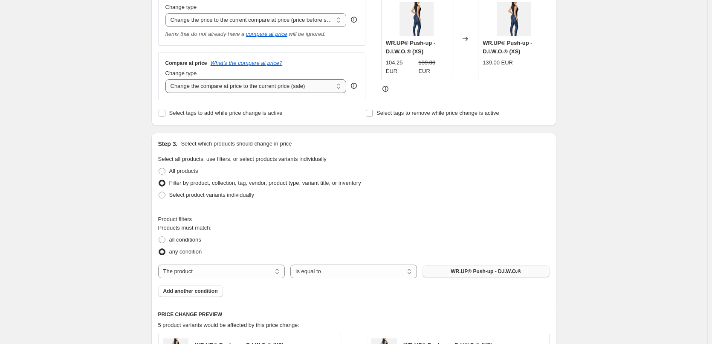
scroll to position [298, 0]
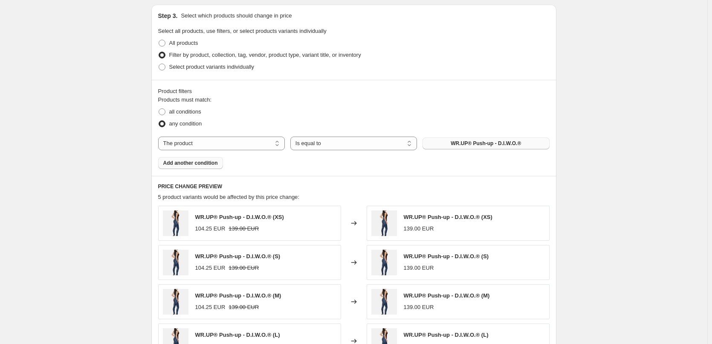
click at [193, 165] on span "Add another condition" at bounding box center [190, 162] width 55 height 7
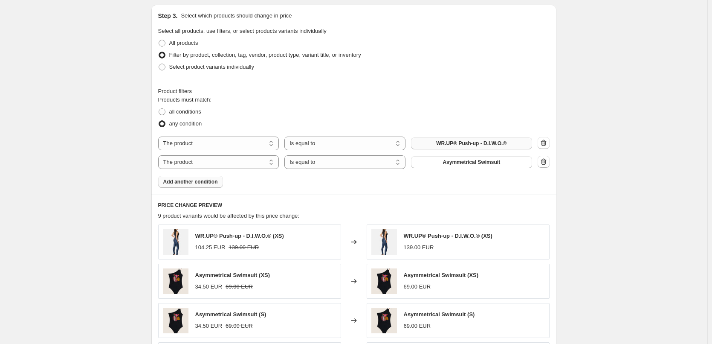
scroll to position [341, 0]
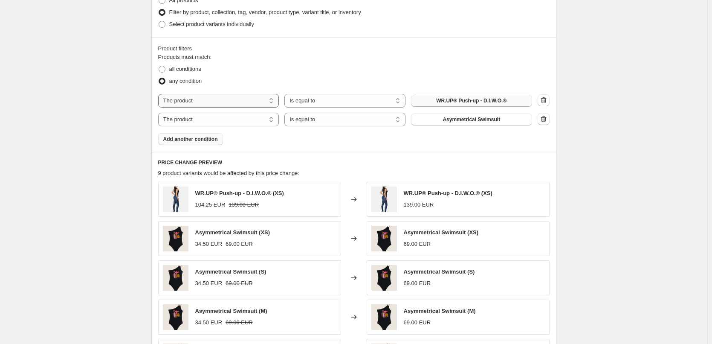
click at [254, 101] on select "The product The product's collection The product's tag The product's vendor The…" at bounding box center [218, 101] width 121 height 14
select select "tag"
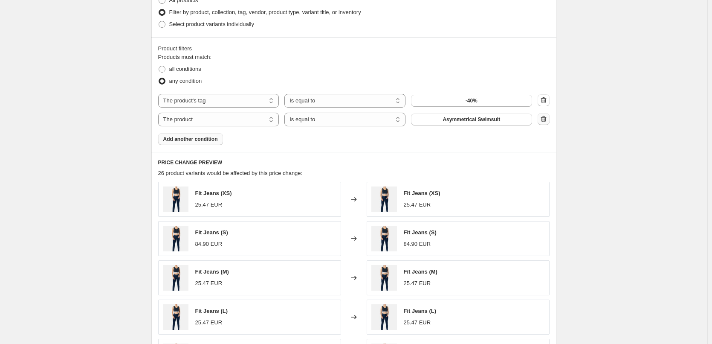
click at [547, 118] on icon "button" at bounding box center [543, 119] width 9 height 9
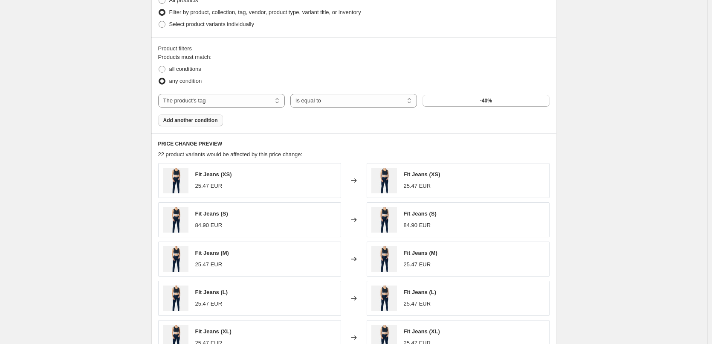
click at [496, 101] on button "-40%" at bounding box center [485, 101] width 127 height 12
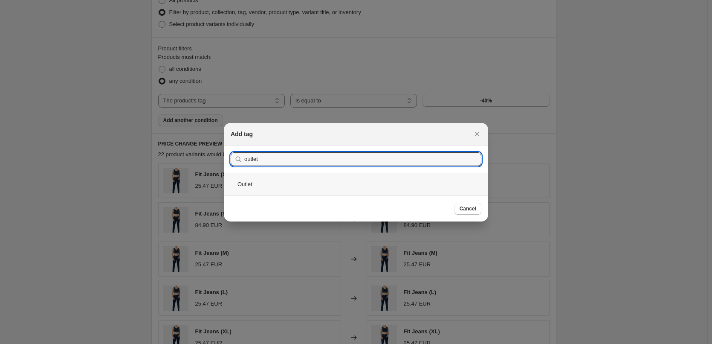
type input "outlet"
click at [252, 187] on div "Outlet" at bounding box center [356, 184] width 264 height 23
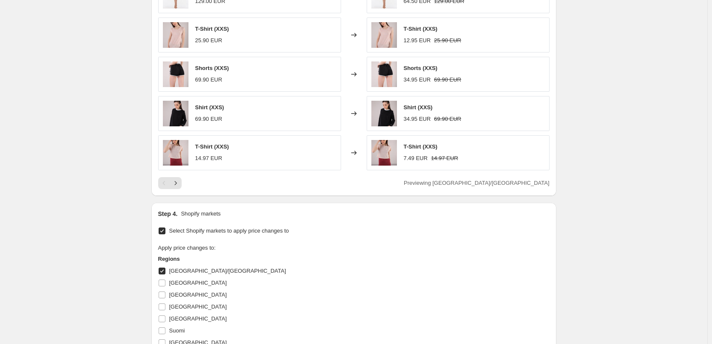
scroll to position [639, 0]
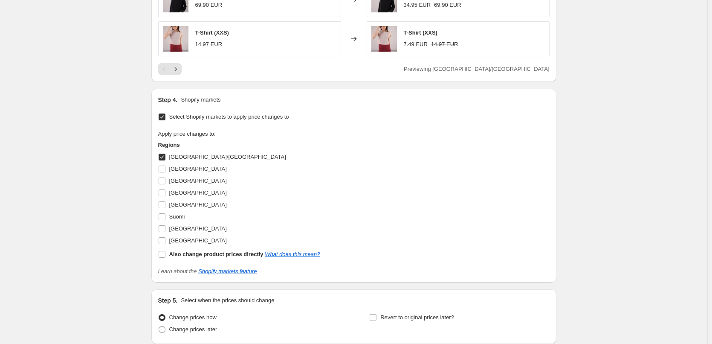
click at [186, 169] on span "[GEOGRAPHIC_DATA]" at bounding box center [198, 168] width 58 height 6
click at [165, 169] on input "[GEOGRAPHIC_DATA]" at bounding box center [162, 168] width 7 height 7
checkbox input "true"
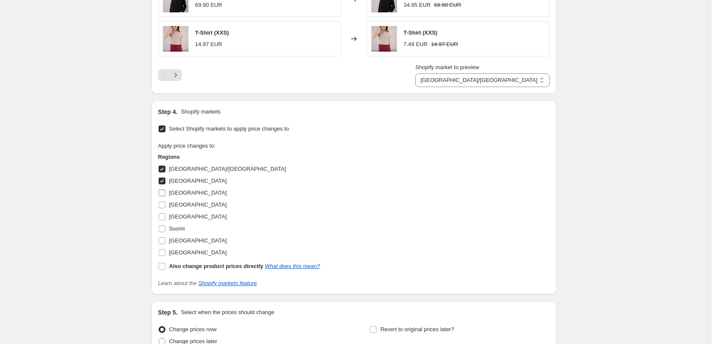
click at [180, 192] on span "[GEOGRAPHIC_DATA]" at bounding box center [198, 192] width 58 height 6
click at [165, 192] on input "[GEOGRAPHIC_DATA]" at bounding box center [162, 192] width 7 height 7
checkbox input "true"
click at [180, 205] on span "[GEOGRAPHIC_DATA]" at bounding box center [198, 204] width 58 height 6
click at [165, 205] on input "[GEOGRAPHIC_DATA]" at bounding box center [162, 204] width 7 height 7
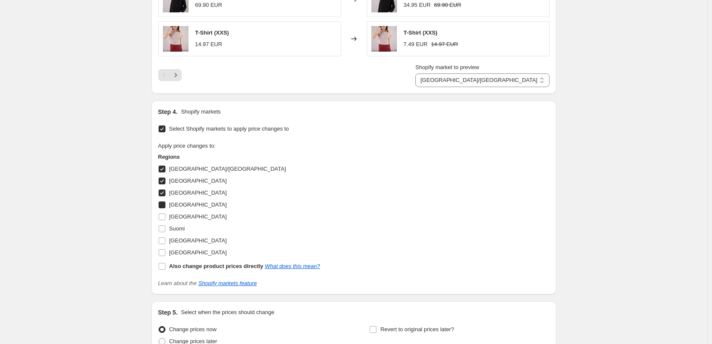
checkbox input "true"
click at [180, 219] on span "[GEOGRAPHIC_DATA]" at bounding box center [198, 216] width 58 height 6
click at [165, 219] on input "[GEOGRAPHIC_DATA]" at bounding box center [162, 216] width 7 height 7
checkbox input "true"
click at [180, 226] on span "Suomi" at bounding box center [177, 228] width 16 height 6
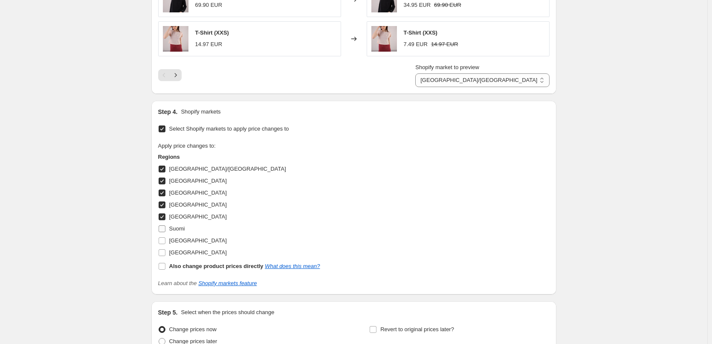
click at [165, 226] on input "Suomi" at bounding box center [162, 228] width 7 height 7
checkbox input "true"
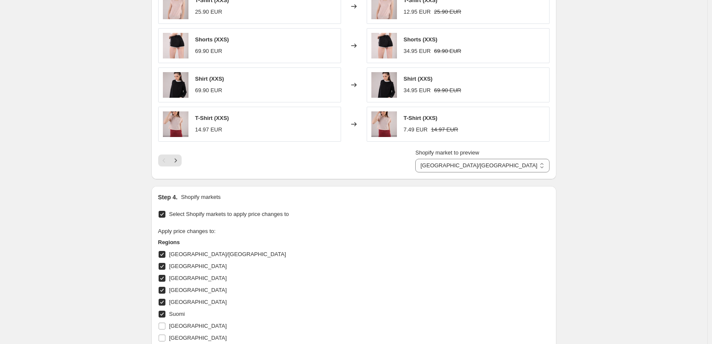
scroll to position [722, 0]
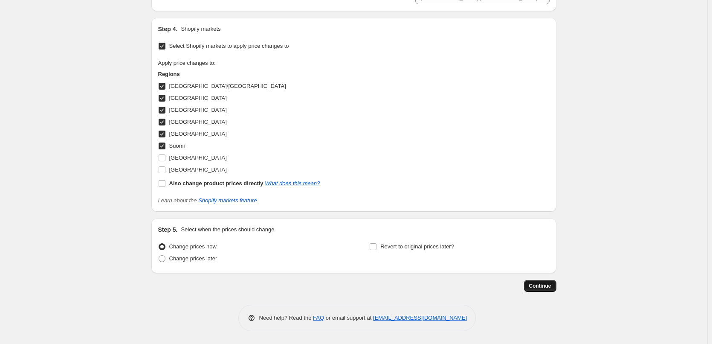
click at [541, 289] on button "Continue" at bounding box center [540, 286] width 32 height 12
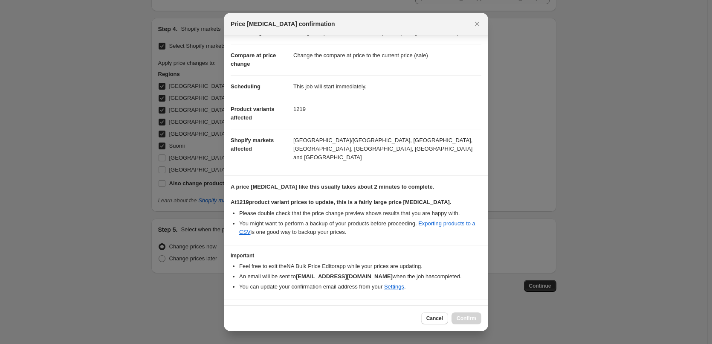
scroll to position [41, 0]
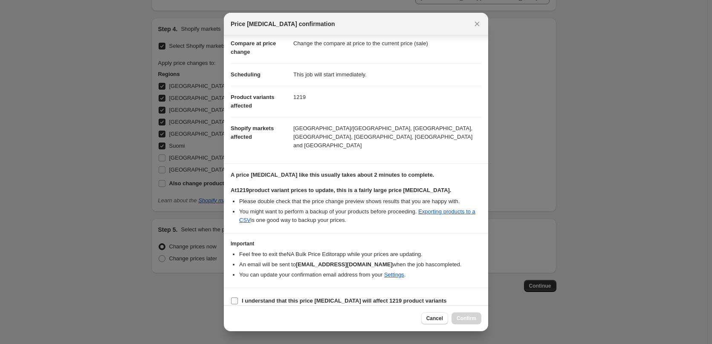
click at [321, 297] on b "I understand that this price [MEDICAL_DATA] will affect 1219 product variants" at bounding box center [344, 300] width 205 height 6
click at [238, 297] on input "I understand that this price [MEDICAL_DATA] will affect 1219 product variants" at bounding box center [234, 300] width 7 height 7
checkbox input "true"
click at [470, 316] on span "Confirm" at bounding box center [466, 318] width 20 height 7
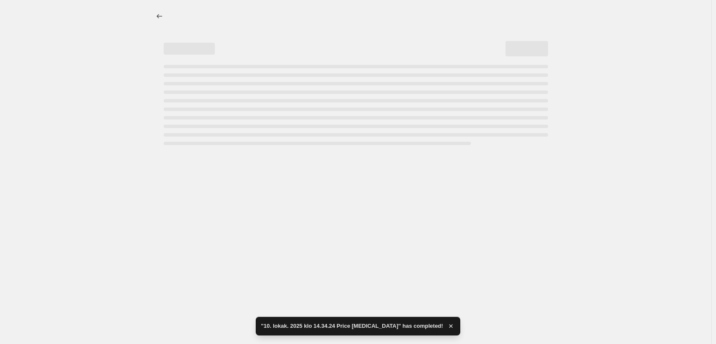
select select "ecap"
select select "tag"
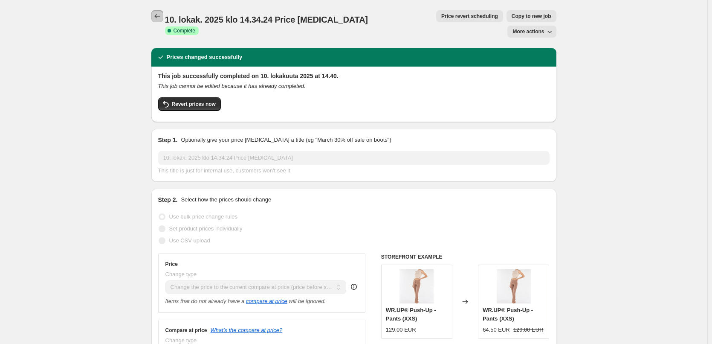
click at [159, 16] on icon "Price change jobs" at bounding box center [157, 16] width 9 height 9
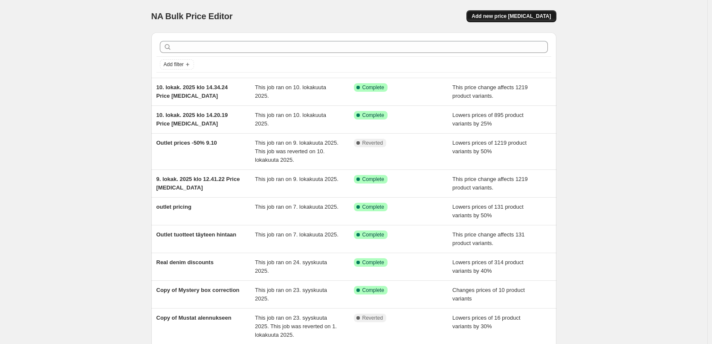
click at [500, 14] on span "Add new price [MEDICAL_DATA]" at bounding box center [510, 16] width 79 height 7
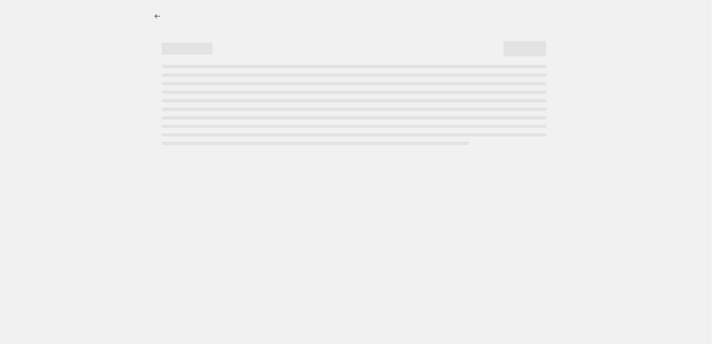
select select "percentage"
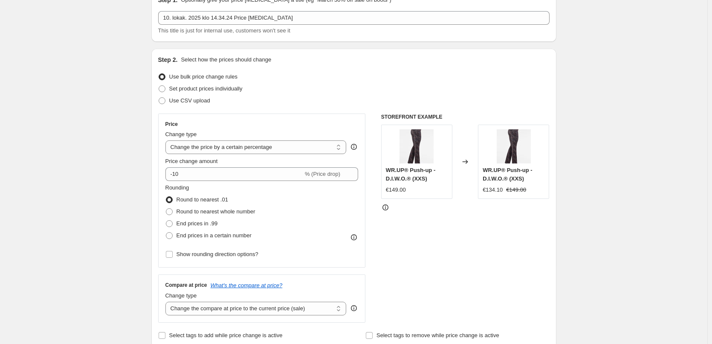
scroll to position [43, 0]
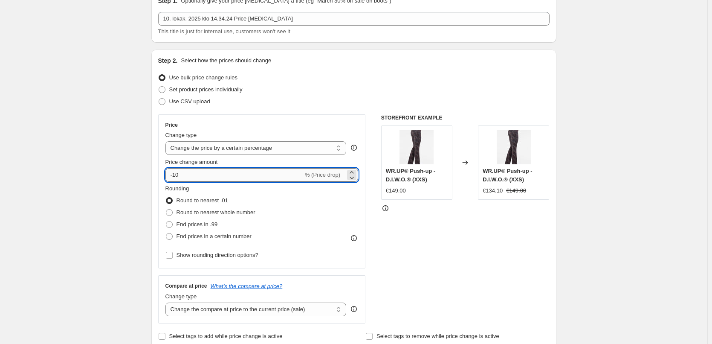
click at [211, 175] on input "-10" at bounding box center [234, 175] width 138 height 14
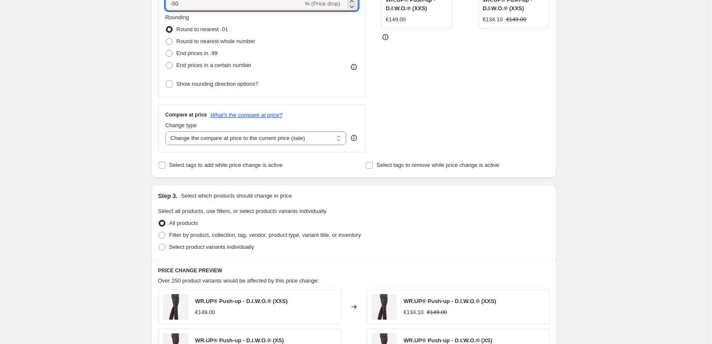
scroll to position [213, 0]
type input "-50"
click at [121, 57] on div "Create new price change job. This page is ready Create new price change job Dra…" at bounding box center [353, 237] width 707 height 900
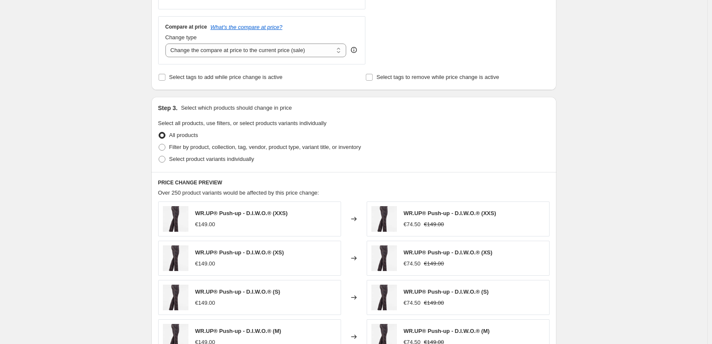
scroll to position [426, 0]
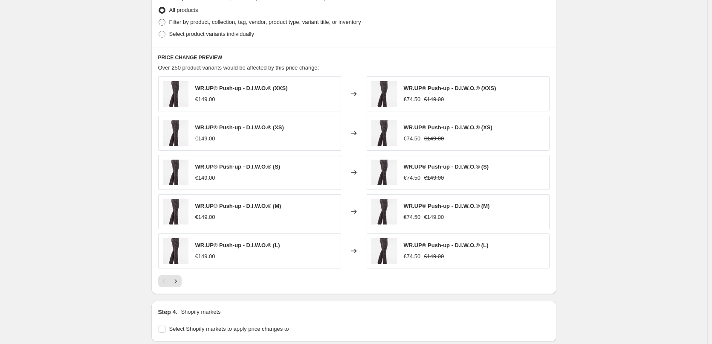
click at [201, 24] on span "Filter by product, collection, tag, vendor, product type, variant title, or inv…" at bounding box center [265, 22] width 192 height 6
click at [159, 19] on input "Filter by product, collection, tag, vendor, product type, variant title, or inv…" at bounding box center [159, 19] width 0 height 0
radio input "true"
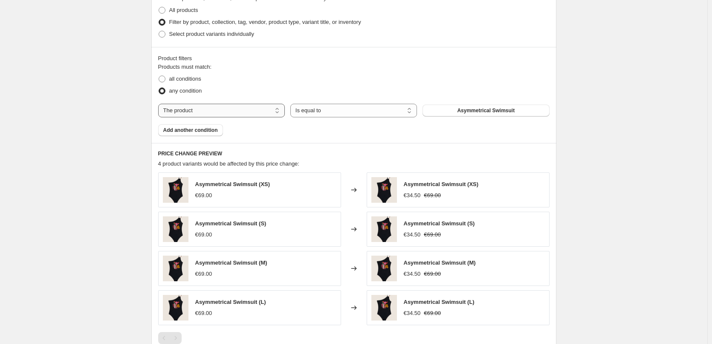
click at [266, 104] on select "The product The product's collection The product's tag The product's vendor The…" at bounding box center [221, 111] width 127 height 14
select select "tag"
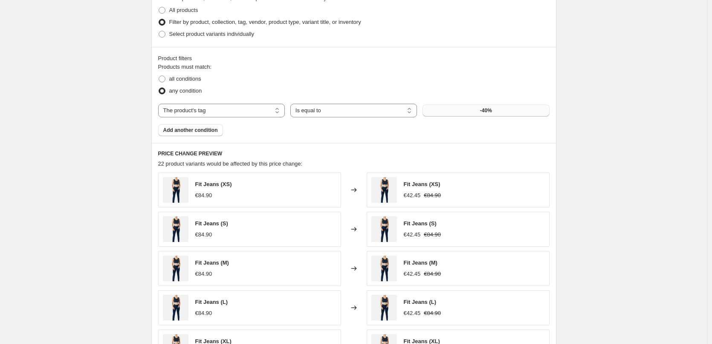
click at [445, 106] on button "-40%" at bounding box center [485, 110] width 127 height 12
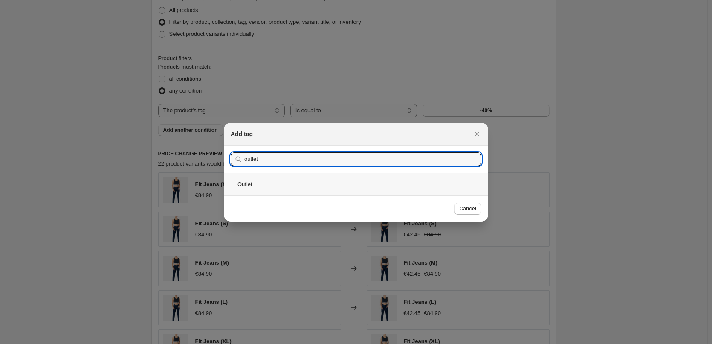
type input "outlet"
click at [286, 182] on div "Outlet" at bounding box center [356, 184] width 264 height 23
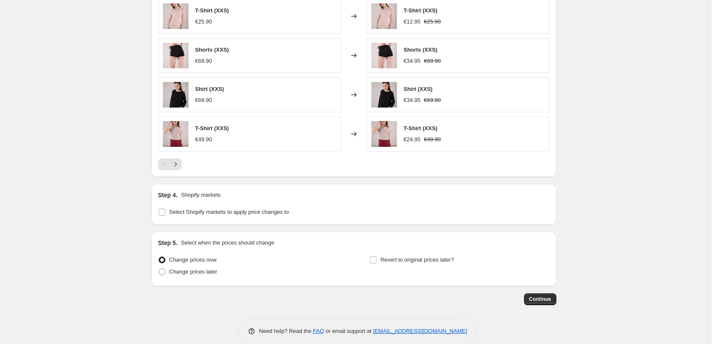
scroll to position [639, 0]
click at [185, 206] on label "Select Shopify markets to apply price changes to" at bounding box center [223, 211] width 131 height 12
click at [165, 208] on input "Select Shopify markets to apply price changes to" at bounding box center [162, 211] width 7 height 7
checkbox input "true"
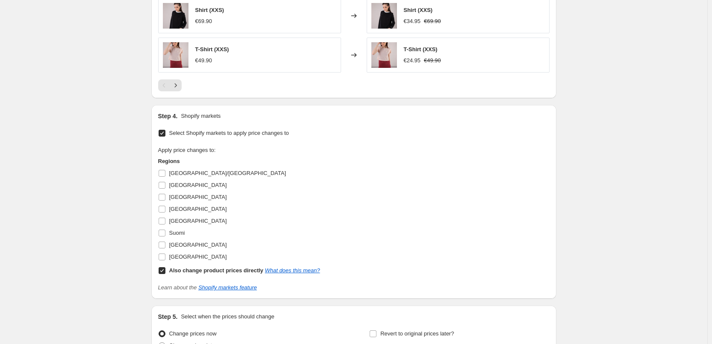
scroll to position [725, 0]
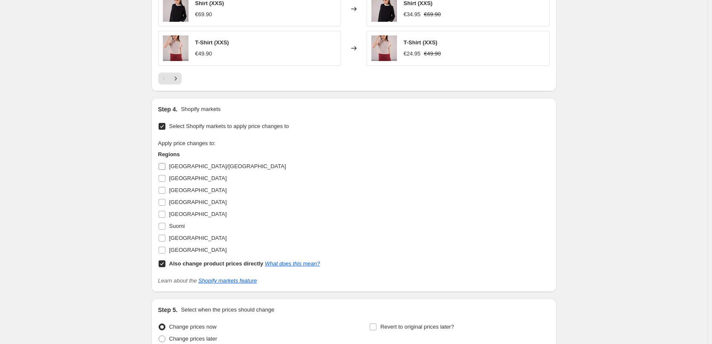
click at [165, 165] on input "[GEOGRAPHIC_DATA]/[GEOGRAPHIC_DATA]" at bounding box center [162, 166] width 7 height 7
checkbox input "true"
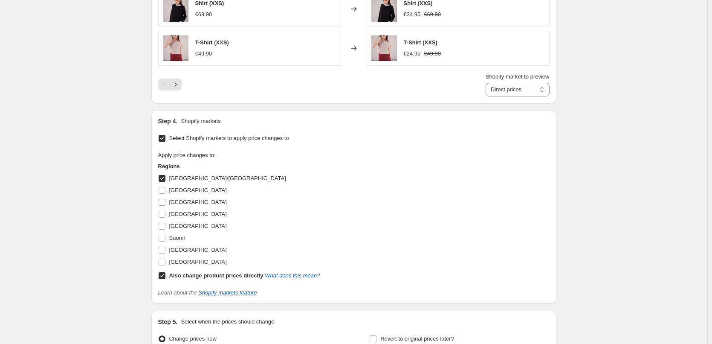
click at [163, 274] on input "Also change product prices directly What does this mean?" at bounding box center [162, 275] width 7 height 7
checkbox input "false"
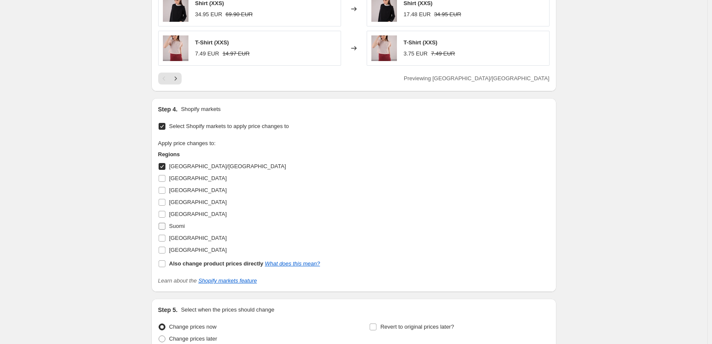
click at [164, 226] on input "Suomi" at bounding box center [162, 225] width 7 height 7
checkbox input "true"
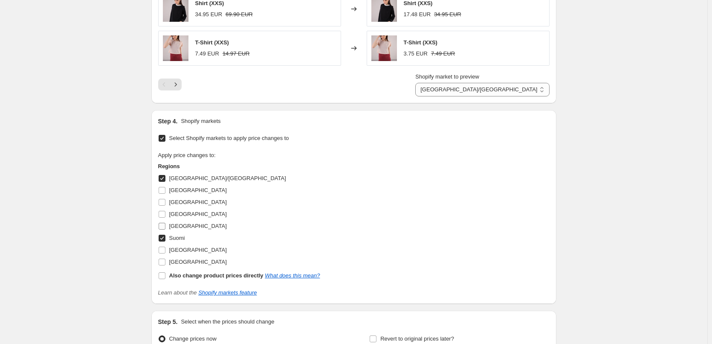
click at [164, 227] on input "[GEOGRAPHIC_DATA]" at bounding box center [162, 225] width 7 height 7
checkbox input "true"
click at [165, 214] on input "[GEOGRAPHIC_DATA]" at bounding box center [162, 214] width 7 height 7
checkbox input "true"
click at [165, 205] on input "[GEOGRAPHIC_DATA]" at bounding box center [162, 202] width 7 height 7
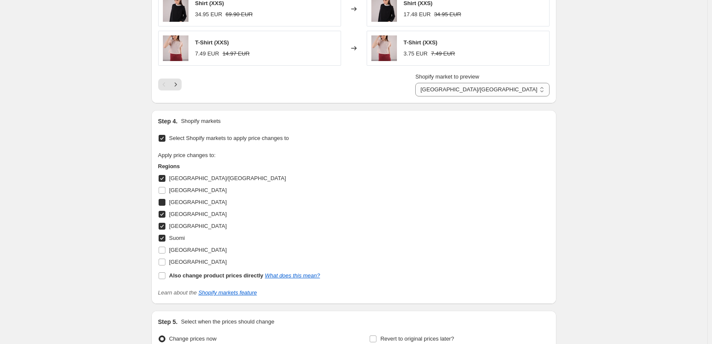
checkbox input "true"
click at [162, 188] on input "[GEOGRAPHIC_DATA]" at bounding box center [162, 190] width 7 height 7
checkbox input "true"
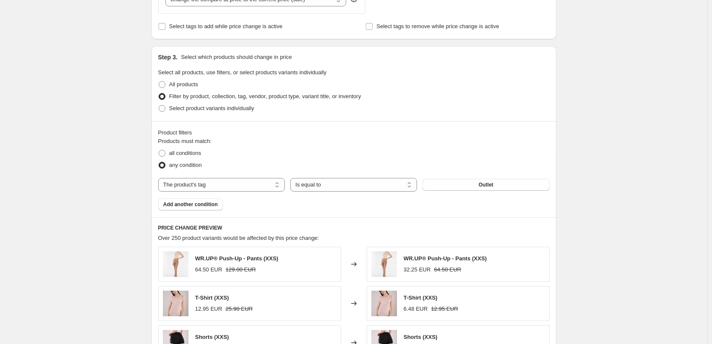
scroll to position [426, 0]
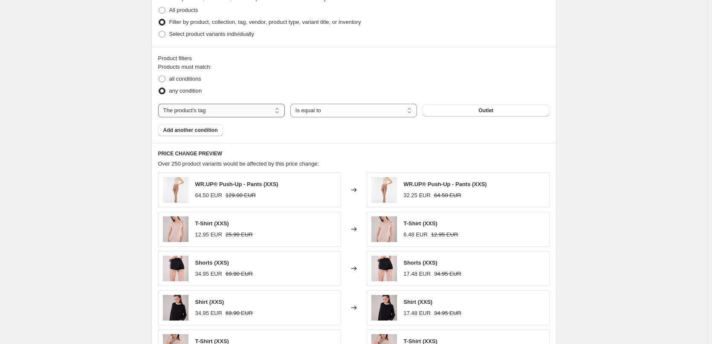
click at [263, 116] on select "The product The product's collection The product's tag The product's vendor The…" at bounding box center [221, 111] width 127 height 14
click at [247, 112] on select "The product The product's collection The product's tag The product's vendor The…" at bounding box center [221, 111] width 127 height 14
select select "product"
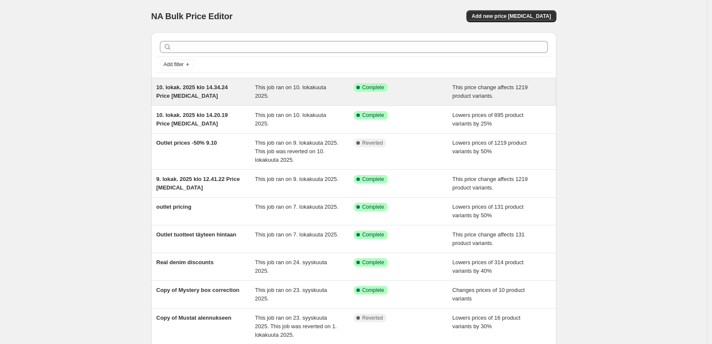
click at [221, 91] on div "10. lokak. 2025 klo 14.34.24 Price [MEDICAL_DATA]" at bounding box center [205, 91] width 99 height 17
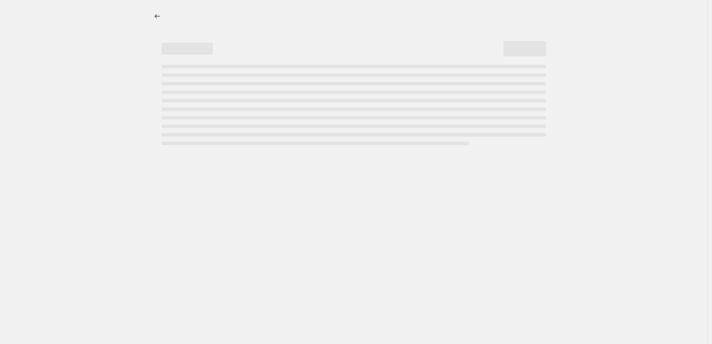
select select "ecap"
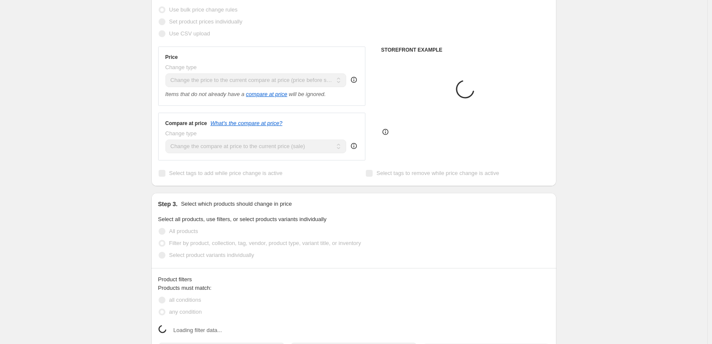
select select "tag"
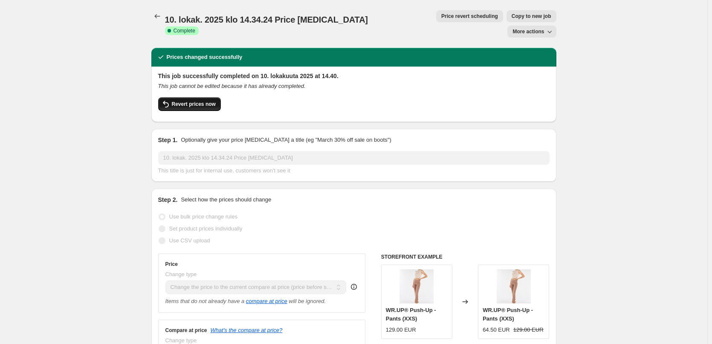
click at [206, 101] on span "Revert prices now" at bounding box center [194, 104] width 44 height 7
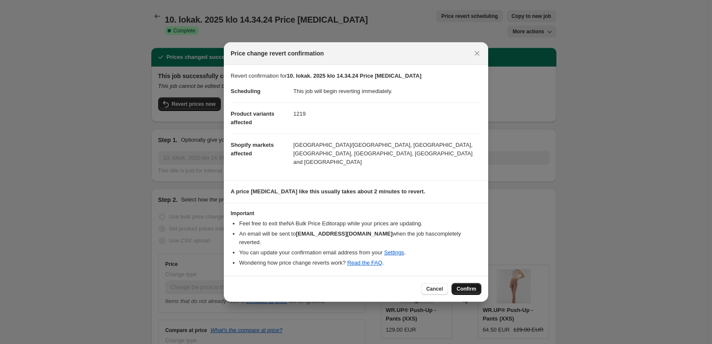
click at [463, 285] on span "Confirm" at bounding box center [466, 288] width 20 height 7
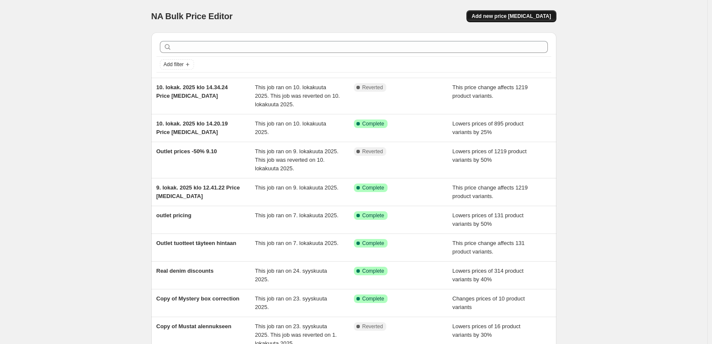
click at [516, 17] on span "Add new price [MEDICAL_DATA]" at bounding box center [510, 16] width 79 height 7
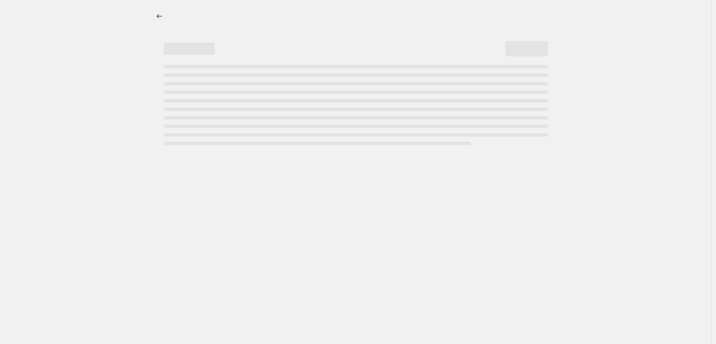
select select "percentage"
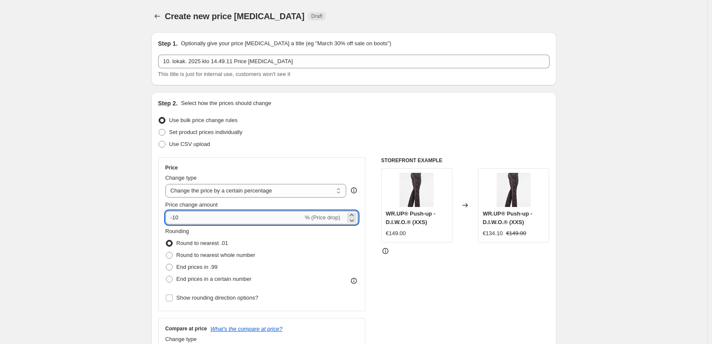
click at [229, 220] on input "-10" at bounding box center [234, 218] width 138 height 14
click at [199, 220] on input "-45" at bounding box center [234, 218] width 138 height 14
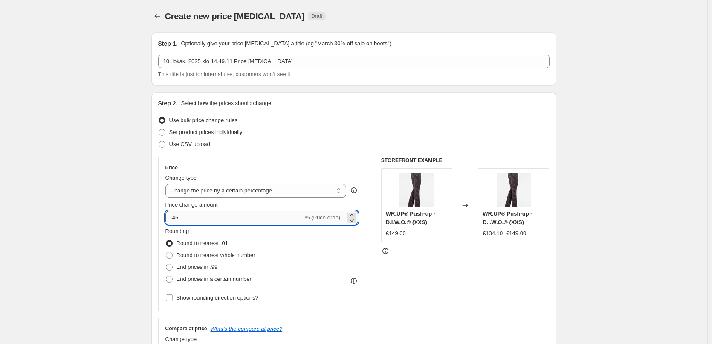
click at [194, 218] on input "-45" at bounding box center [234, 218] width 138 height 14
type input "-4"
type input "-50"
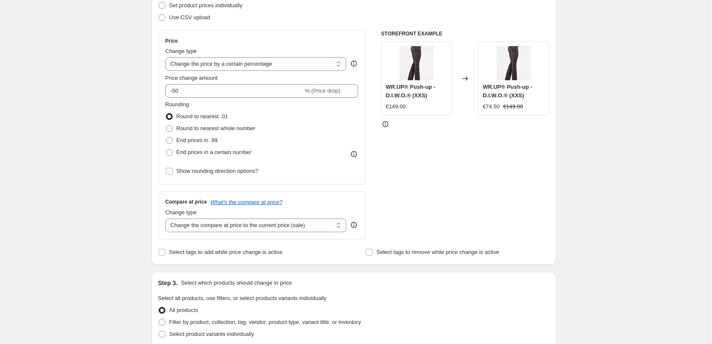
scroll to position [128, 0]
click at [212, 223] on select "Change the compare at price to the current price (sale) Change the compare at p…" at bounding box center [255, 224] width 181 height 14
select select "no_change"
click at [167, 217] on select "Change the compare at price to the current price (sale) Change the compare at p…" at bounding box center [255, 224] width 181 height 14
click at [285, 223] on select "Change the compare at price to the current price (sale) Change the compare at p…" at bounding box center [255, 224] width 181 height 14
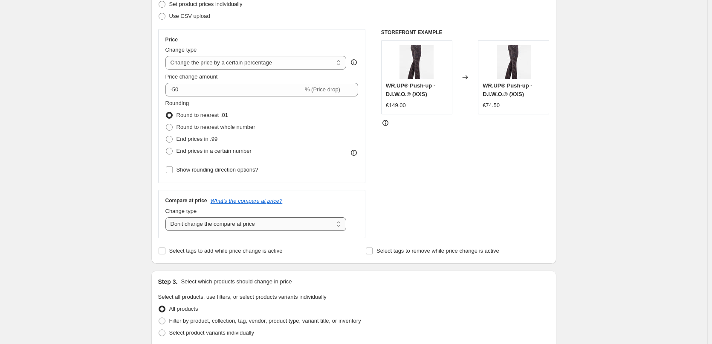
click at [167, 217] on select "Change the compare at price to the current price (sale) Change the compare at p…" at bounding box center [255, 224] width 181 height 14
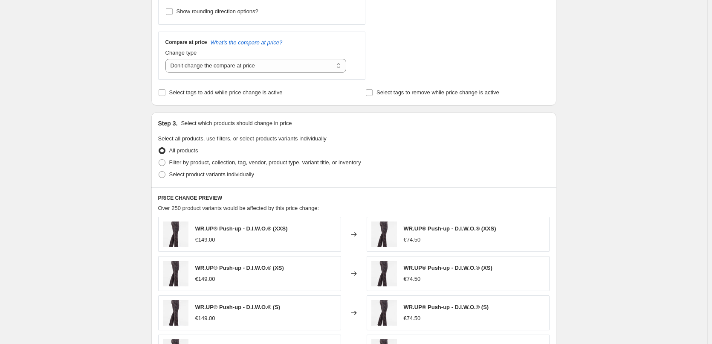
scroll to position [256, 0]
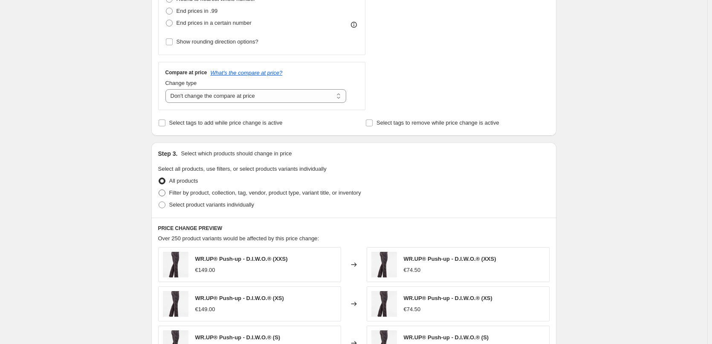
click at [191, 196] on span "Filter by product, collection, tag, vendor, product type, variant title, or inv…" at bounding box center [265, 192] width 192 height 6
click at [159, 190] on input "Filter by product, collection, tag, vendor, product type, variant title, or inv…" at bounding box center [159, 189] width 0 height 0
radio input "true"
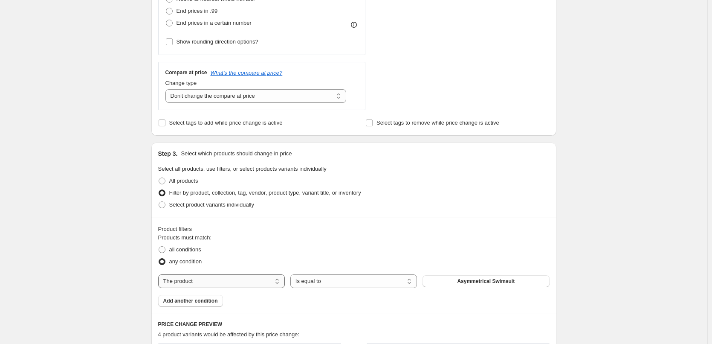
click at [263, 280] on select "The product The product's collection The product's tag The product's vendor The…" at bounding box center [221, 281] width 127 height 14
select select "tag"
click at [465, 279] on button "-40%" at bounding box center [485, 281] width 127 height 12
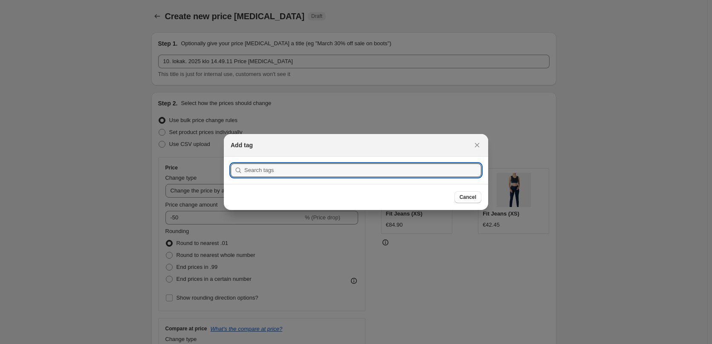
scroll to position [0, 0]
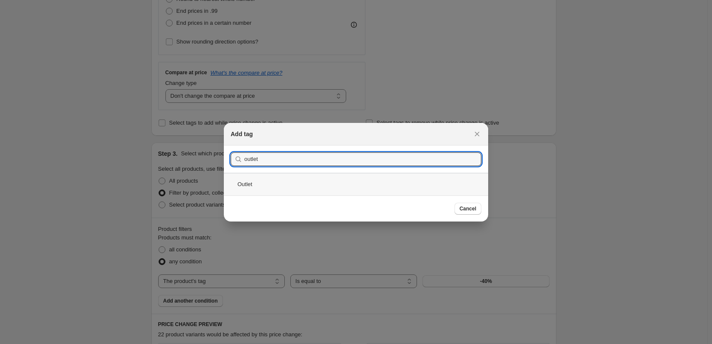
type input "outlet"
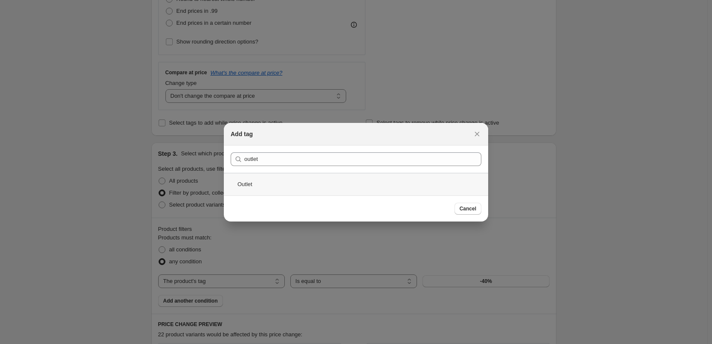
click at [266, 182] on div "Outlet" at bounding box center [356, 184] width 264 height 23
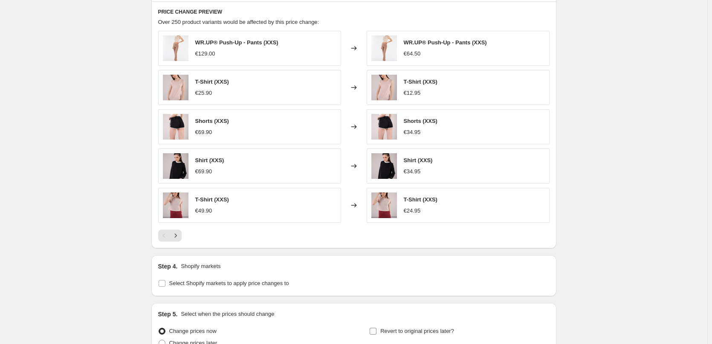
scroll to position [653, 0]
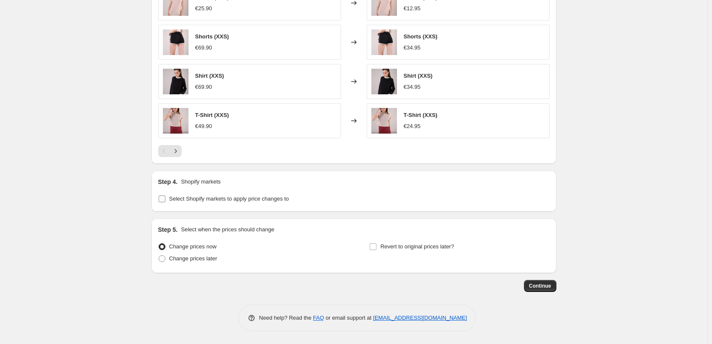
click at [212, 202] on span "Select Shopify markets to apply price changes to" at bounding box center [229, 198] width 120 height 9
click at [165, 202] on input "Select Shopify markets to apply price changes to" at bounding box center [162, 198] width 7 height 7
checkbox input "true"
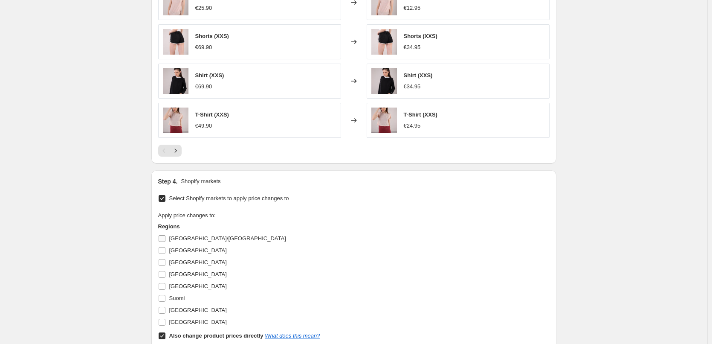
click at [168, 235] on label "[GEOGRAPHIC_DATA]/[GEOGRAPHIC_DATA]" at bounding box center [222, 238] width 128 height 12
click at [165, 235] on input "[GEOGRAPHIC_DATA]/[GEOGRAPHIC_DATA]" at bounding box center [162, 238] width 7 height 7
checkbox input "true"
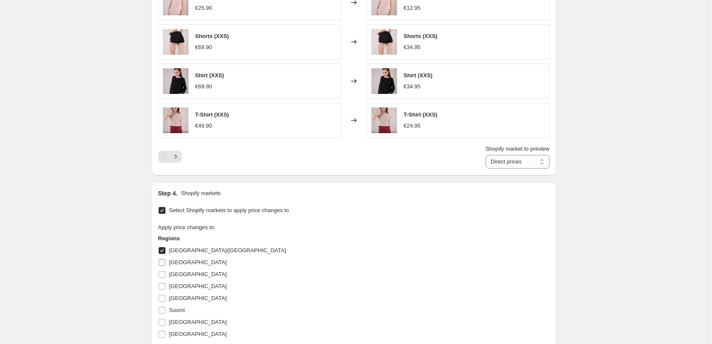
click at [164, 257] on label "[GEOGRAPHIC_DATA]" at bounding box center [192, 262] width 69 height 12
click at [164, 259] on input "[GEOGRAPHIC_DATA]" at bounding box center [162, 262] width 7 height 7
checkbox input "true"
click at [163, 279] on label "[GEOGRAPHIC_DATA]" at bounding box center [192, 274] width 69 height 12
click at [163, 277] on input "[GEOGRAPHIC_DATA]" at bounding box center [162, 274] width 7 height 7
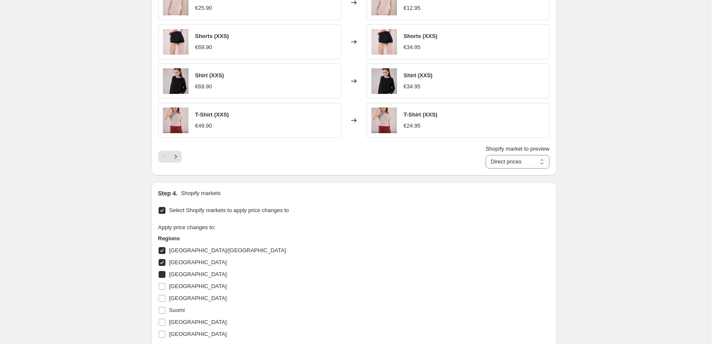
checkbox input "true"
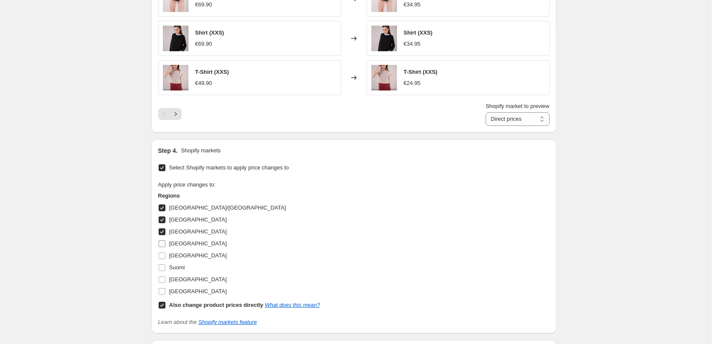
click at [165, 245] on input "[GEOGRAPHIC_DATA]" at bounding box center [162, 243] width 7 height 7
checkbox input "true"
click at [162, 258] on input "[GEOGRAPHIC_DATA]" at bounding box center [162, 255] width 7 height 7
checkbox input "true"
click at [162, 266] on input "Suomi" at bounding box center [162, 267] width 7 height 7
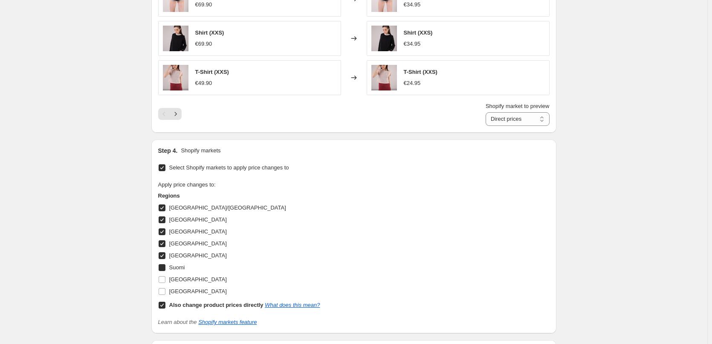
checkbox input "true"
click at [162, 305] on input "Also change product prices directly What does this mean?" at bounding box center [162, 304] width 7 height 7
checkbox input "false"
select select "99453829444"
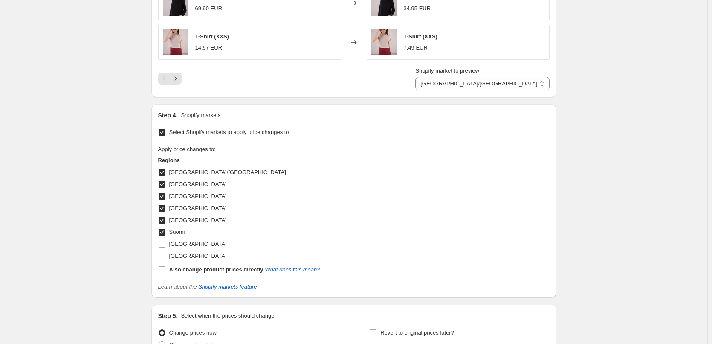
scroll to position [817, 0]
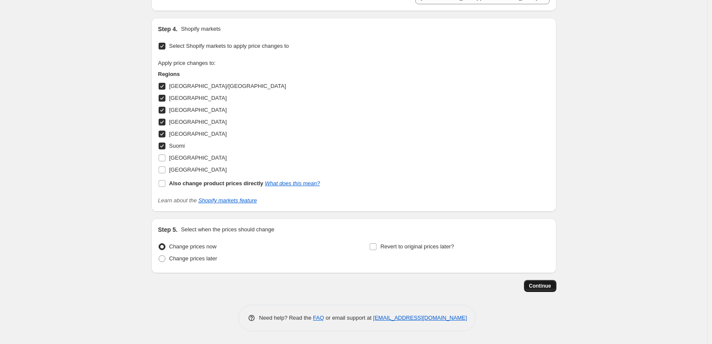
click at [537, 285] on span "Continue" at bounding box center [540, 285] width 22 height 7
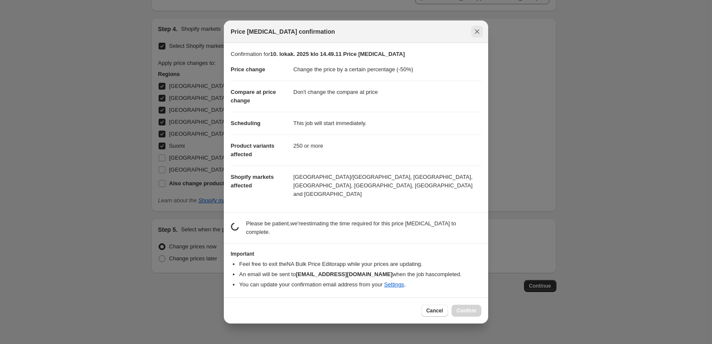
click at [474, 36] on icon "Close" at bounding box center [477, 31] width 9 height 9
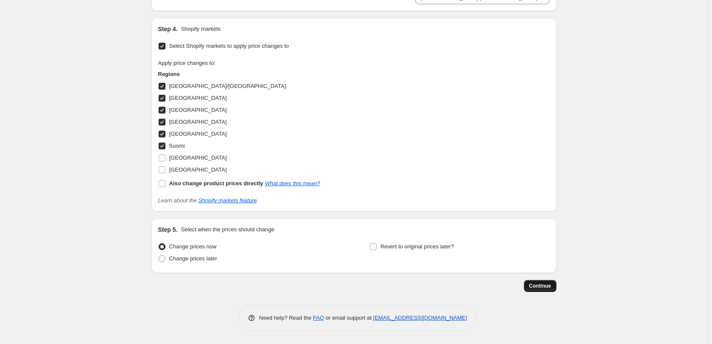
click at [537, 284] on span "Continue" at bounding box center [540, 285] width 22 height 7
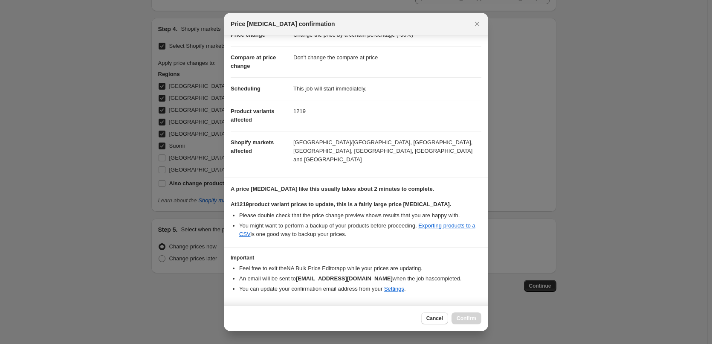
scroll to position [41, 0]
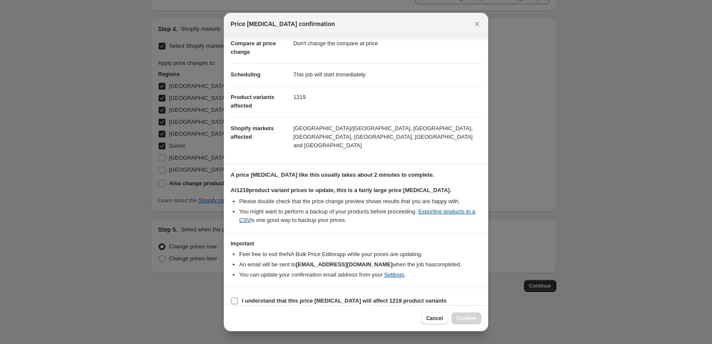
click at [303, 297] on b "I understand that this price [MEDICAL_DATA] will affect 1219 product variants" at bounding box center [344, 300] width 205 height 6
click at [238, 297] on input "I understand that this price [MEDICAL_DATA] will affect 1219 product variants" at bounding box center [234, 300] width 7 height 7
checkbox input "true"
click at [471, 317] on span "Confirm" at bounding box center [466, 318] width 20 height 7
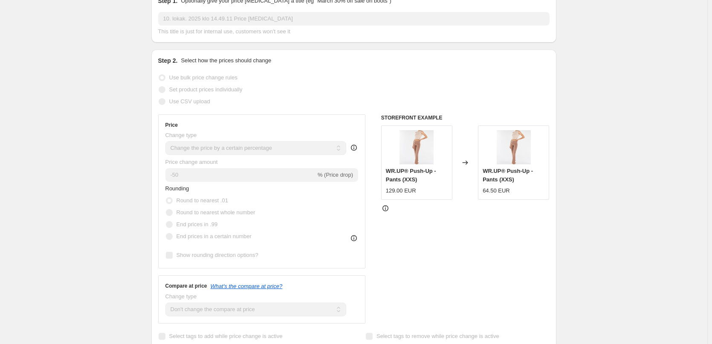
scroll to position [7, 0]
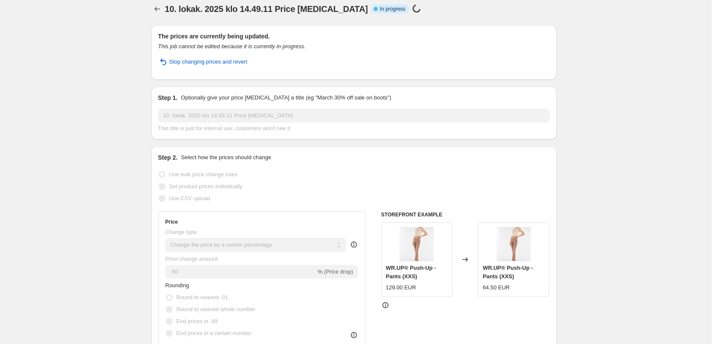
select select "percentage"
select select "no_change"
select select "tag"
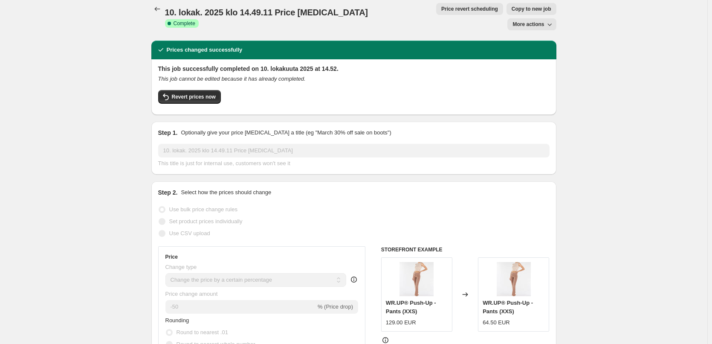
scroll to position [0, 0]
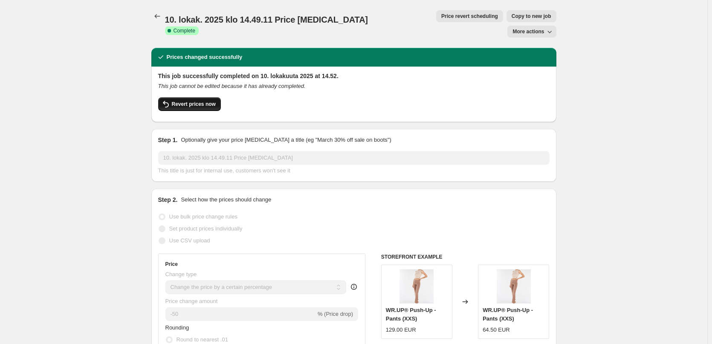
click at [201, 97] on button "Revert prices now" at bounding box center [189, 104] width 63 height 14
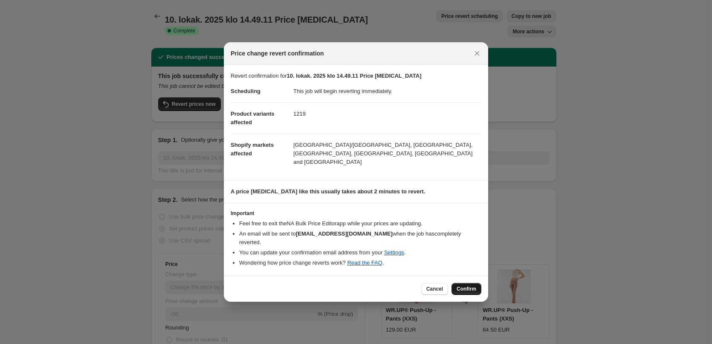
click at [460, 285] on span "Confirm" at bounding box center [466, 288] width 20 height 7
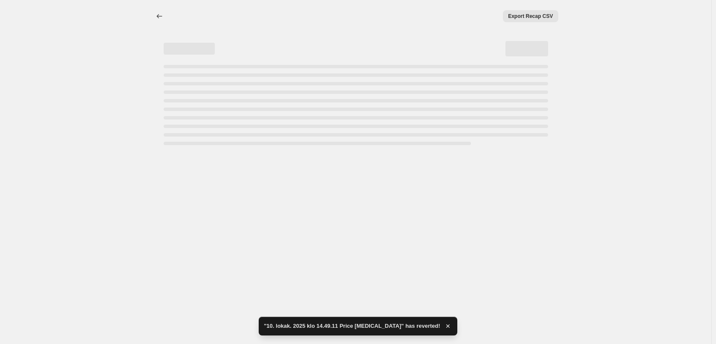
select select "percentage"
select select "no_change"
select select "tag"
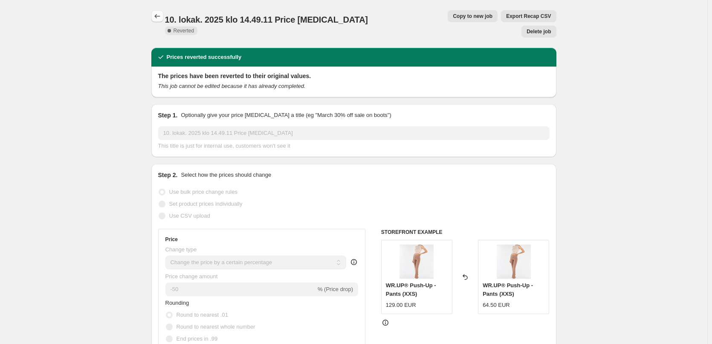
click at [159, 14] on icon "Price change jobs" at bounding box center [157, 16] width 9 height 9
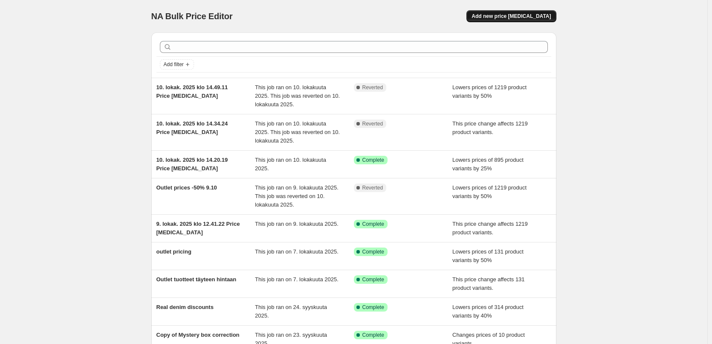
click at [513, 16] on span "Add new price [MEDICAL_DATA]" at bounding box center [510, 16] width 79 height 7
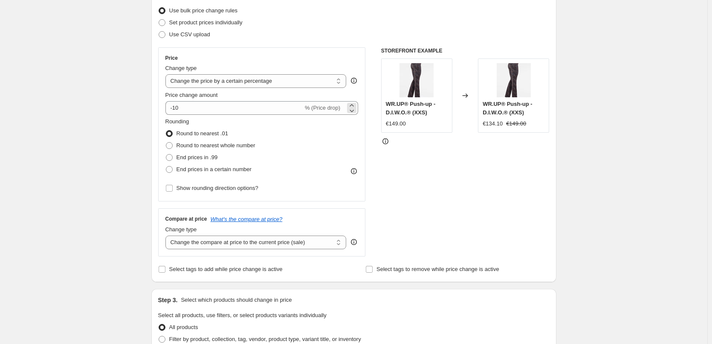
scroll to position [128, 0]
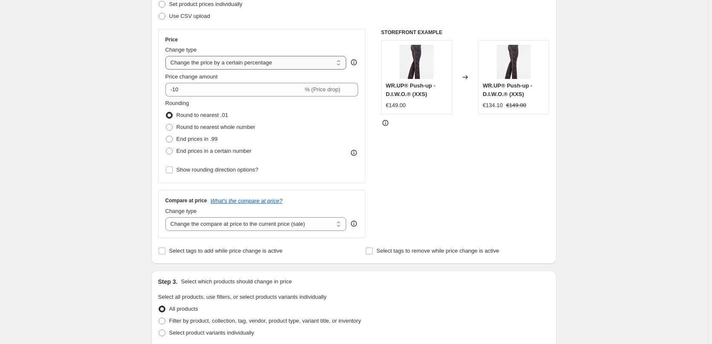
click at [279, 61] on select "Change the price to a certain amount Change the price by a certain amount Chang…" at bounding box center [255, 63] width 181 height 14
select select "ecap"
click at [167, 56] on select "Change the price to a certain amount Change the price by a certain amount Chang…" at bounding box center [255, 63] width 181 height 14
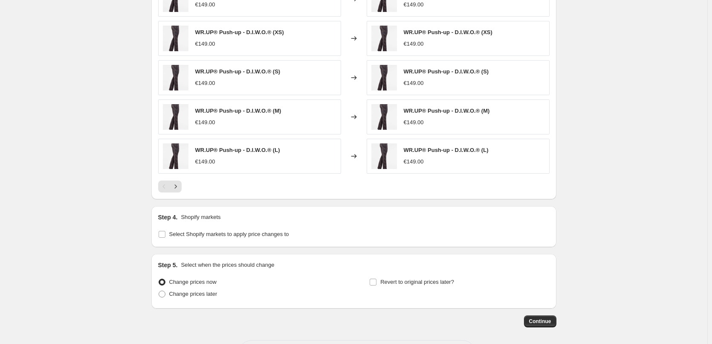
scroll to position [213, 0]
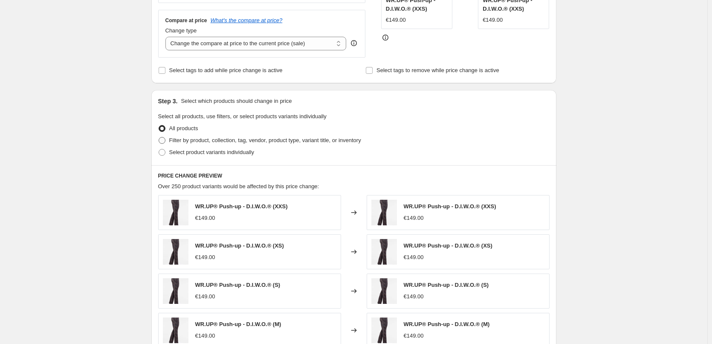
click at [204, 142] on span "Filter by product, collection, tag, vendor, product type, variant title, or inv…" at bounding box center [265, 140] width 192 height 6
click at [159, 137] on input "Filter by product, collection, tag, vendor, product type, variant title, or inv…" at bounding box center [159, 137] width 0 height 0
radio input "true"
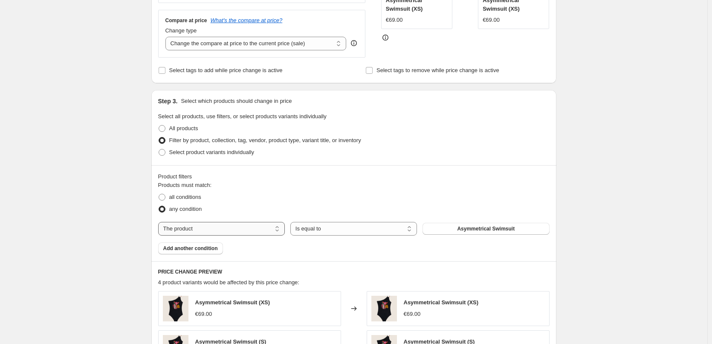
click at [253, 231] on select "The product The product's collection The product's tag The product's vendor The…" at bounding box center [221, 229] width 127 height 14
select select "tag"
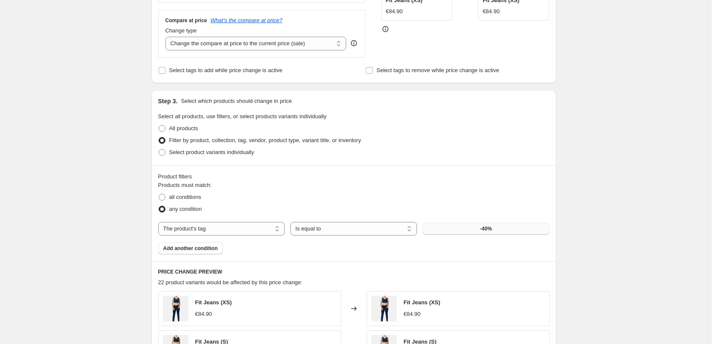
click at [500, 232] on button "-40%" at bounding box center [485, 228] width 127 height 12
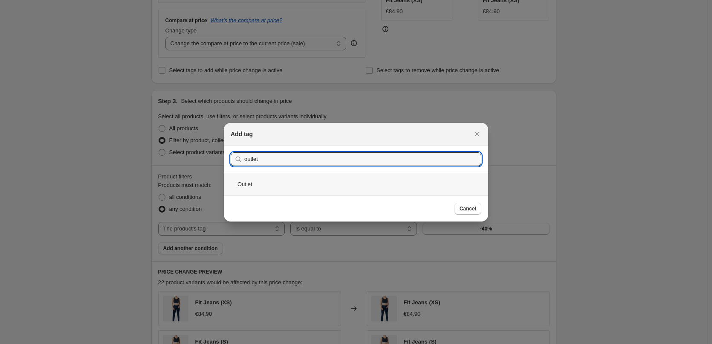
type input "outlet"
click at [280, 179] on div "Outlet" at bounding box center [356, 184] width 264 height 23
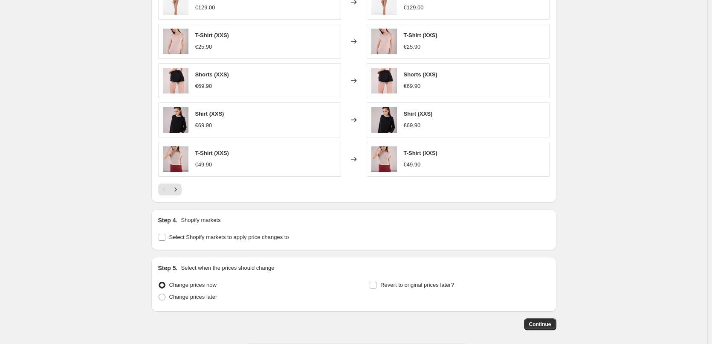
scroll to position [558, 0]
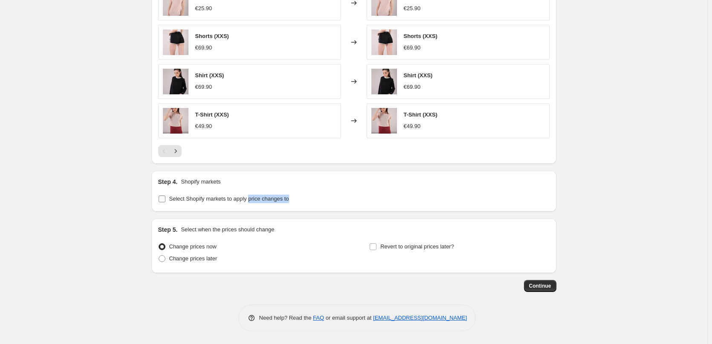
click at [248, 204] on label "Select Shopify markets to apply price changes to" at bounding box center [223, 199] width 131 height 12
click at [216, 201] on span "Select Shopify markets to apply price changes to" at bounding box center [229, 198] width 120 height 6
click at [165, 201] on input "Select Shopify markets to apply price changes to" at bounding box center [162, 198] width 7 height 7
checkbox input "true"
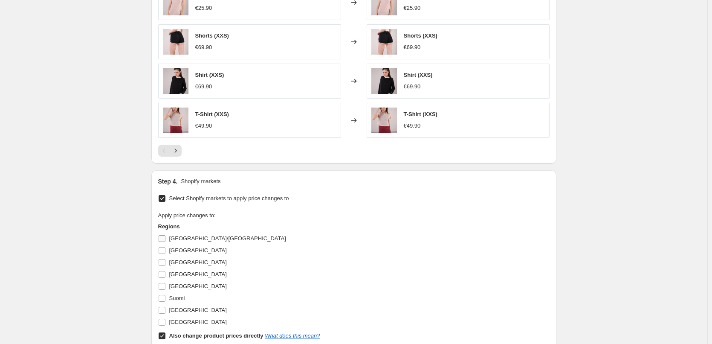
click at [189, 236] on span "[GEOGRAPHIC_DATA]/[GEOGRAPHIC_DATA]" at bounding box center [227, 238] width 117 height 6
click at [165, 236] on input "[GEOGRAPHIC_DATA]/[GEOGRAPHIC_DATA]" at bounding box center [162, 238] width 7 height 7
checkbox input "true"
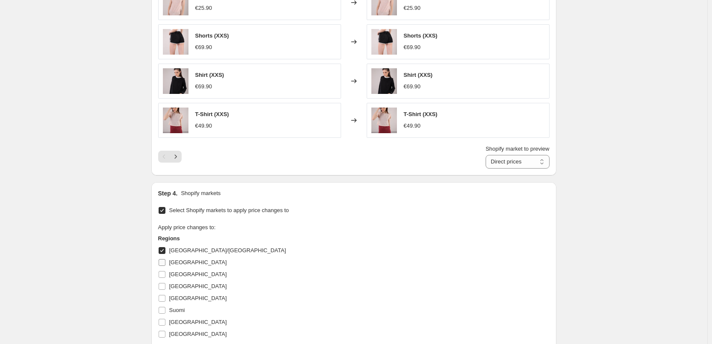
click at [182, 260] on span "[GEOGRAPHIC_DATA]" at bounding box center [198, 262] width 58 height 6
click at [165, 260] on input "[GEOGRAPHIC_DATA]" at bounding box center [162, 262] width 7 height 7
checkbox input "true"
click at [182, 273] on span "[GEOGRAPHIC_DATA]" at bounding box center [198, 274] width 58 height 6
click at [165, 273] on input "[GEOGRAPHIC_DATA]" at bounding box center [162, 274] width 7 height 7
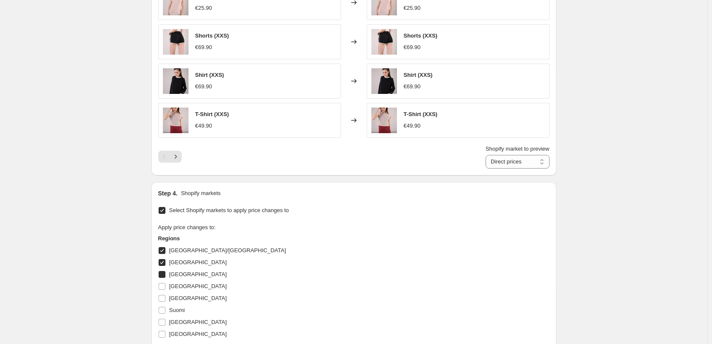
checkbox input "true"
click at [182, 289] on span "[GEOGRAPHIC_DATA]" at bounding box center [198, 286] width 58 height 6
click at [165, 289] on input "[GEOGRAPHIC_DATA]" at bounding box center [162, 286] width 7 height 7
checkbox input "true"
drag, startPoint x: 181, startPoint y: 301, endPoint x: 178, endPoint y: 306, distance: 5.6
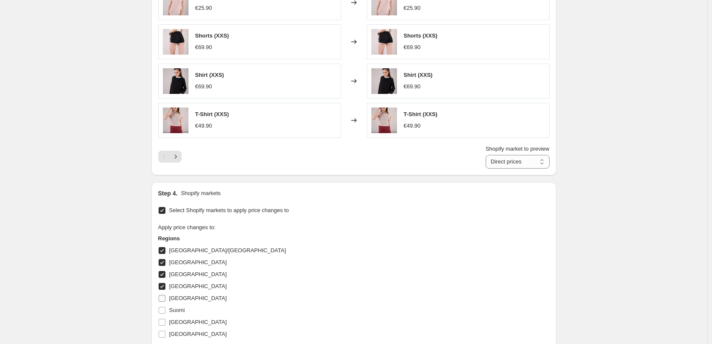
click at [180, 302] on span "[GEOGRAPHIC_DATA]" at bounding box center [198, 298] width 58 height 9
click at [177, 312] on span "Suomi" at bounding box center [177, 309] width 16 height 6
click at [165, 312] on input "Suomi" at bounding box center [162, 309] width 7 height 7
checkbox input "true"
click at [175, 298] on span "[GEOGRAPHIC_DATA]" at bounding box center [198, 298] width 58 height 6
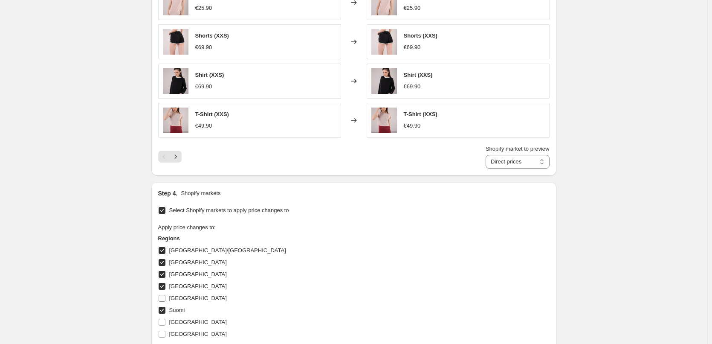
click at [165, 298] on input "[GEOGRAPHIC_DATA]" at bounding box center [162, 298] width 7 height 7
checkbox input "true"
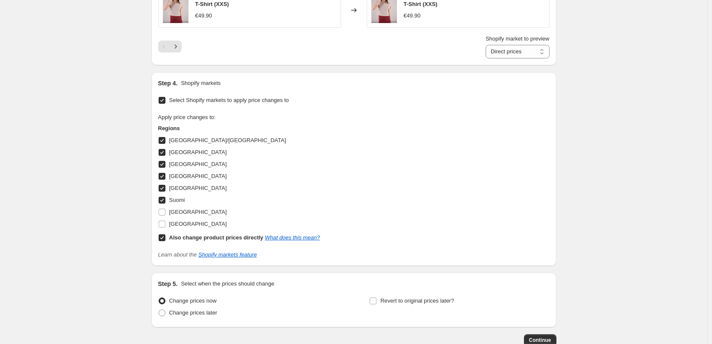
scroll to position [722, 0]
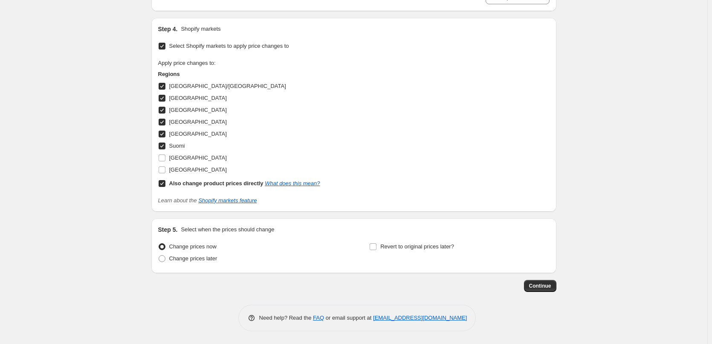
click at [190, 183] on b "Also change product prices directly" at bounding box center [216, 183] width 94 height 6
click at [165, 183] on input "Also change product prices directly What does this mean?" at bounding box center [162, 183] width 7 height 7
checkbox input "false"
select select "99453829444"
click at [545, 282] on button "Continue" at bounding box center [540, 286] width 32 height 12
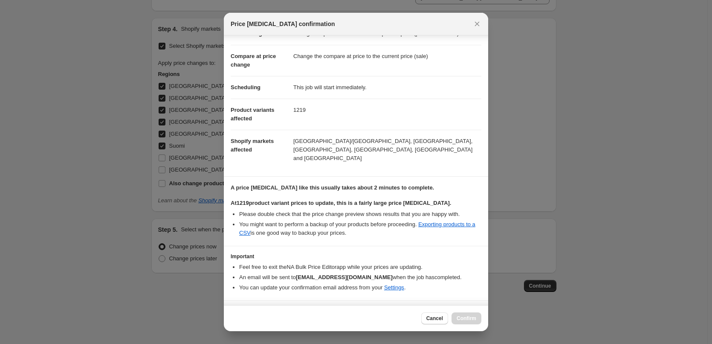
scroll to position [41, 0]
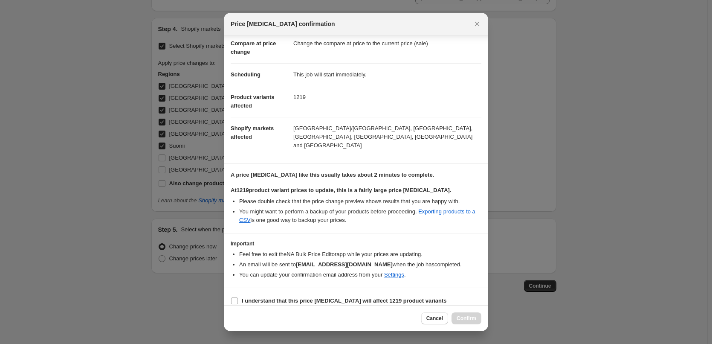
drag, startPoint x: 301, startPoint y: 293, endPoint x: 304, endPoint y: 299, distance: 6.9
click at [300, 297] on b "I understand that this price [MEDICAL_DATA] will affect 1219 product variants" at bounding box center [344, 300] width 205 height 6
click at [238, 297] on input "I understand that this price [MEDICAL_DATA] will affect 1219 product variants" at bounding box center [234, 300] width 7 height 7
checkbox input "true"
click at [468, 318] on span "Confirm" at bounding box center [466, 318] width 20 height 7
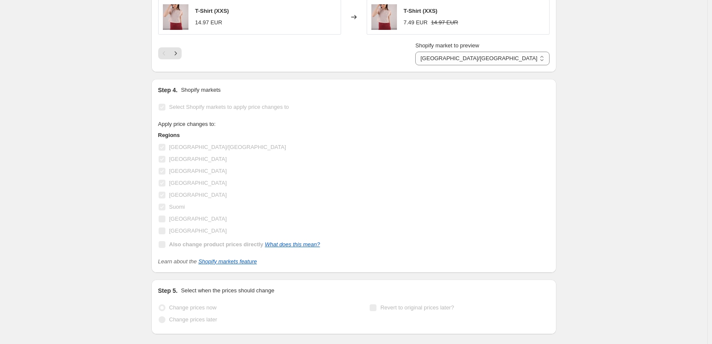
scroll to position [745, 0]
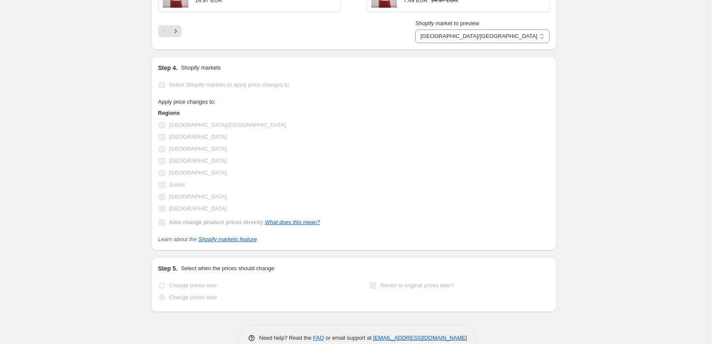
select select "ecap"
select select "tag"
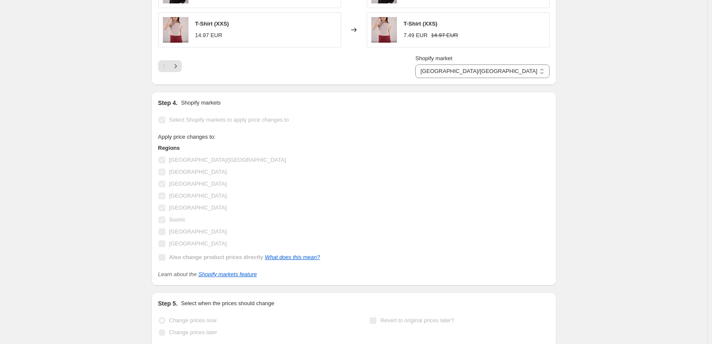
scroll to position [0, 0]
